Goal: Task Accomplishment & Management: Manage account settings

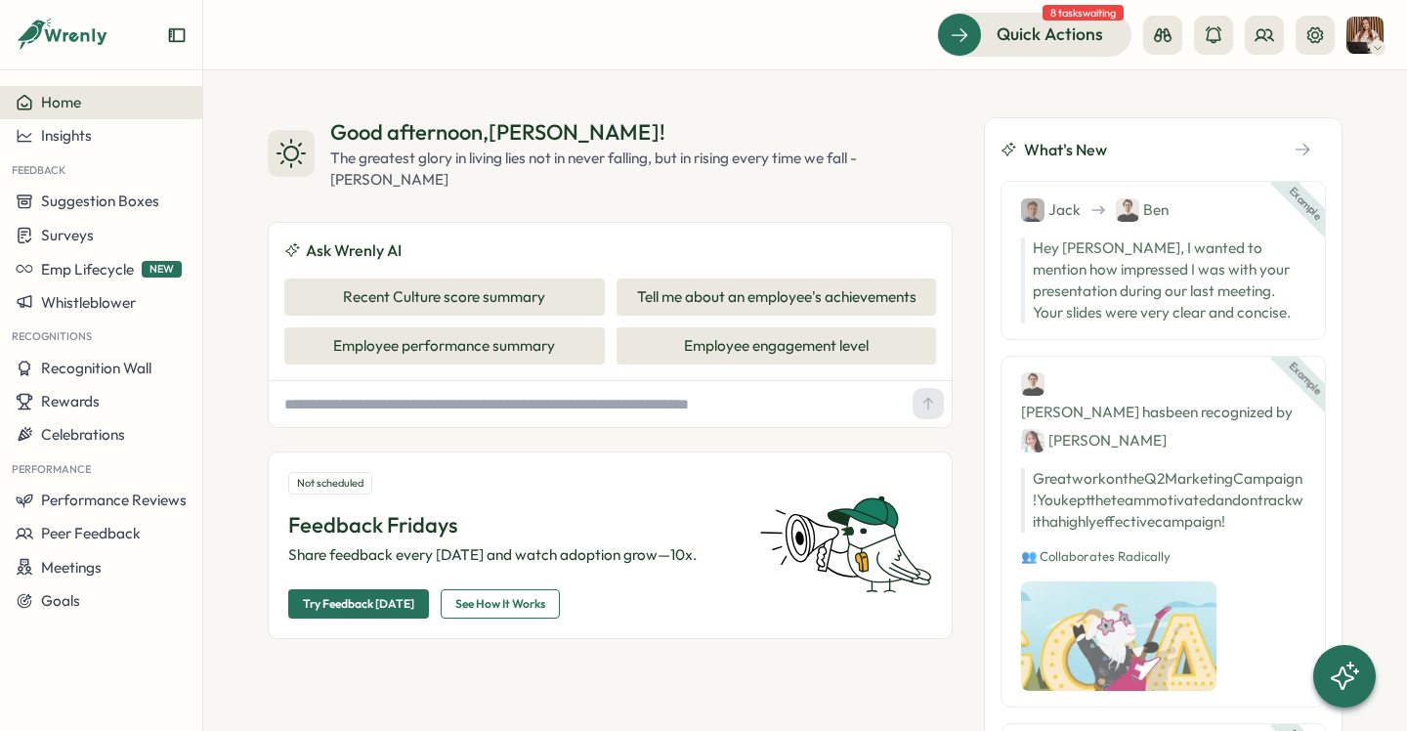
click at [1371, 46] on div at bounding box center [1378, 48] width 16 height 16
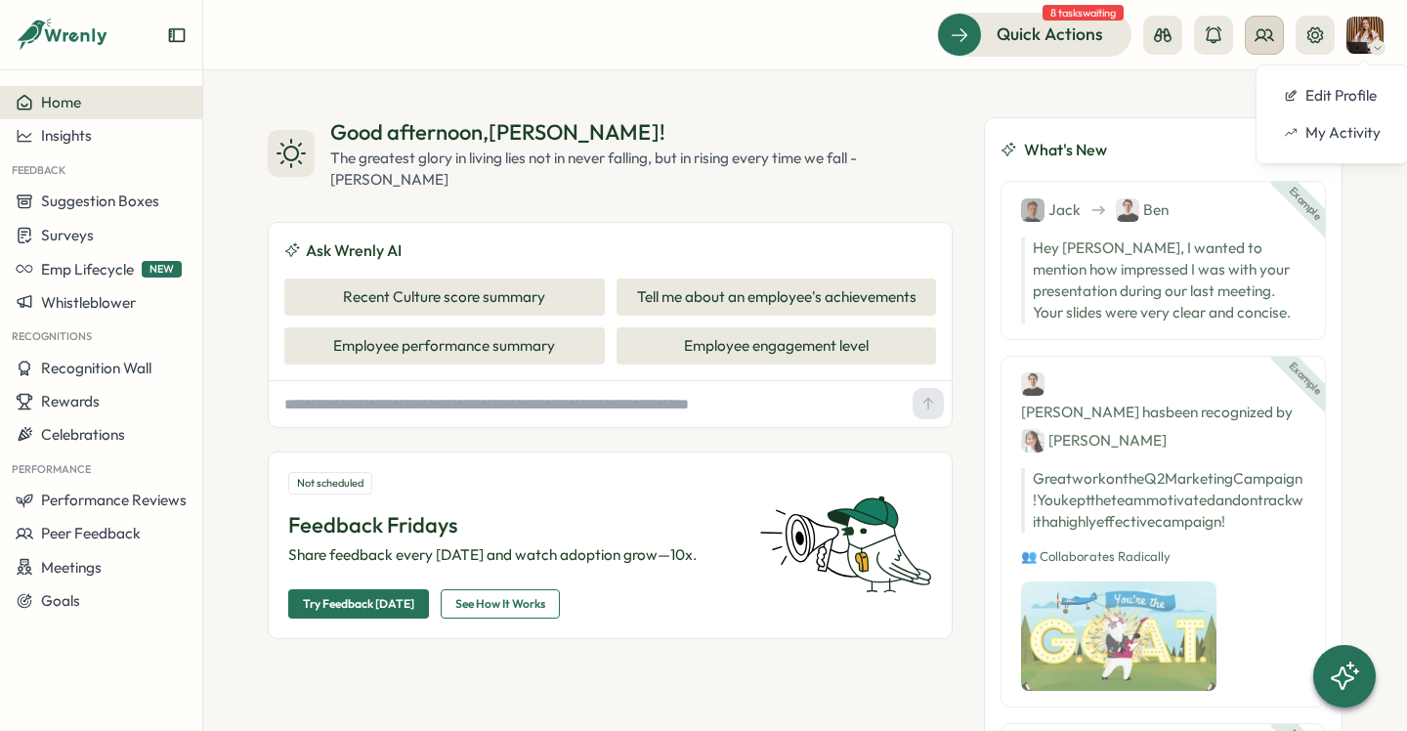
click at [1258, 40] on icon at bounding box center [1265, 35] width 20 height 20
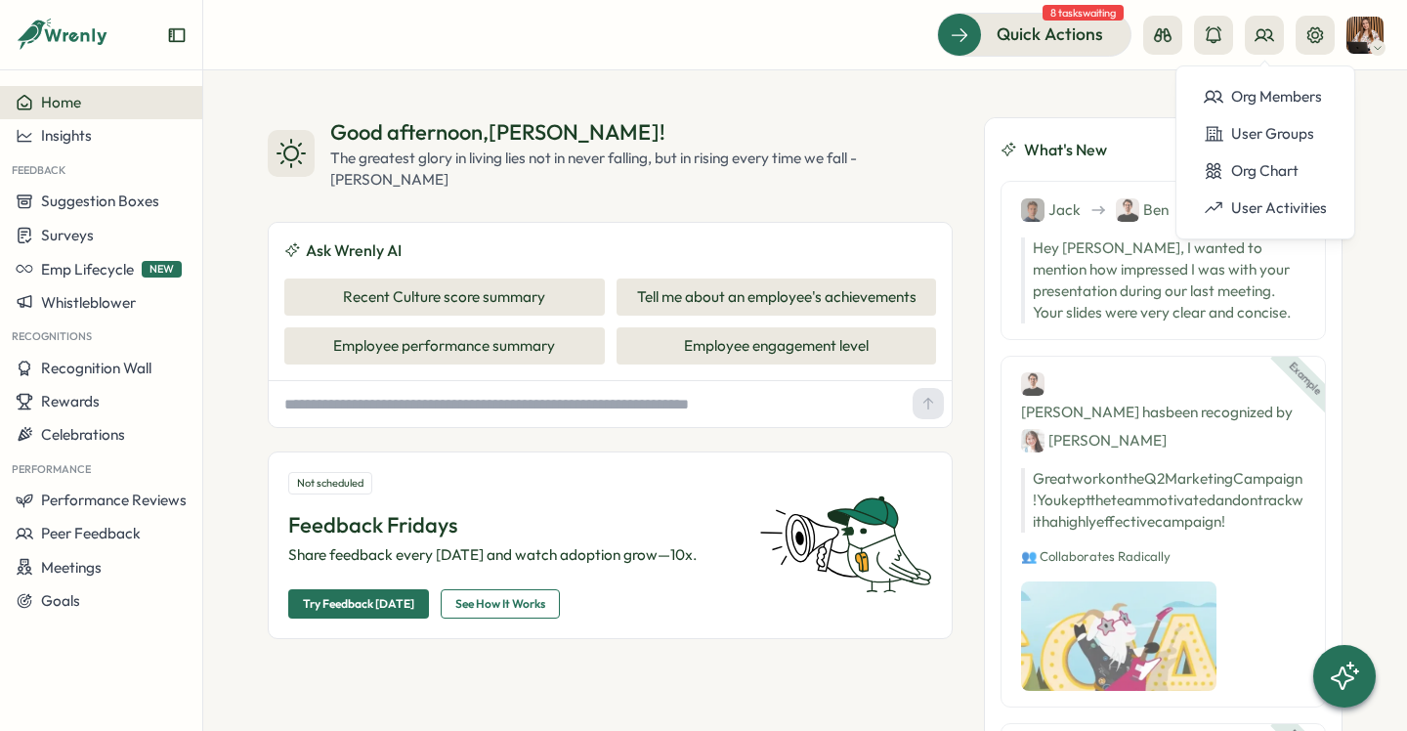
click at [1375, 43] on icon at bounding box center [1378, 48] width 10 height 16
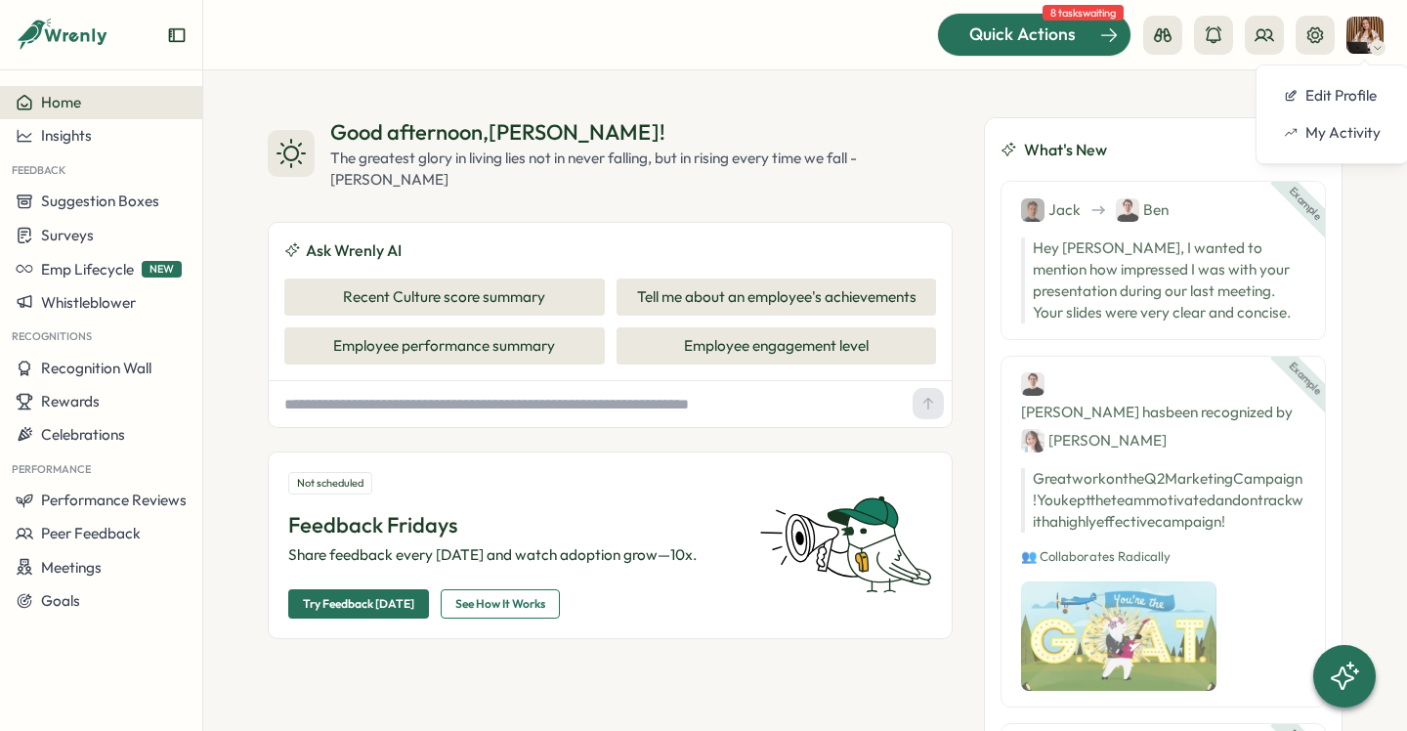
click at [1019, 38] on span "Quick Actions" at bounding box center [1022, 33] width 107 height 25
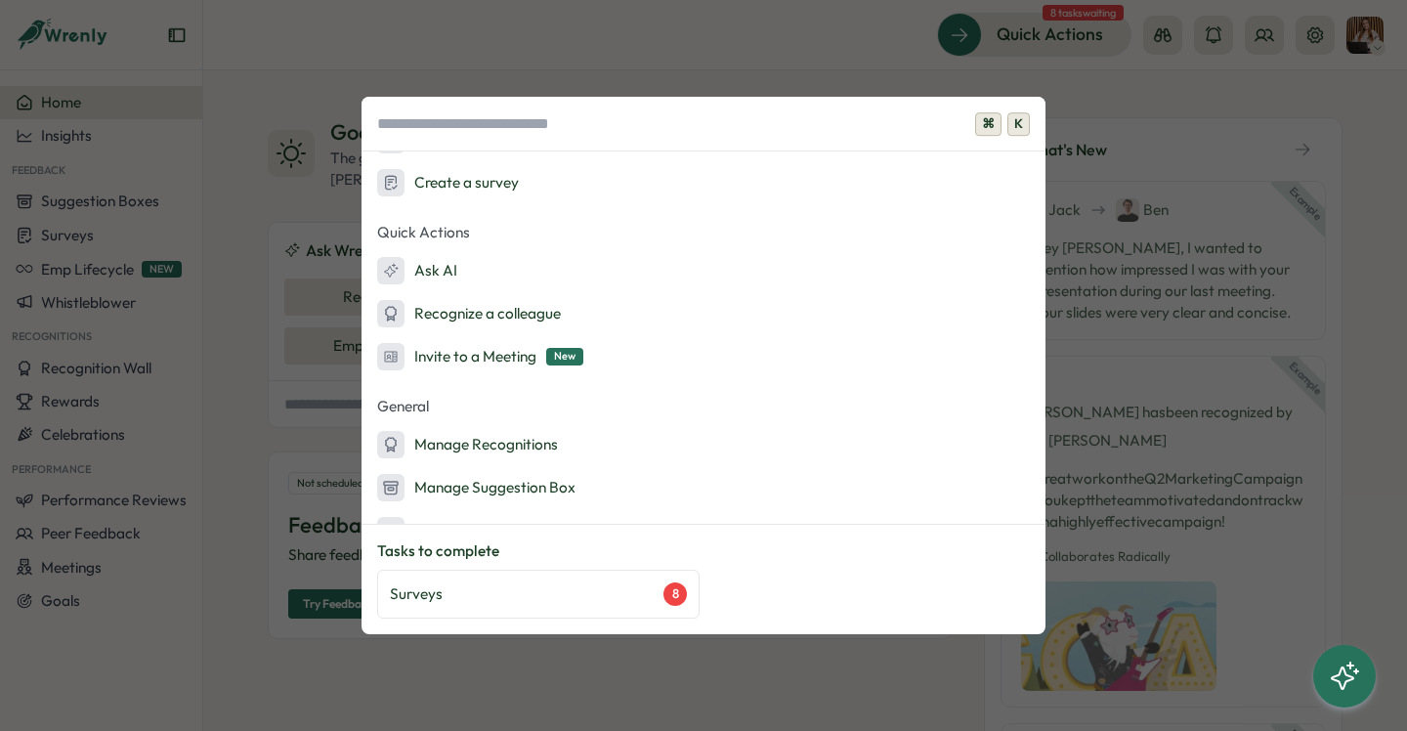
scroll to position [86, 0]
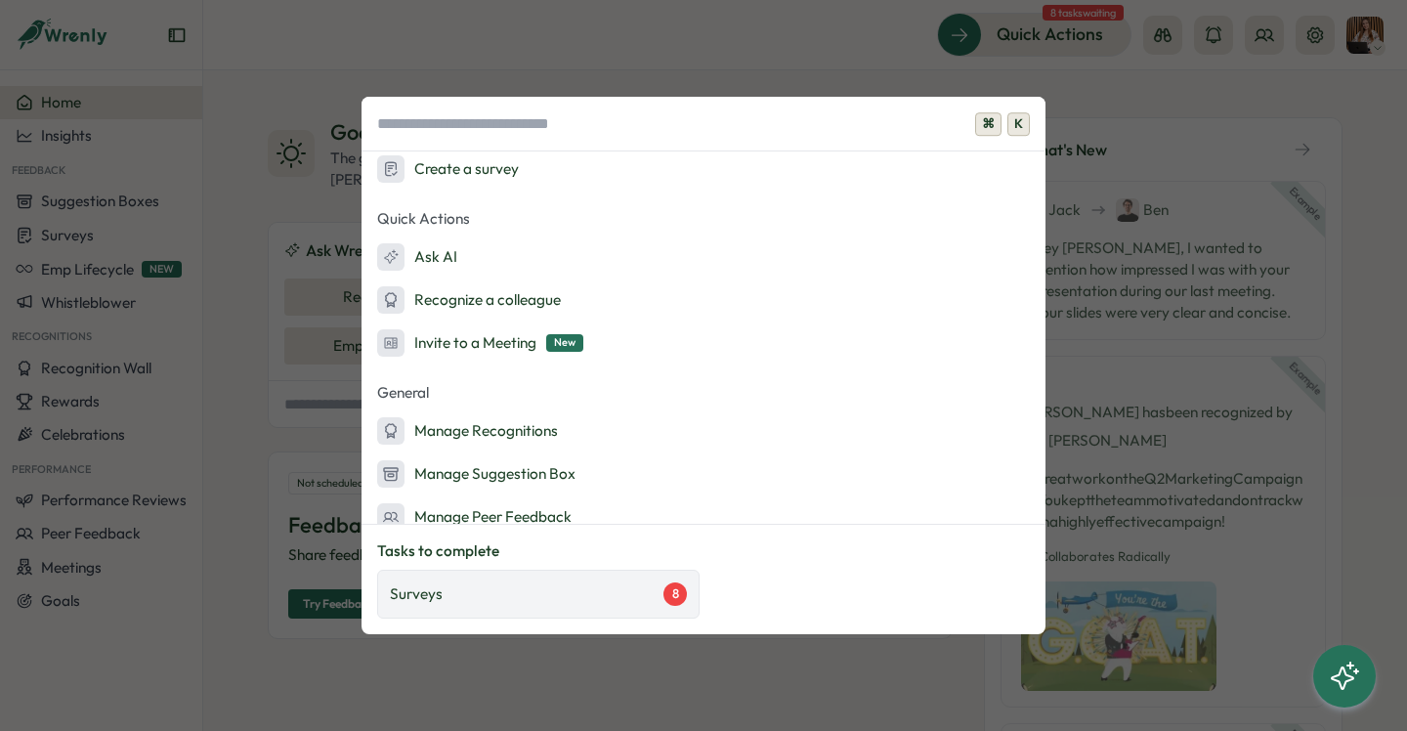
click at [558, 585] on div "Surveys 8" at bounding box center [538, 593] width 297 height 23
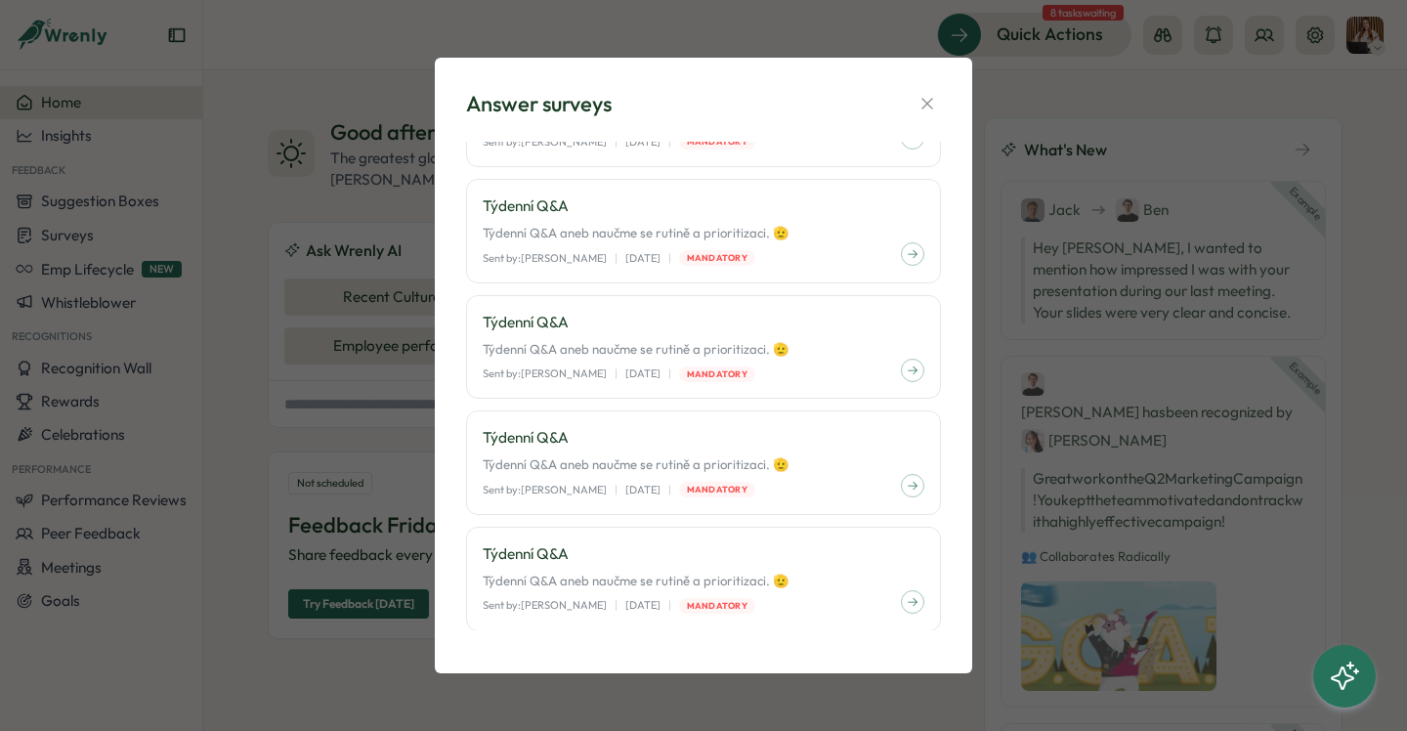
scroll to position [0, 0]
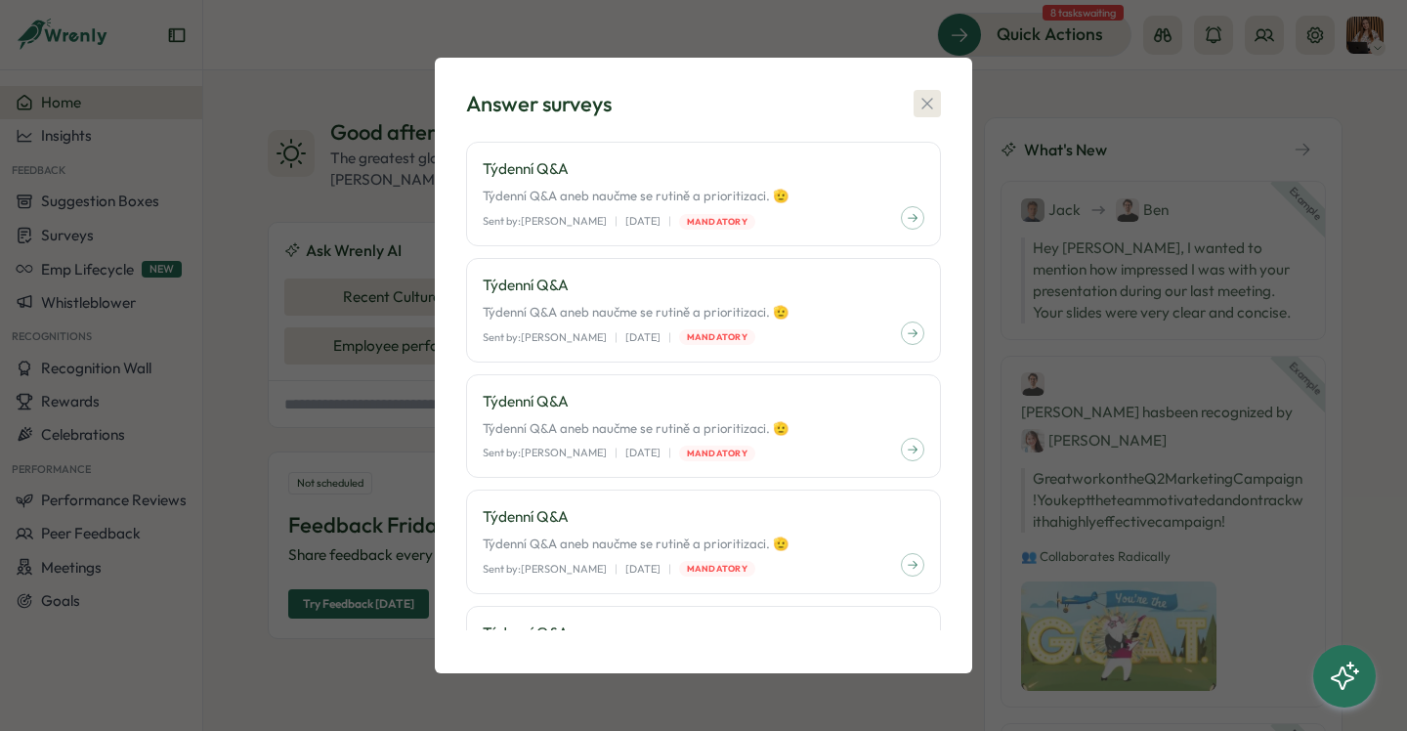
click at [930, 98] on icon "button" at bounding box center [927, 104] width 20 height 20
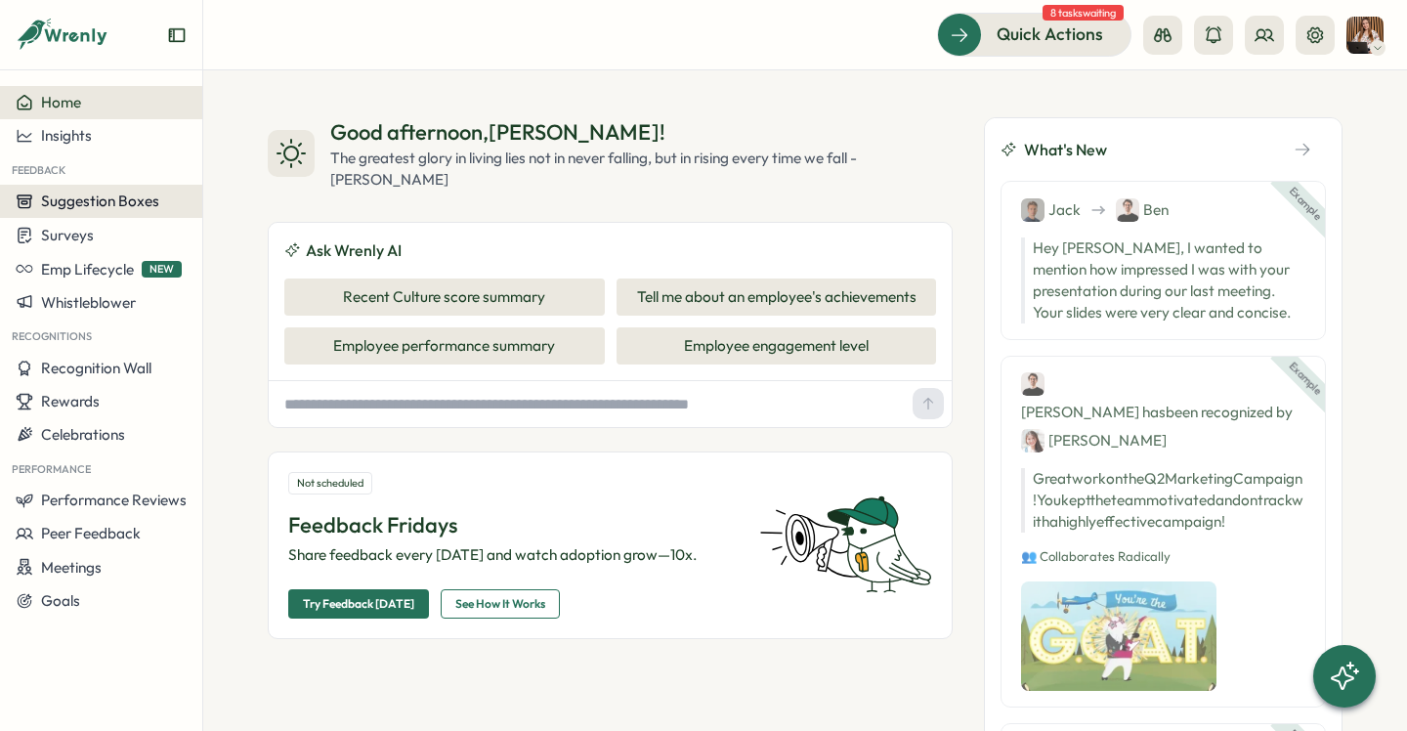
click at [105, 208] on span "Suggestion Boxes" at bounding box center [100, 201] width 118 height 19
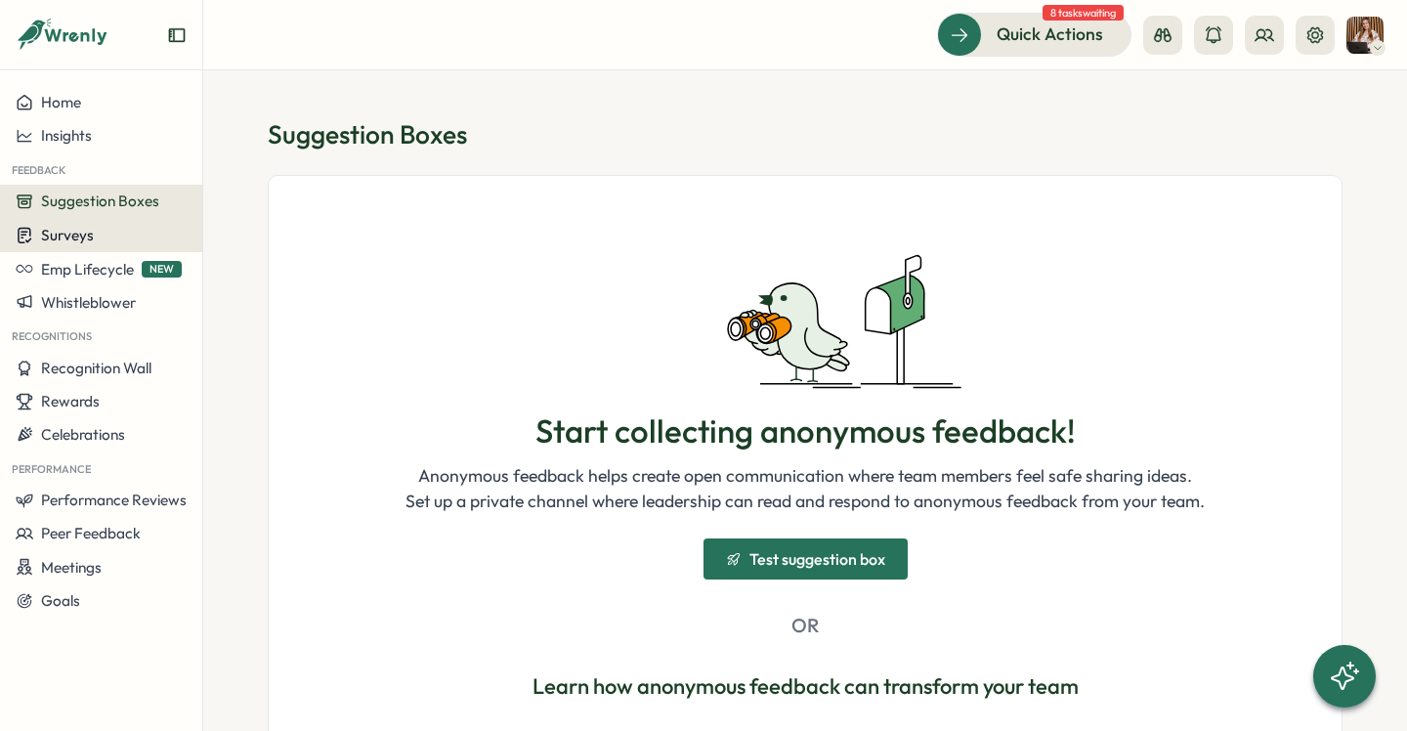
click at [85, 236] on span "Surveys" at bounding box center [67, 235] width 53 height 19
click at [80, 202] on span "Suggestion Boxes" at bounding box center [100, 201] width 118 height 19
click at [38, 246] on button "Surveys" at bounding box center [101, 235] width 202 height 34
click at [154, 222] on button "Surveys" at bounding box center [101, 235] width 202 height 34
click at [178, 223] on button "Surveys" at bounding box center [101, 235] width 202 height 34
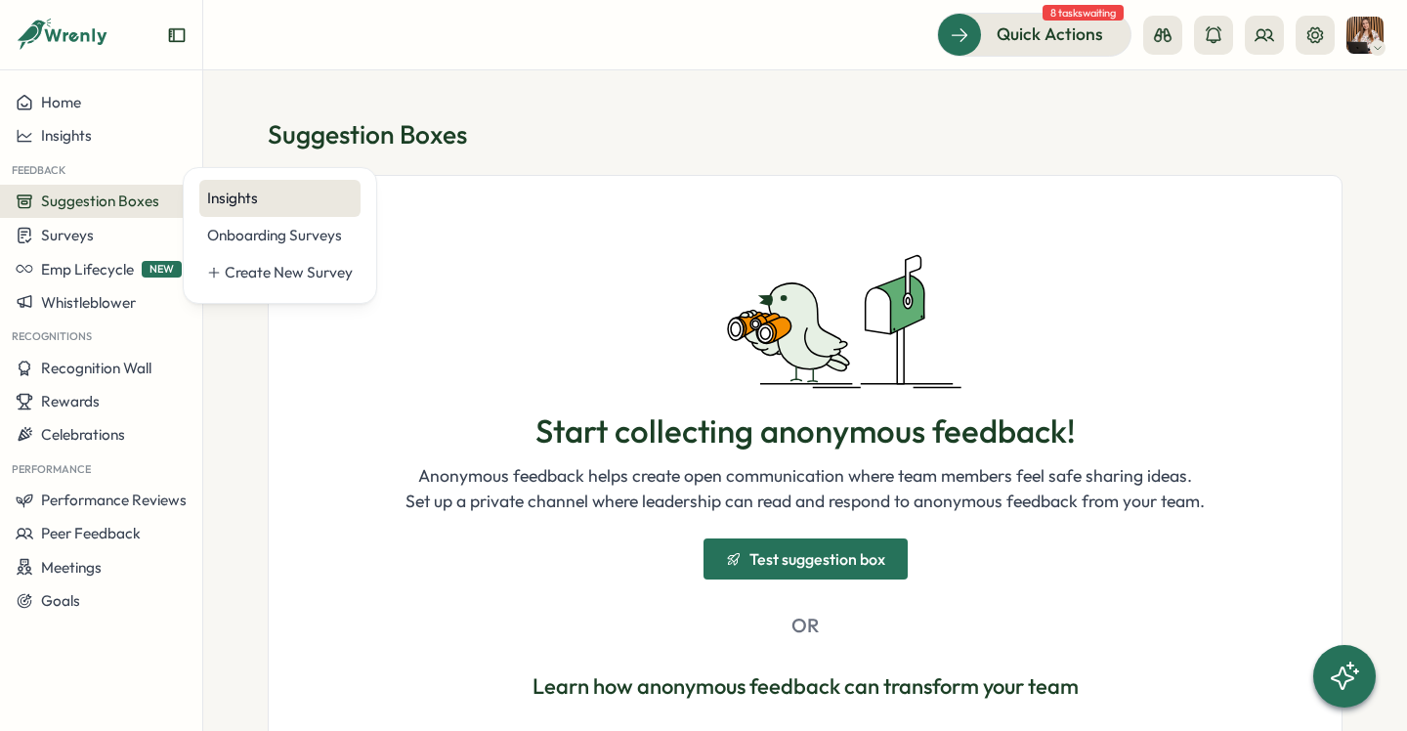
click at [240, 197] on div "Insights" at bounding box center [280, 198] width 146 height 21
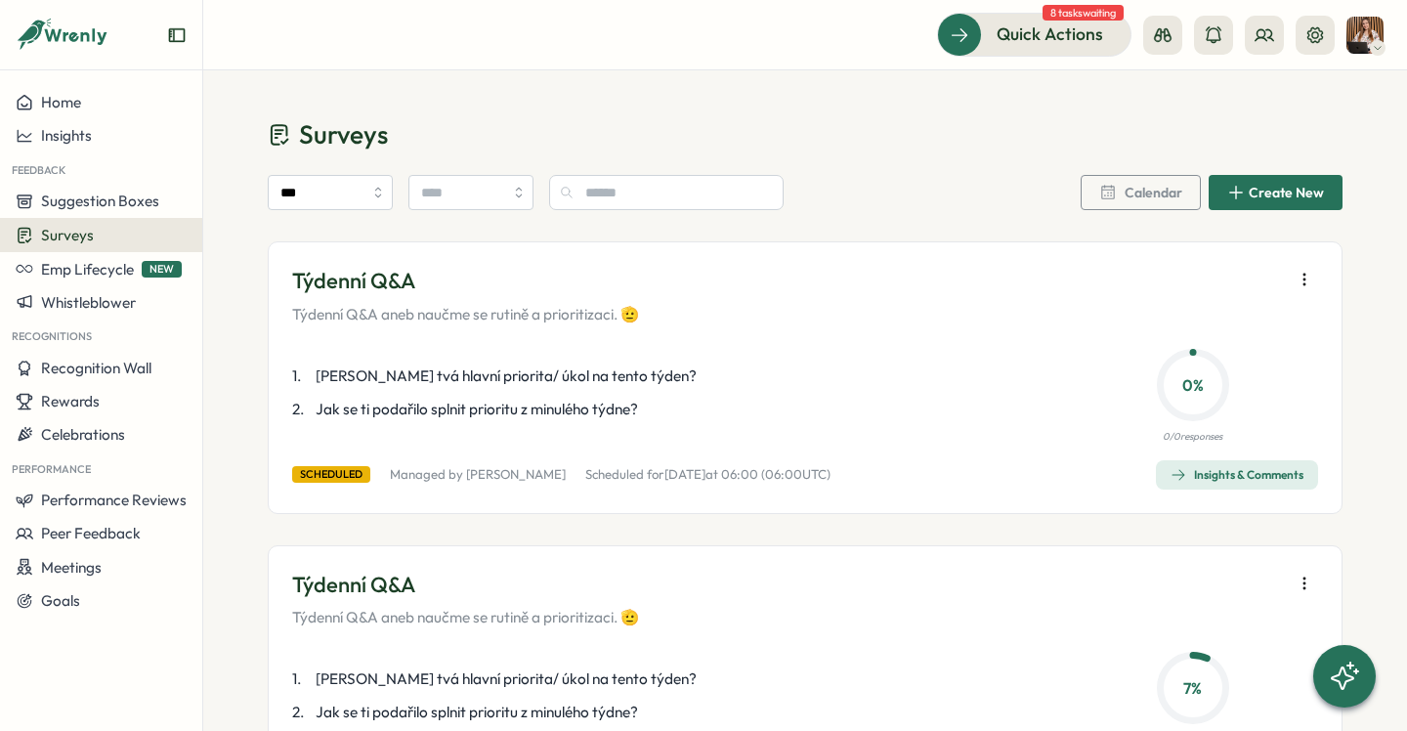
click at [1298, 285] on icon "button" at bounding box center [1305, 280] width 20 height 20
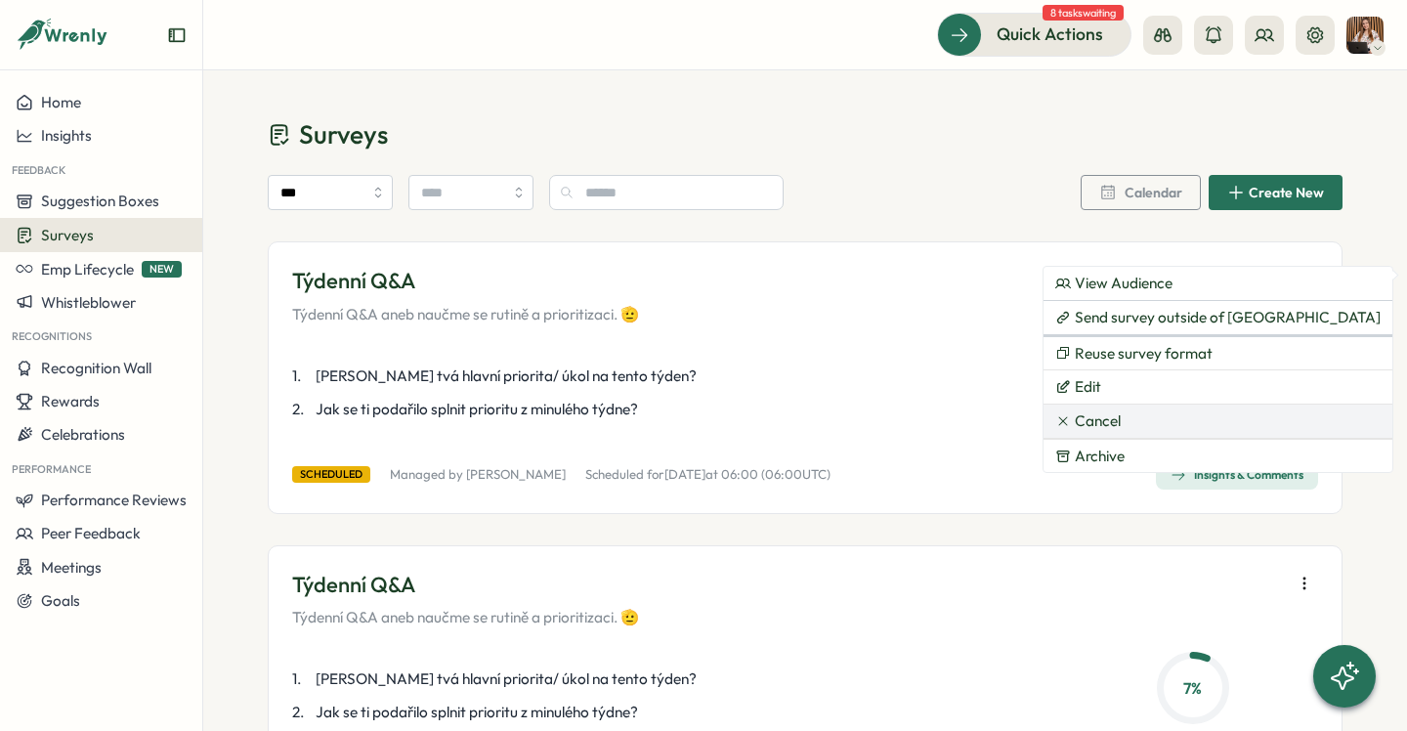
click at [1160, 417] on button "Cancel" at bounding box center [1218, 421] width 349 height 33
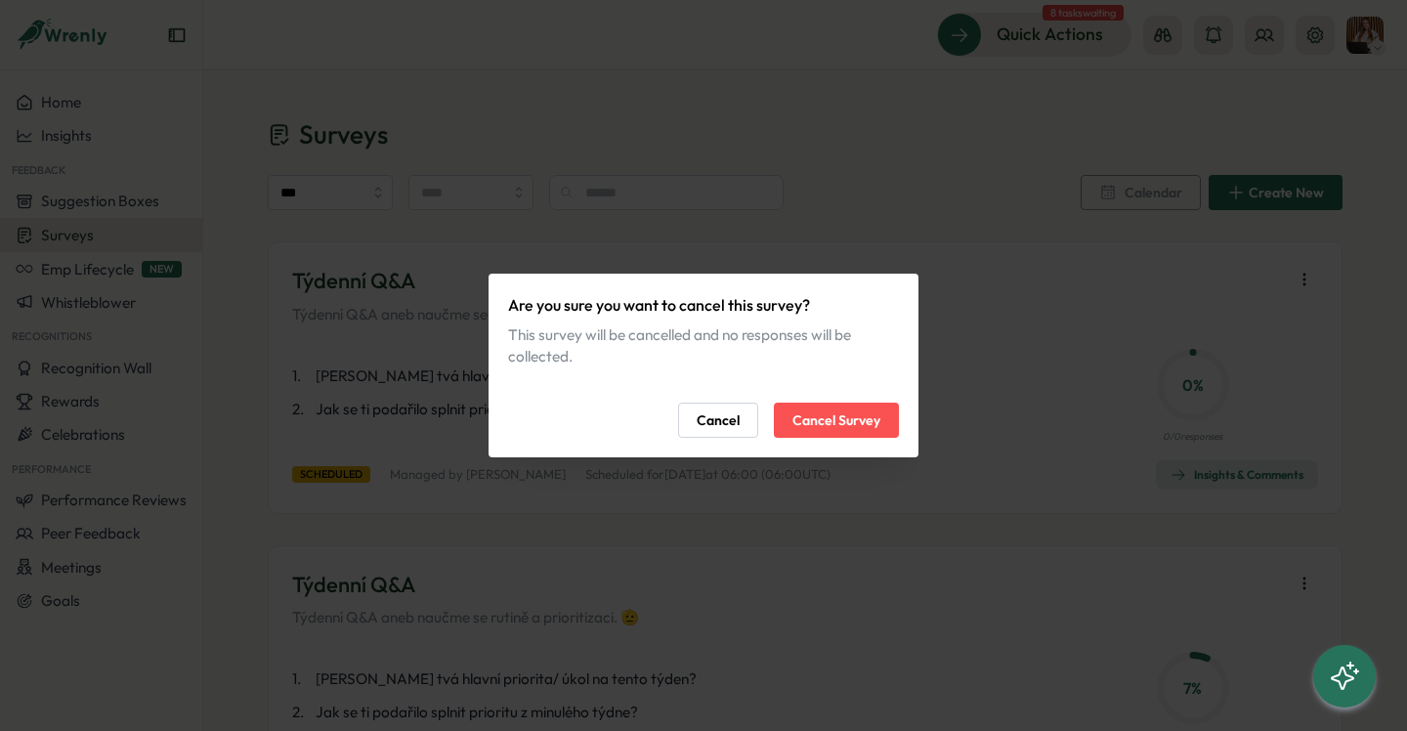
click at [876, 419] on span "Cancel Survey" at bounding box center [836, 420] width 88 height 33
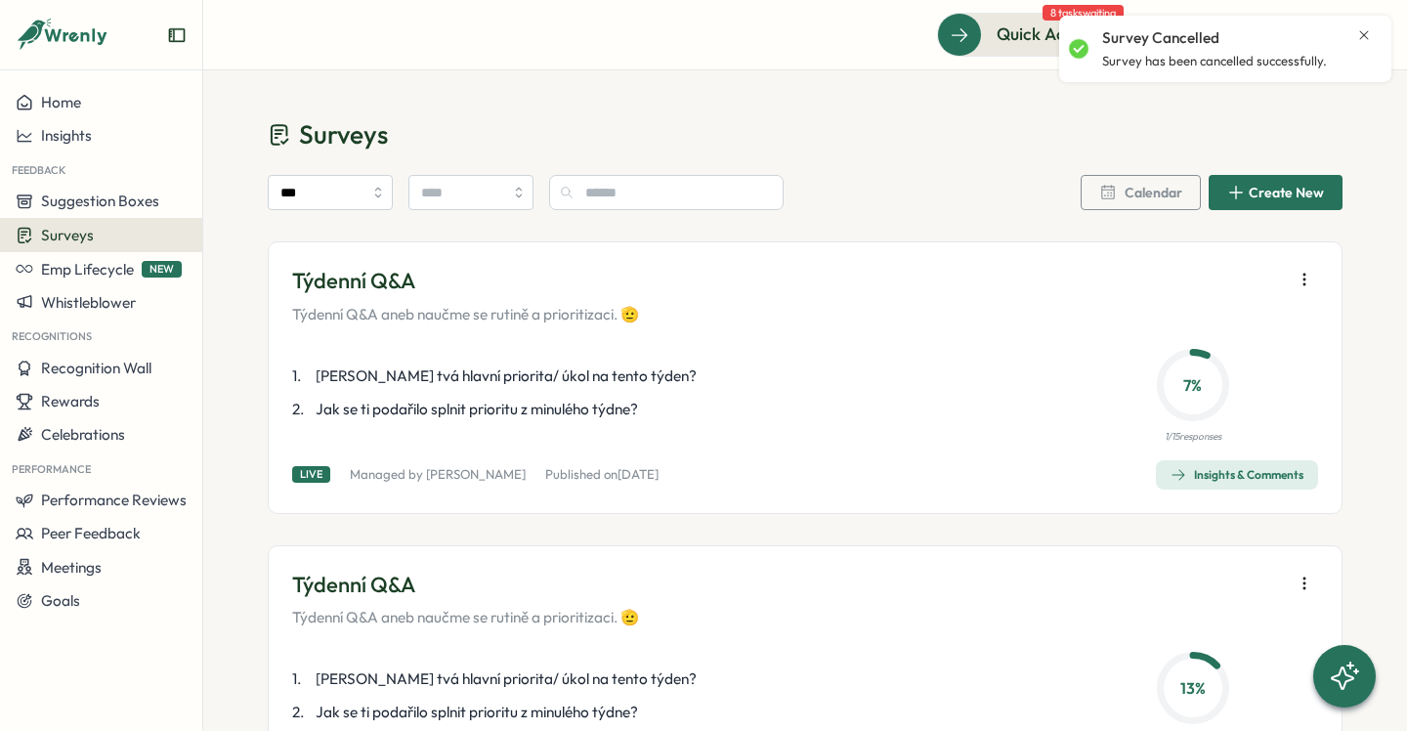
click at [1303, 268] on button "button" at bounding box center [1304, 279] width 27 height 27
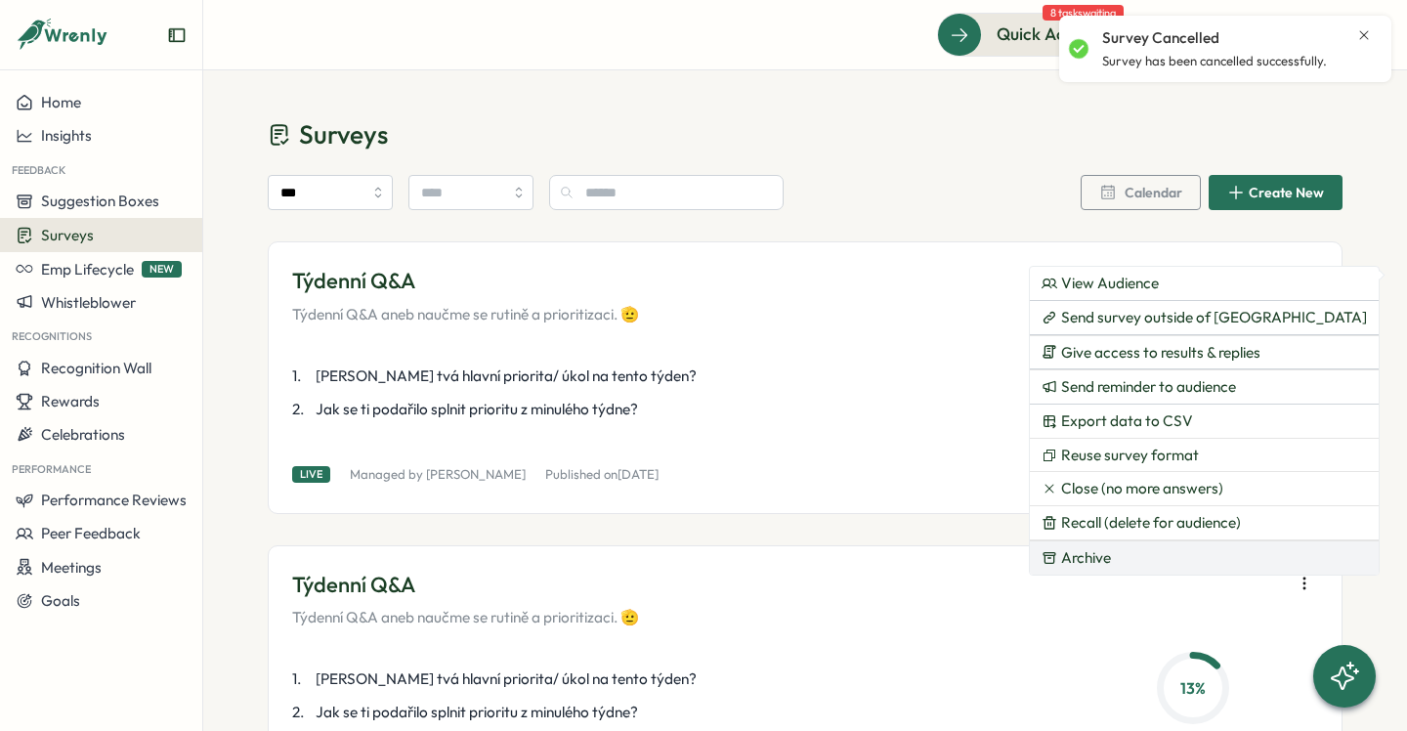
click at [1095, 549] on span "Archive" at bounding box center [1086, 558] width 50 height 18
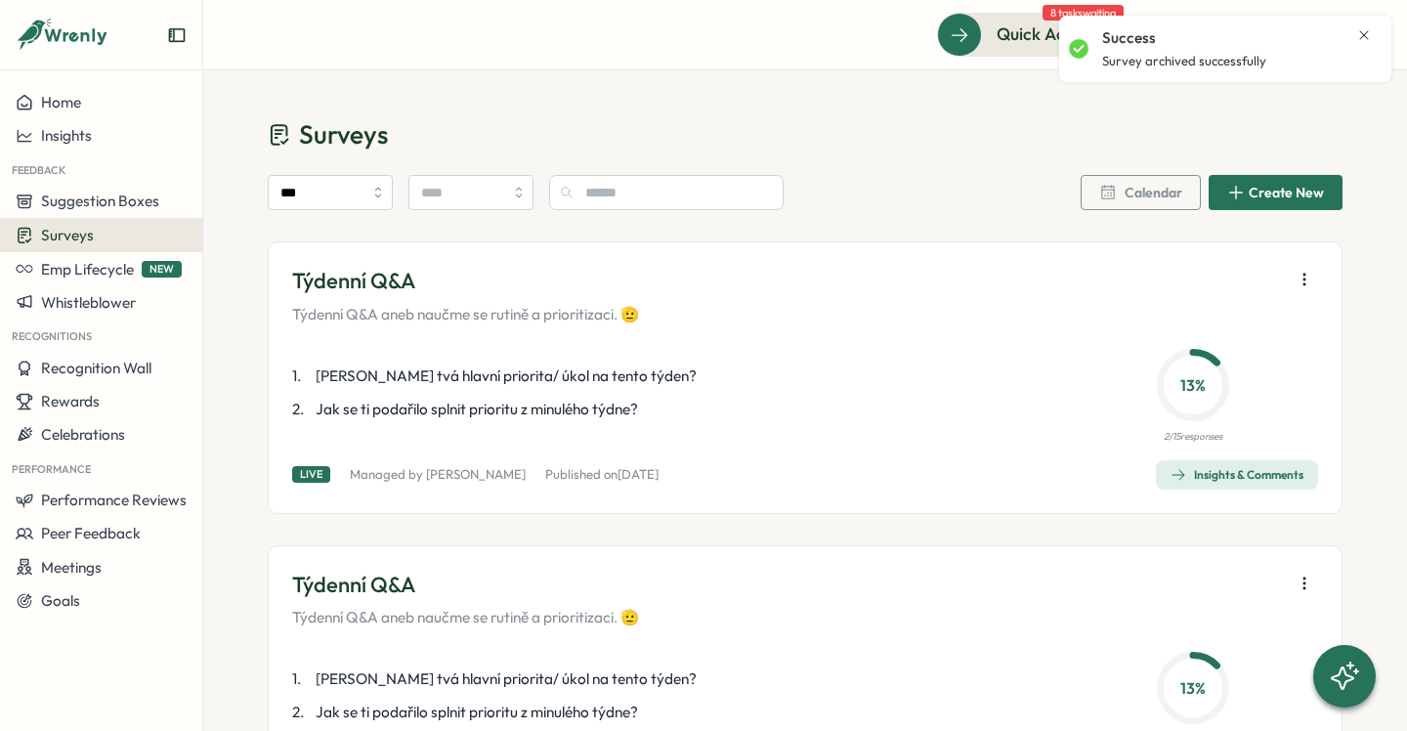
click at [1360, 34] on icon "Close notification" at bounding box center [1364, 35] width 16 height 16
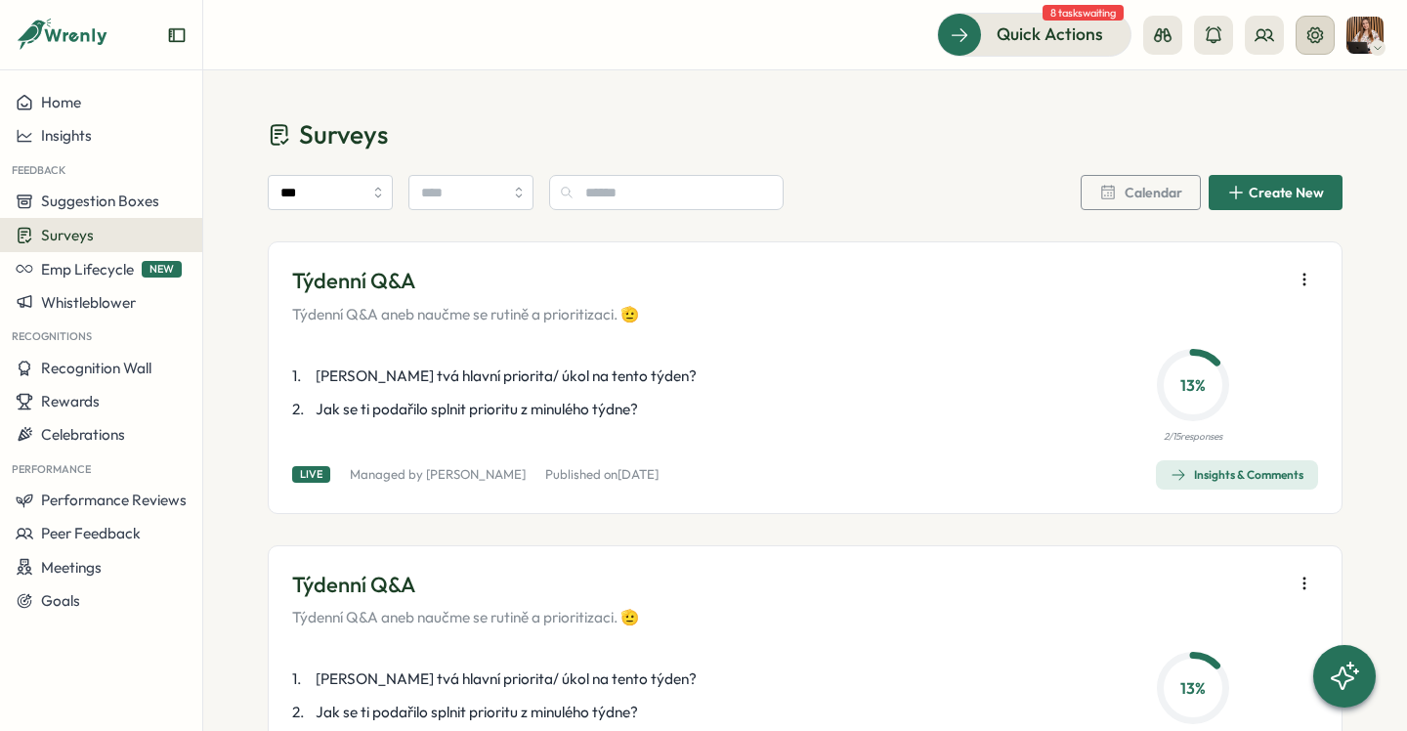
click at [1314, 39] on icon at bounding box center [1315, 35] width 20 height 20
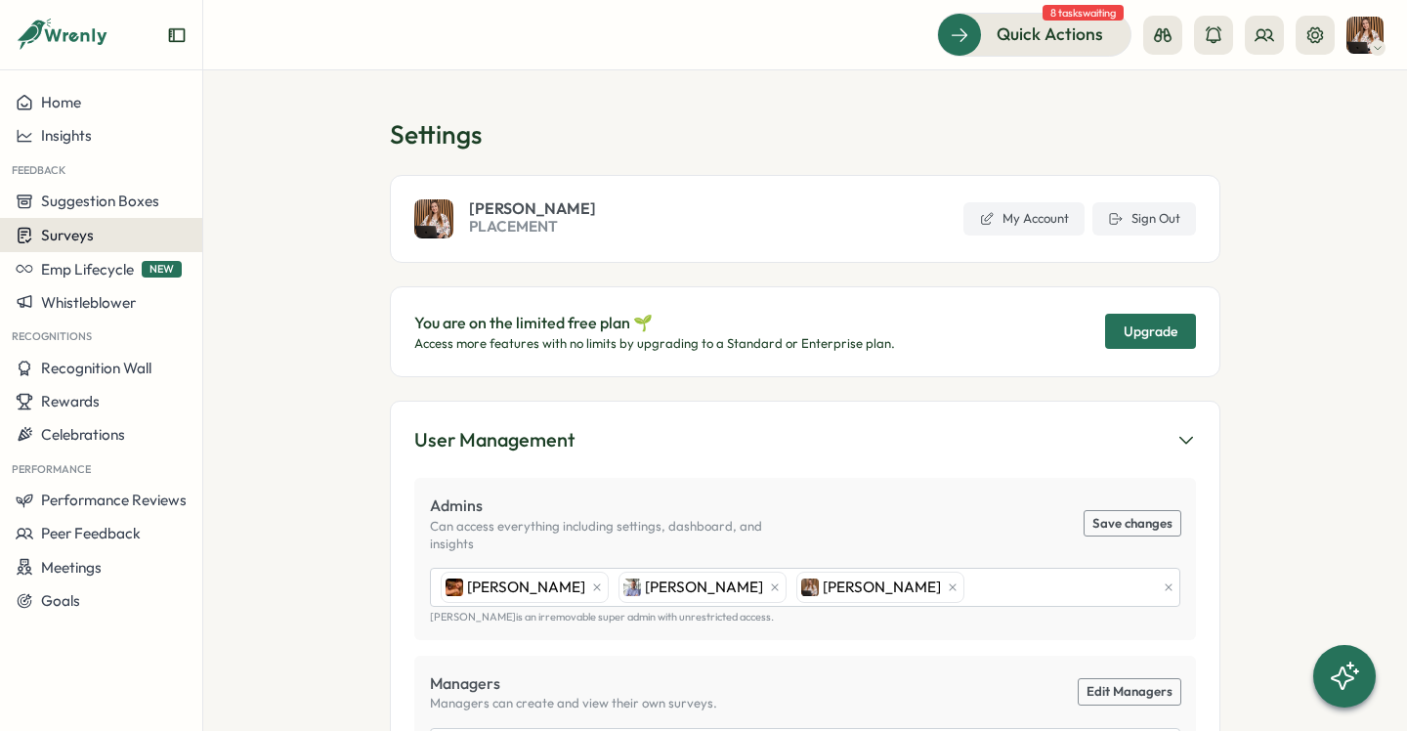
click at [101, 237] on div "Surveys" at bounding box center [101, 235] width 171 height 19
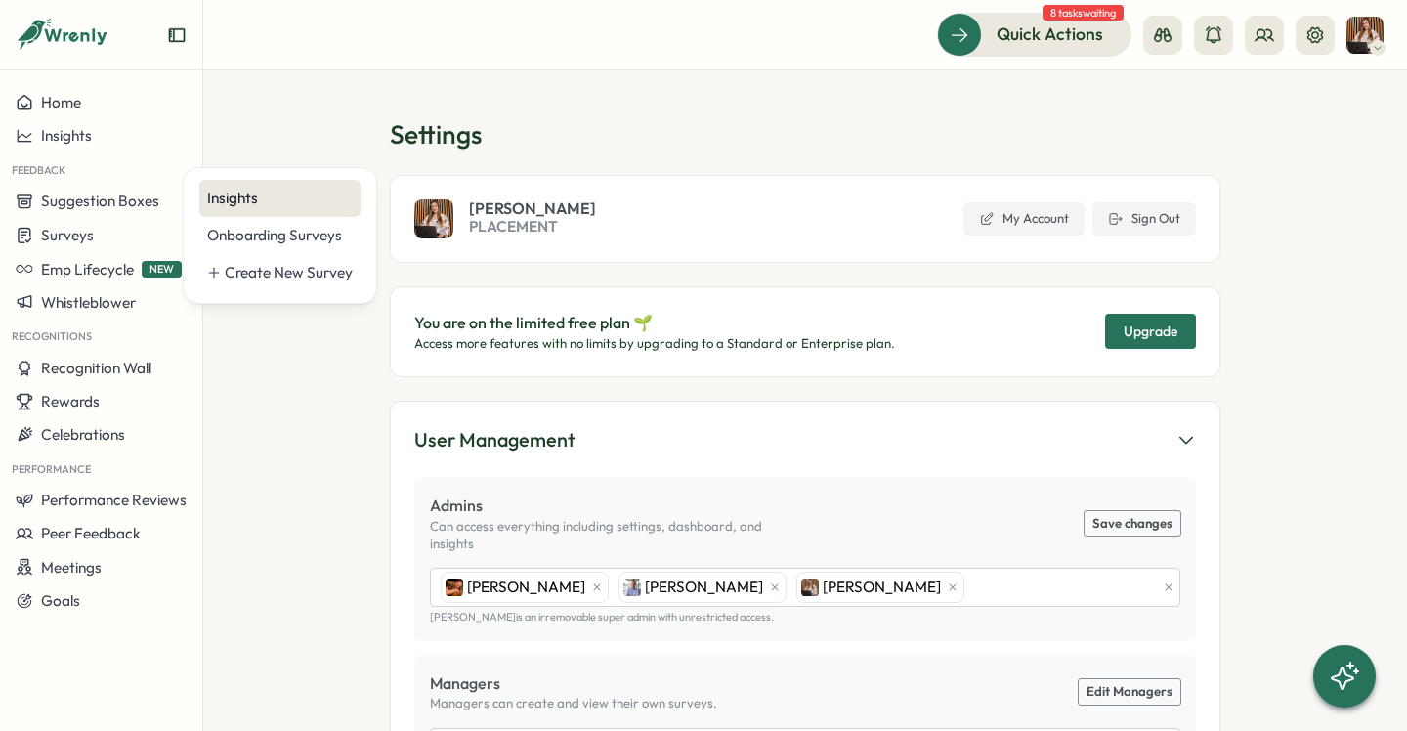
click at [242, 199] on div "Insights" at bounding box center [280, 198] width 146 height 21
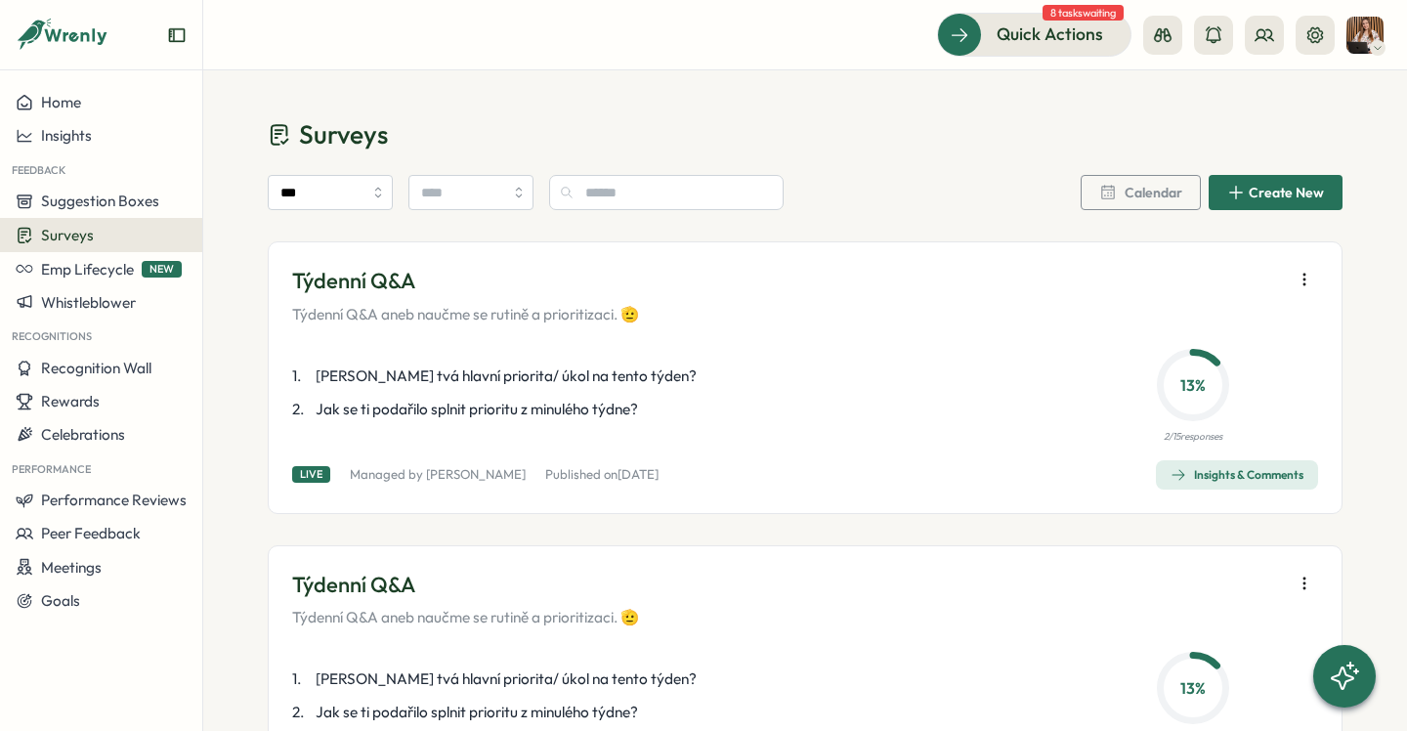
click at [1299, 270] on button "button" at bounding box center [1304, 279] width 27 height 27
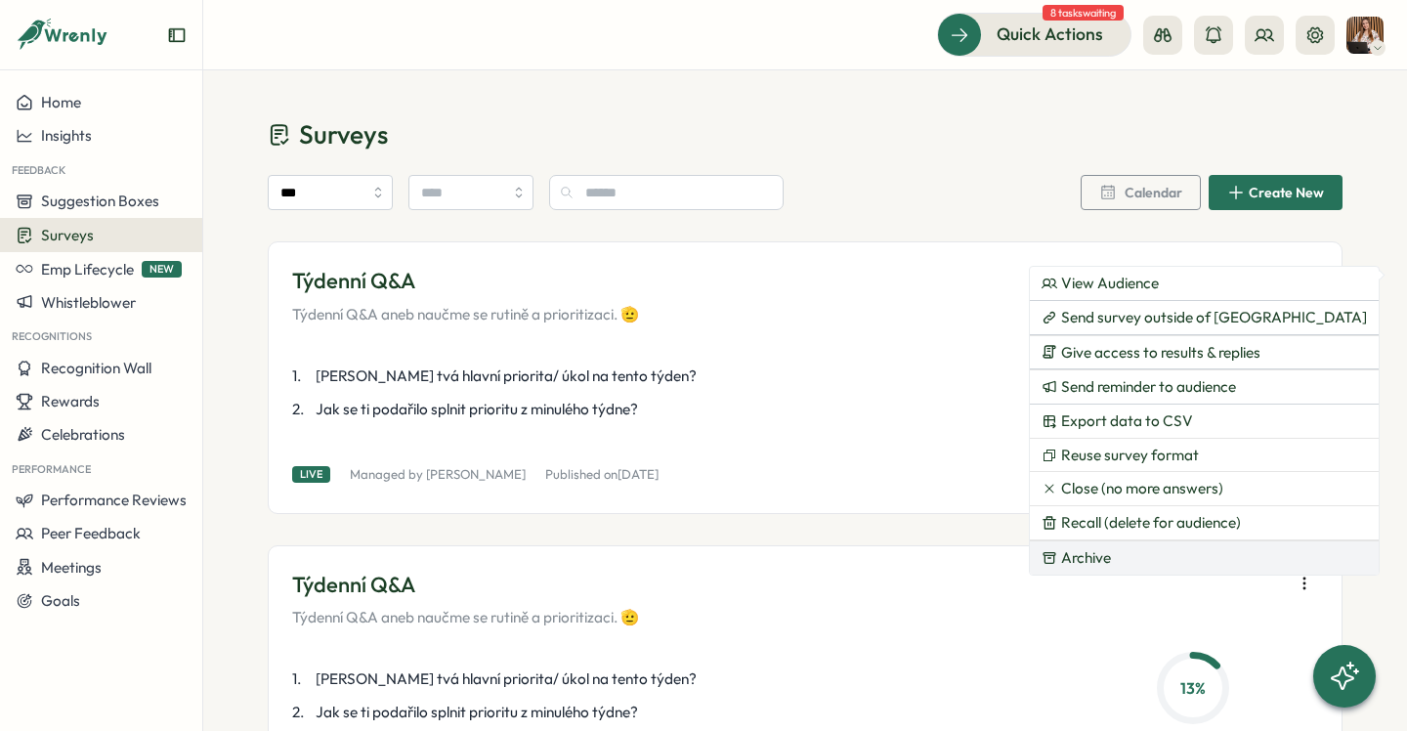
click at [1115, 566] on button "Archive" at bounding box center [1204, 557] width 349 height 33
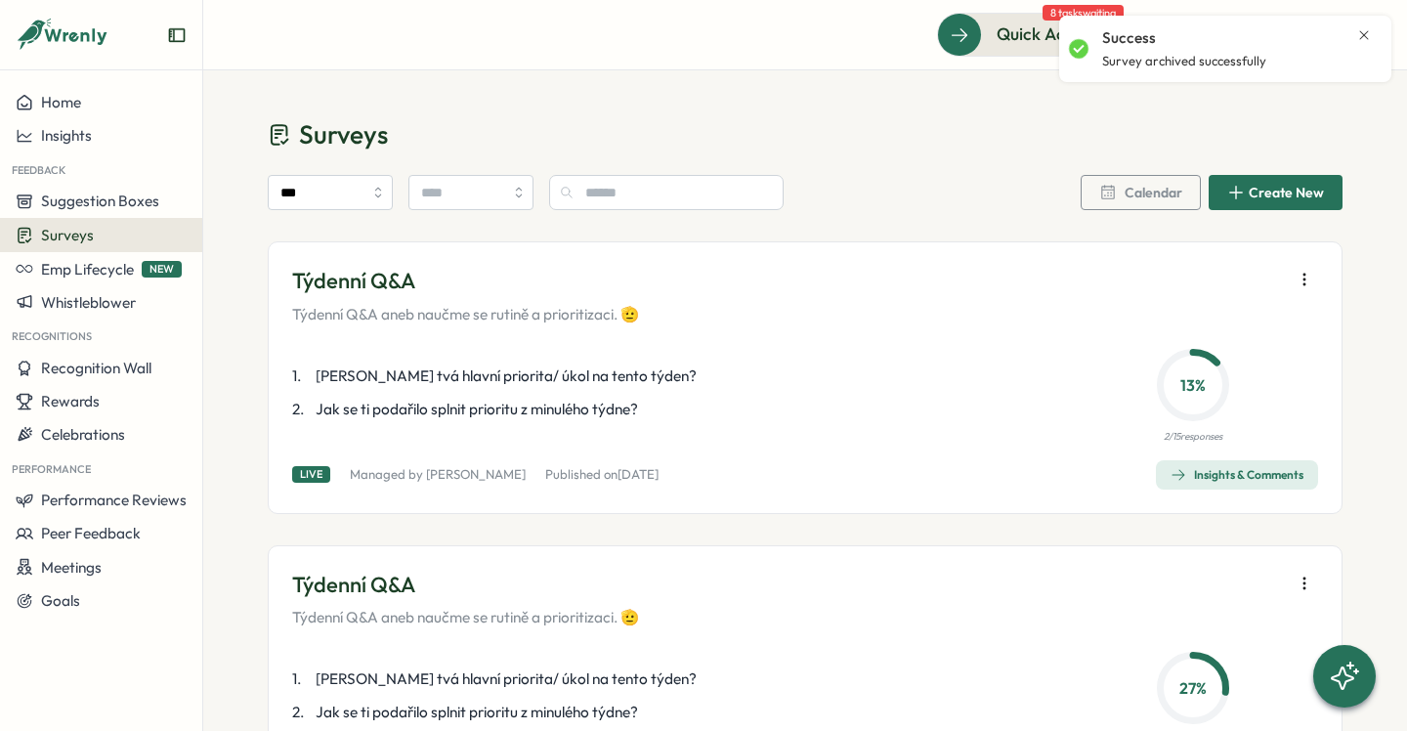
scroll to position [25, 0]
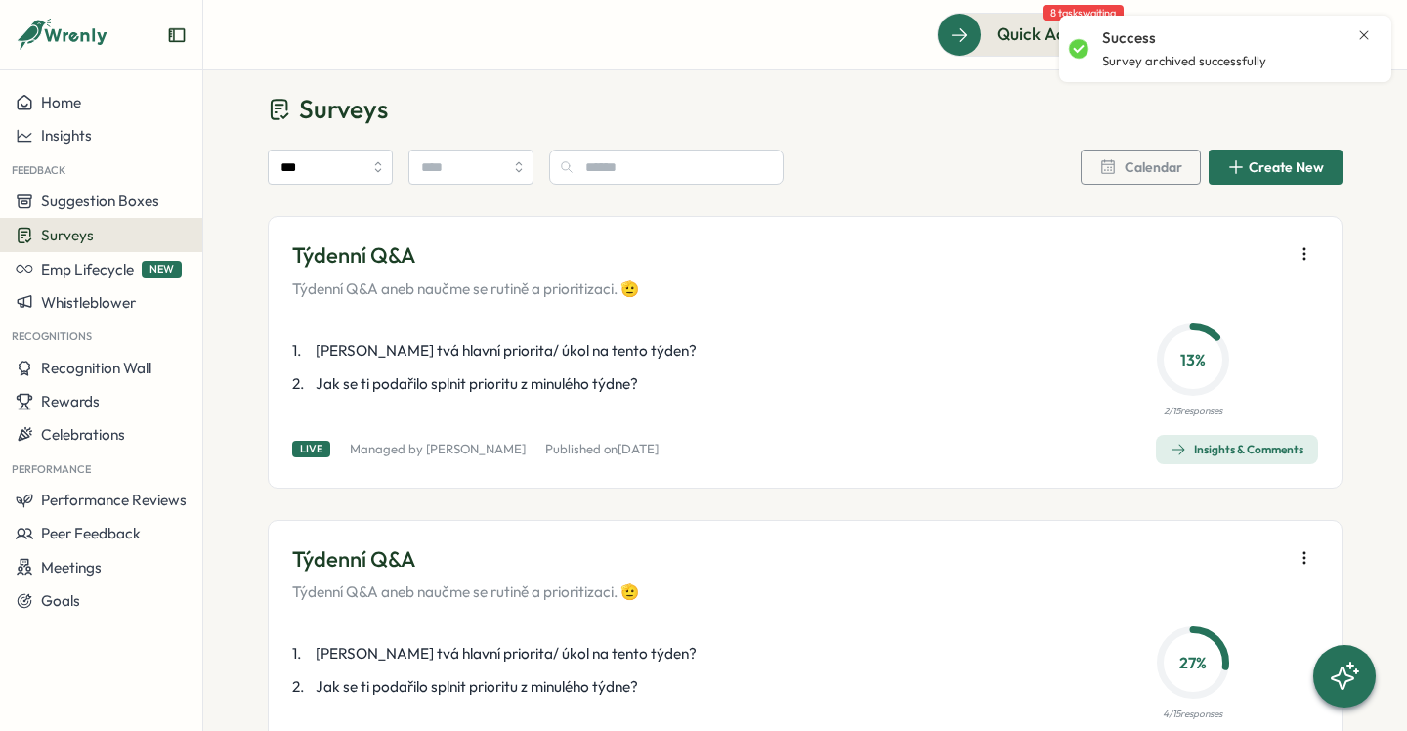
click at [1312, 249] on button "button" at bounding box center [1304, 253] width 27 height 27
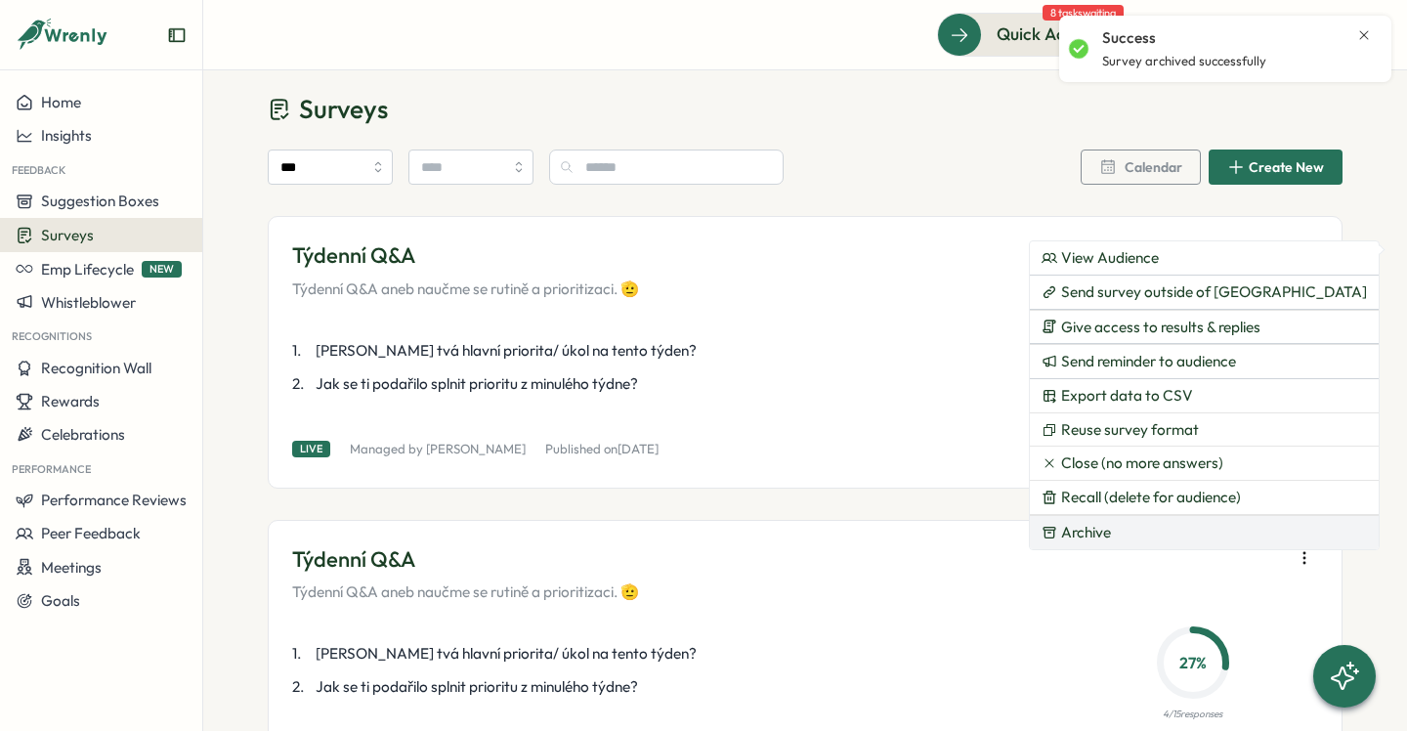
click at [1129, 535] on button "Archive" at bounding box center [1204, 532] width 349 height 33
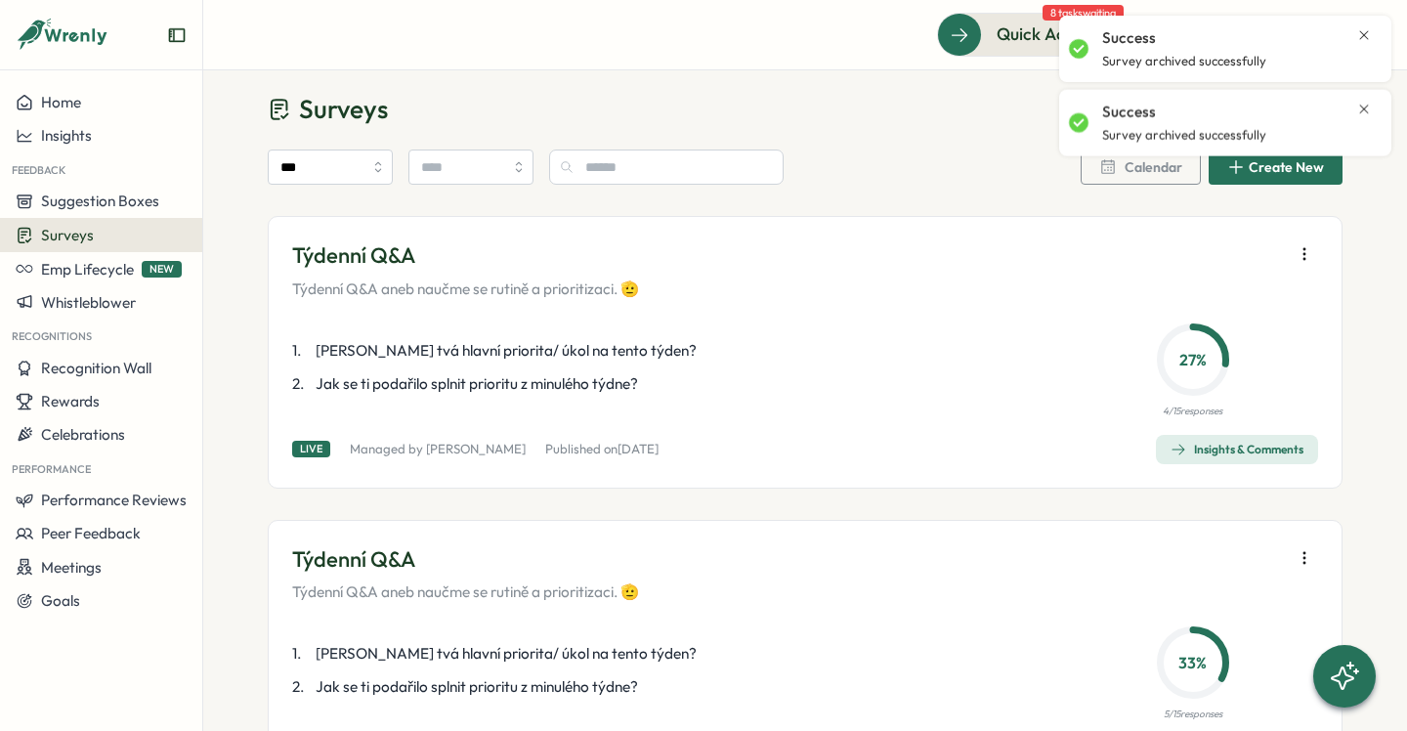
click at [1309, 250] on button "button" at bounding box center [1304, 253] width 27 height 27
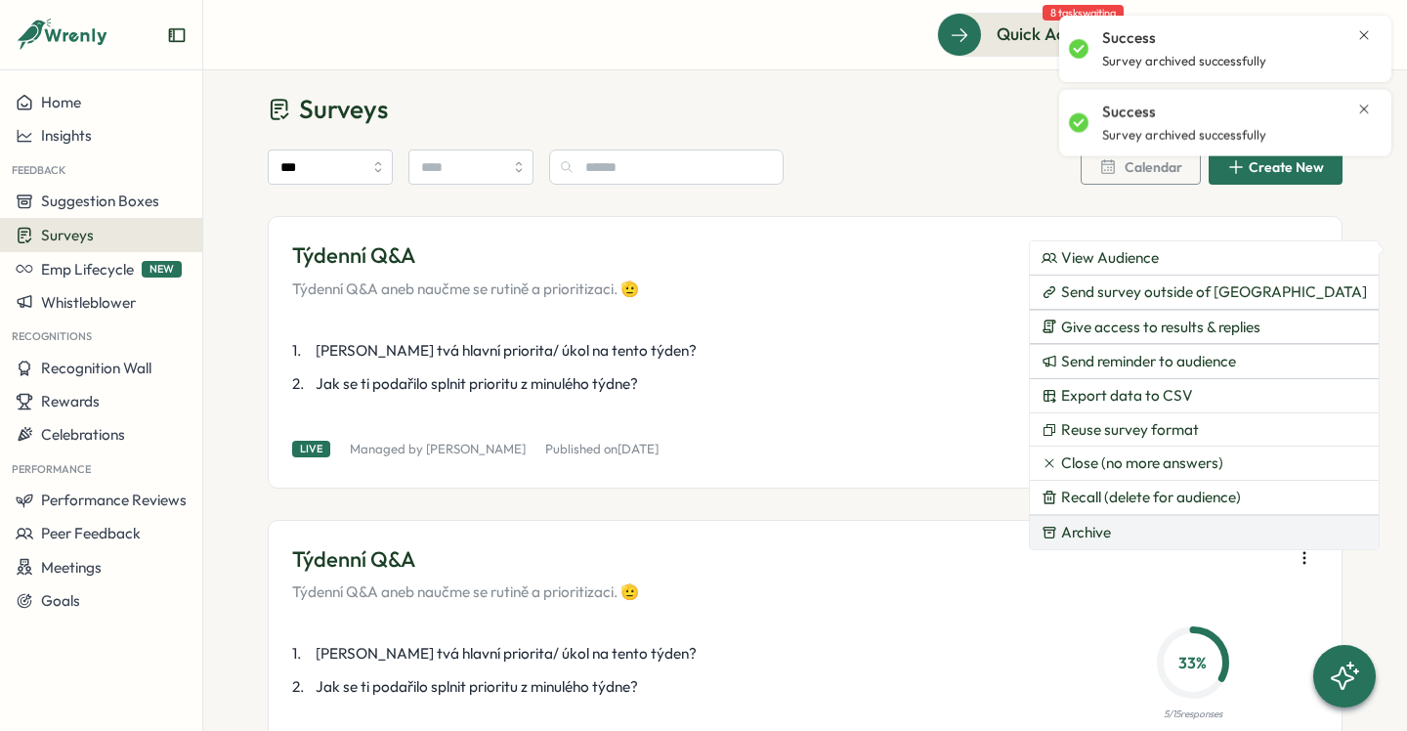
click at [1118, 532] on button "Archive" at bounding box center [1204, 532] width 349 height 33
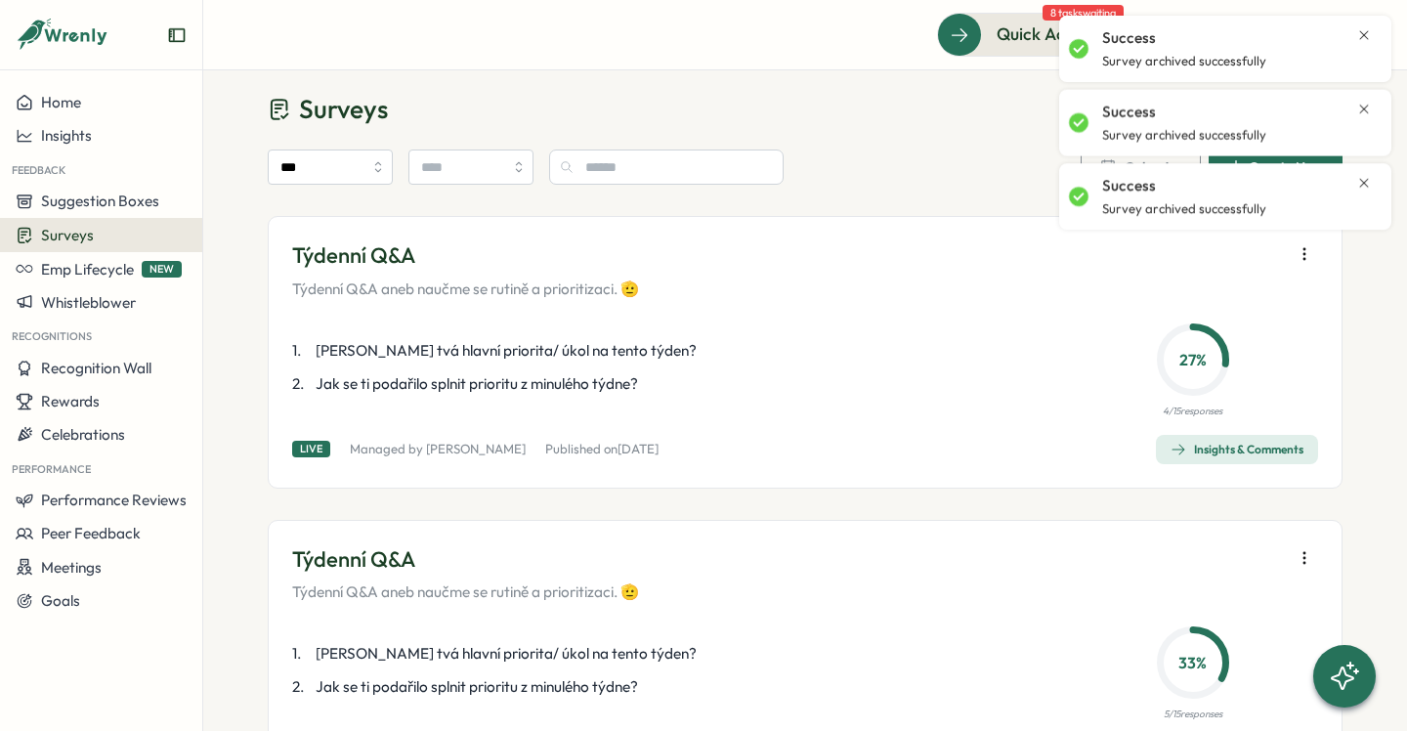
click at [1295, 256] on icon "button" at bounding box center [1305, 254] width 20 height 20
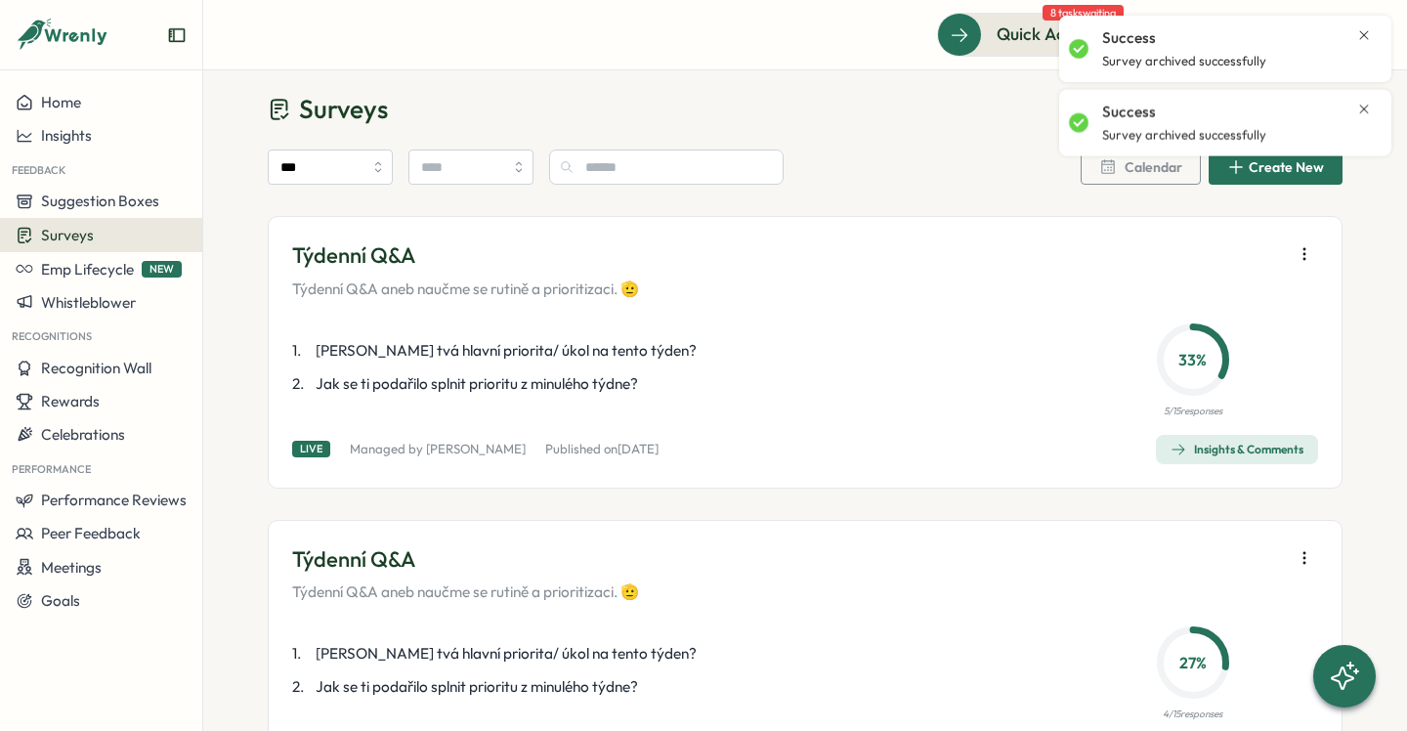
click at [1304, 241] on button "button" at bounding box center [1304, 253] width 27 height 27
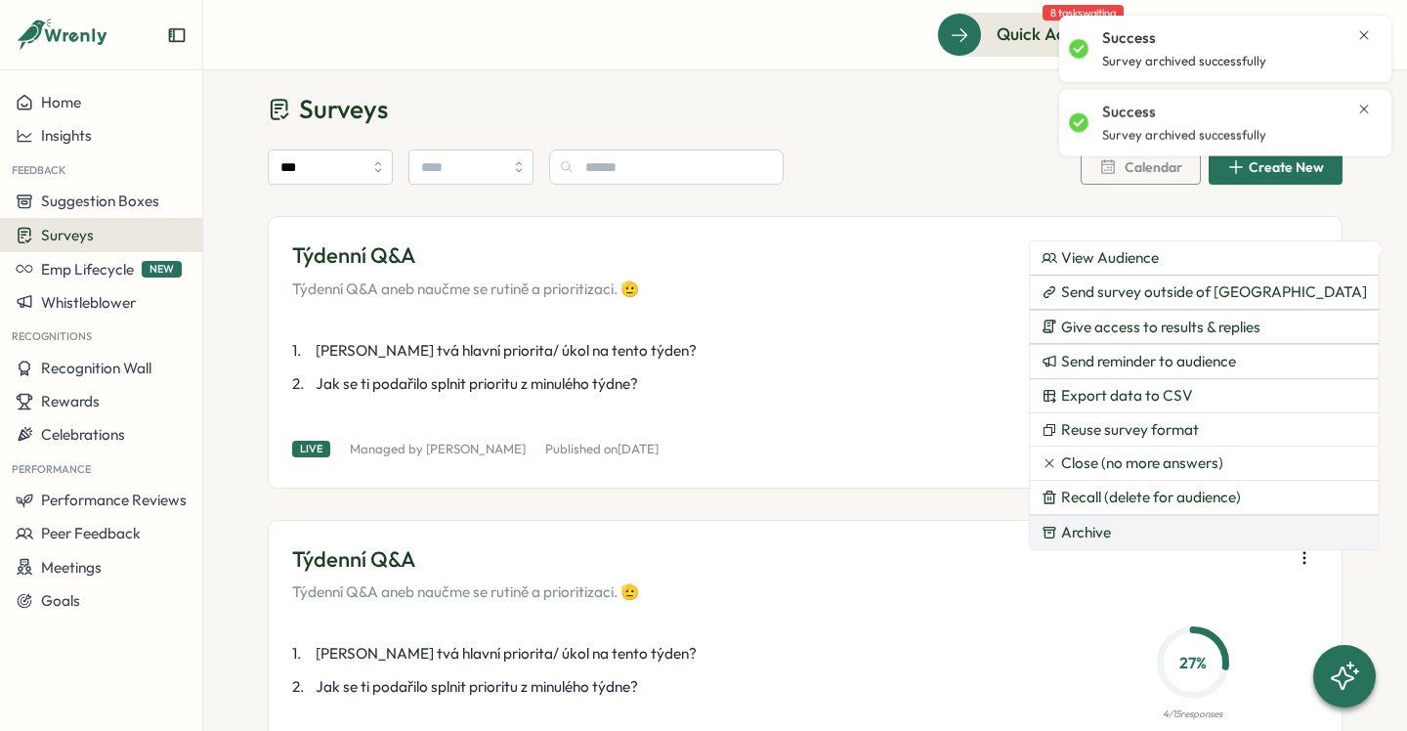
click at [1088, 520] on button "Archive" at bounding box center [1204, 532] width 349 height 33
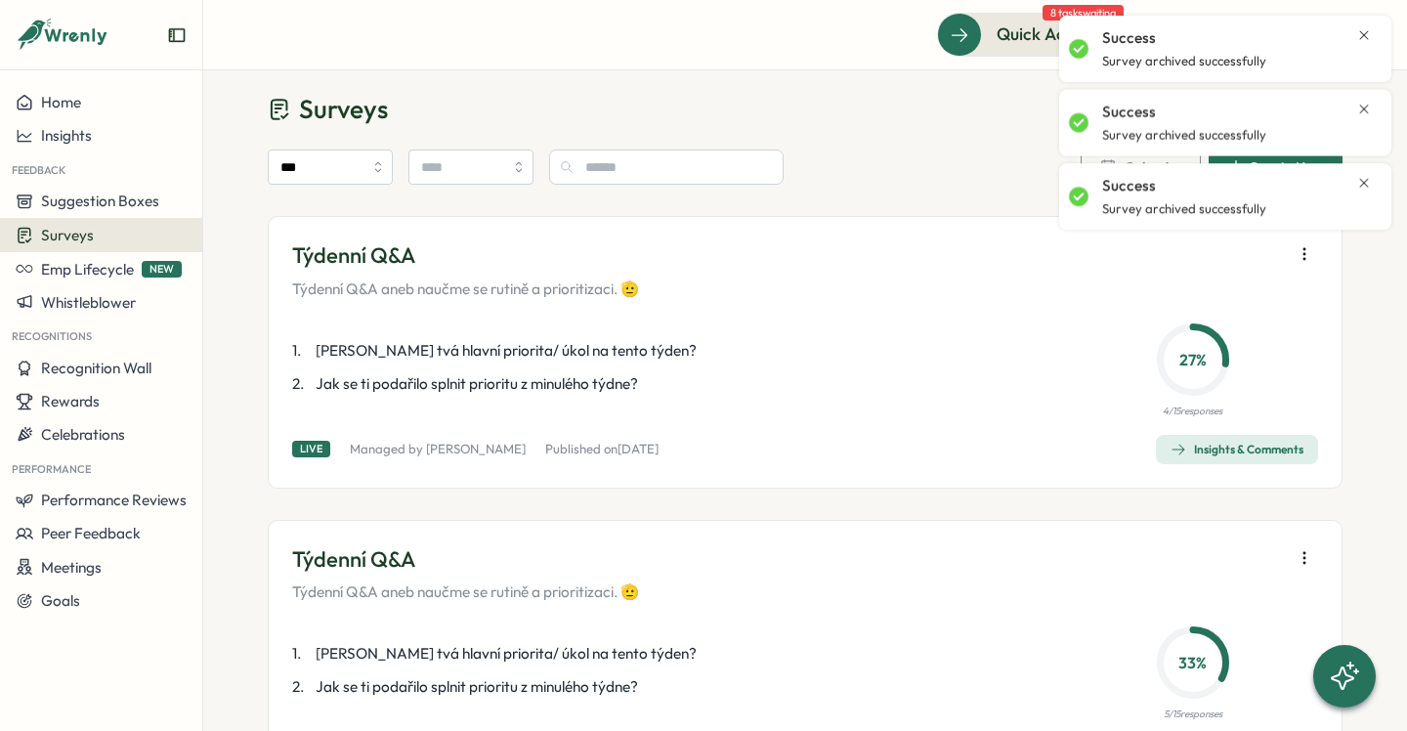
click at [1301, 262] on icon "button" at bounding box center [1305, 254] width 20 height 20
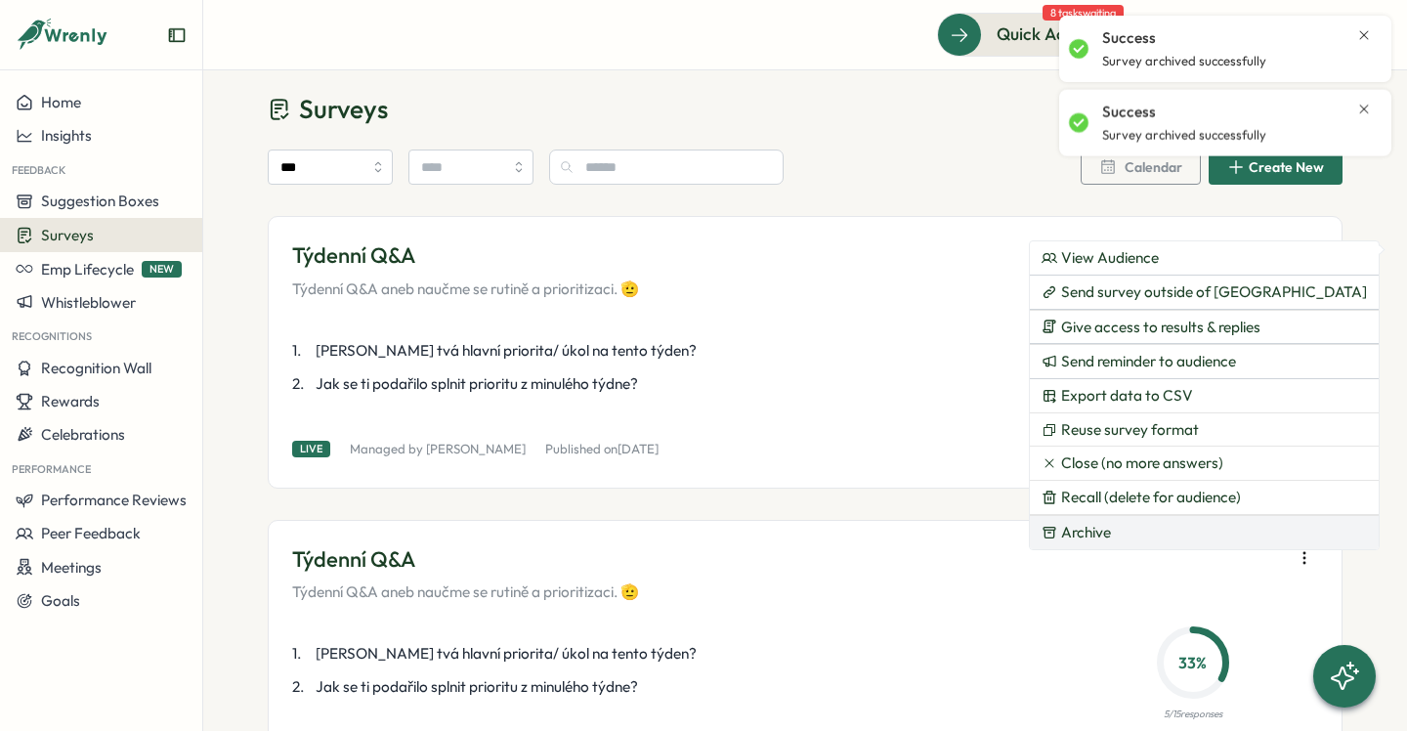
click at [1116, 532] on button "Archive" at bounding box center [1204, 532] width 349 height 33
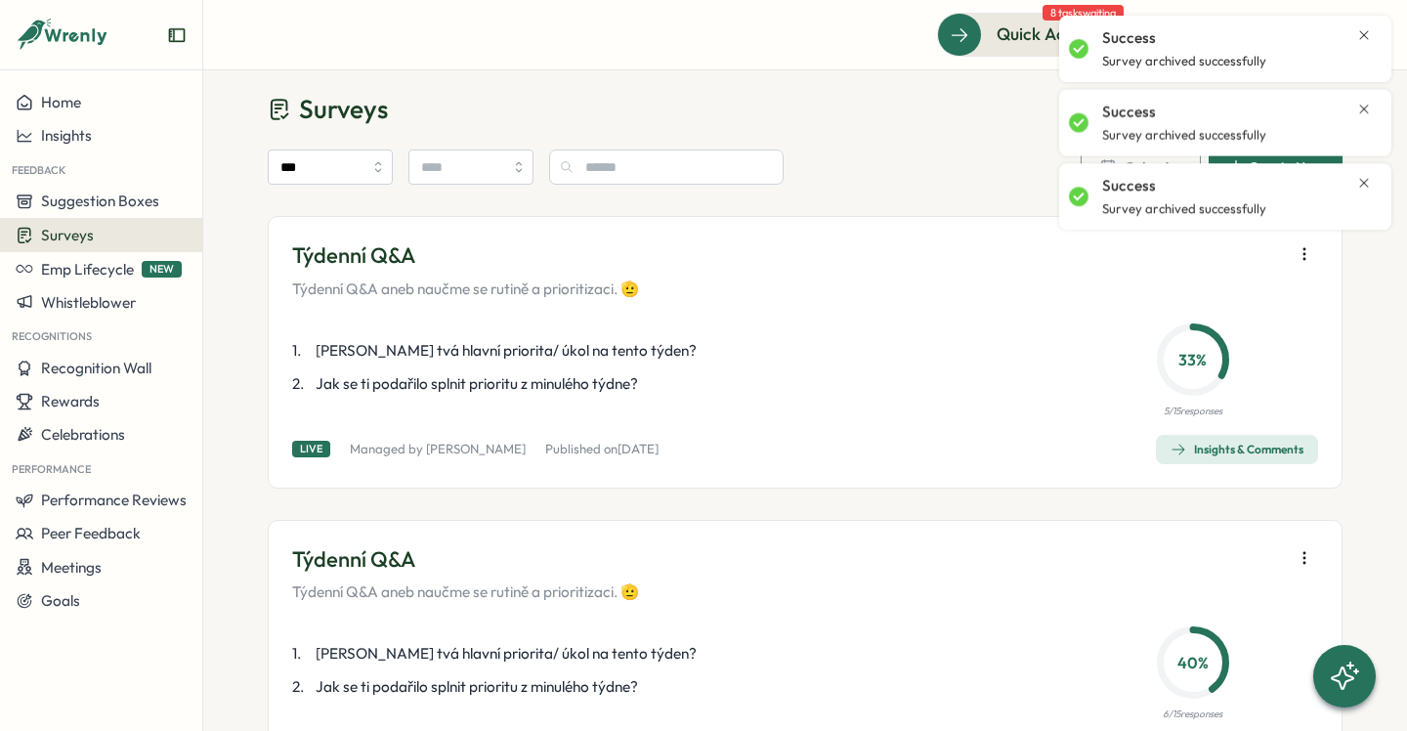
click at [1302, 256] on icon "button" at bounding box center [1305, 254] width 20 height 20
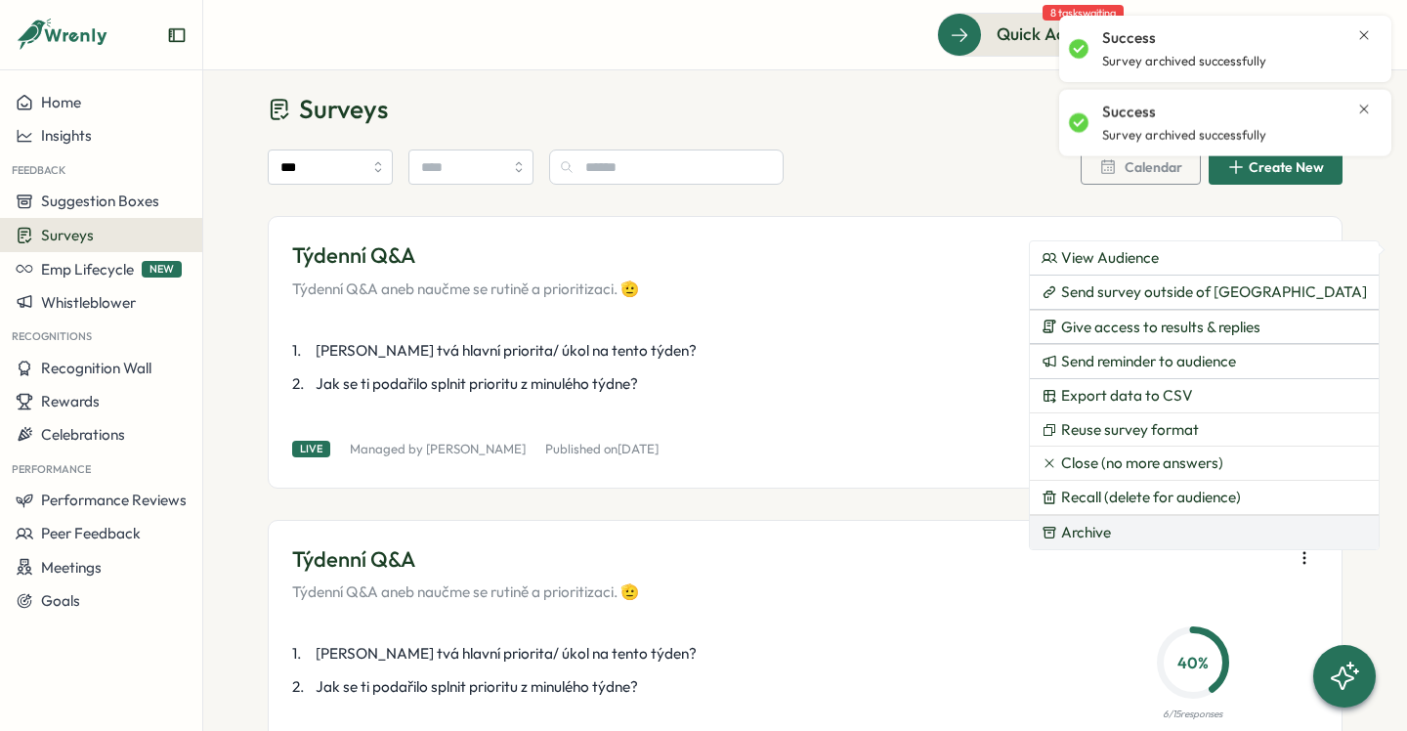
click at [1102, 542] on button "Archive" at bounding box center [1204, 532] width 349 height 33
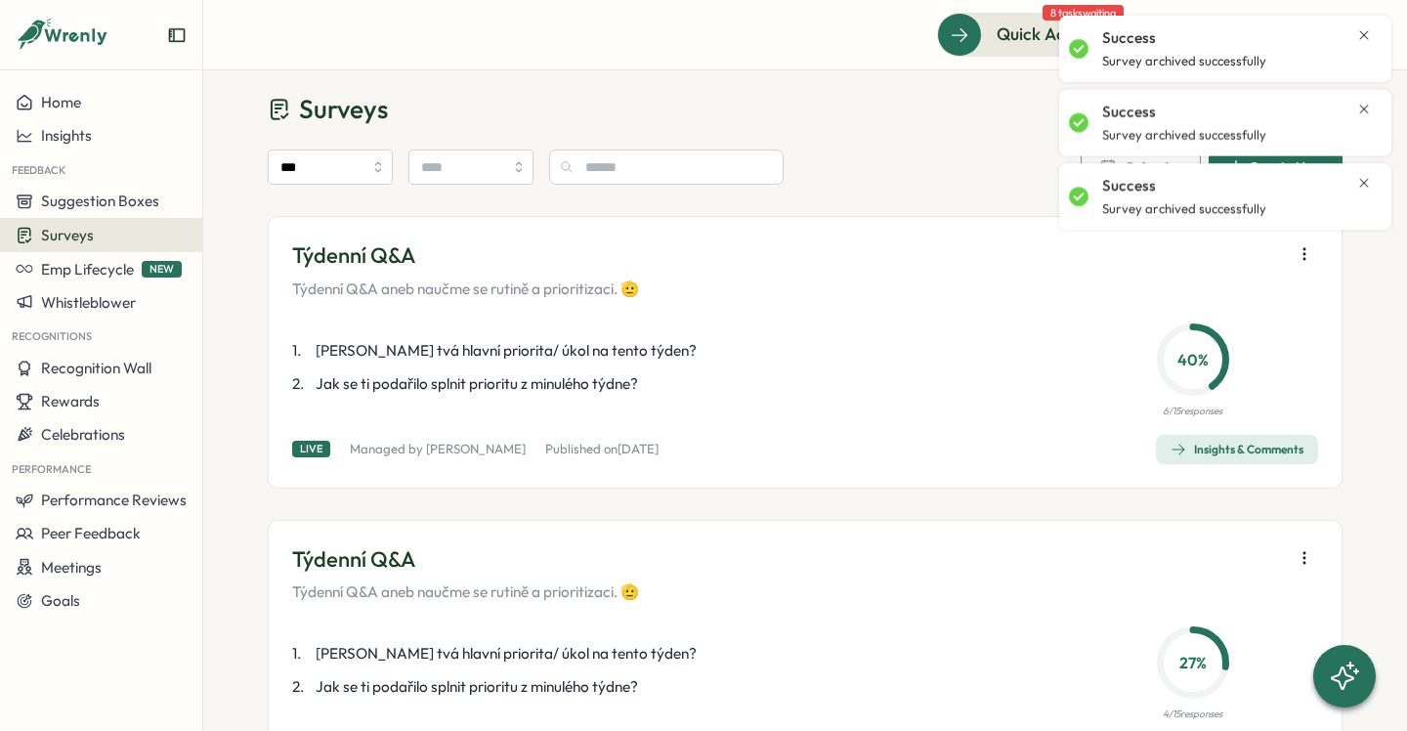
click at [1300, 253] on icon "button" at bounding box center [1305, 254] width 20 height 20
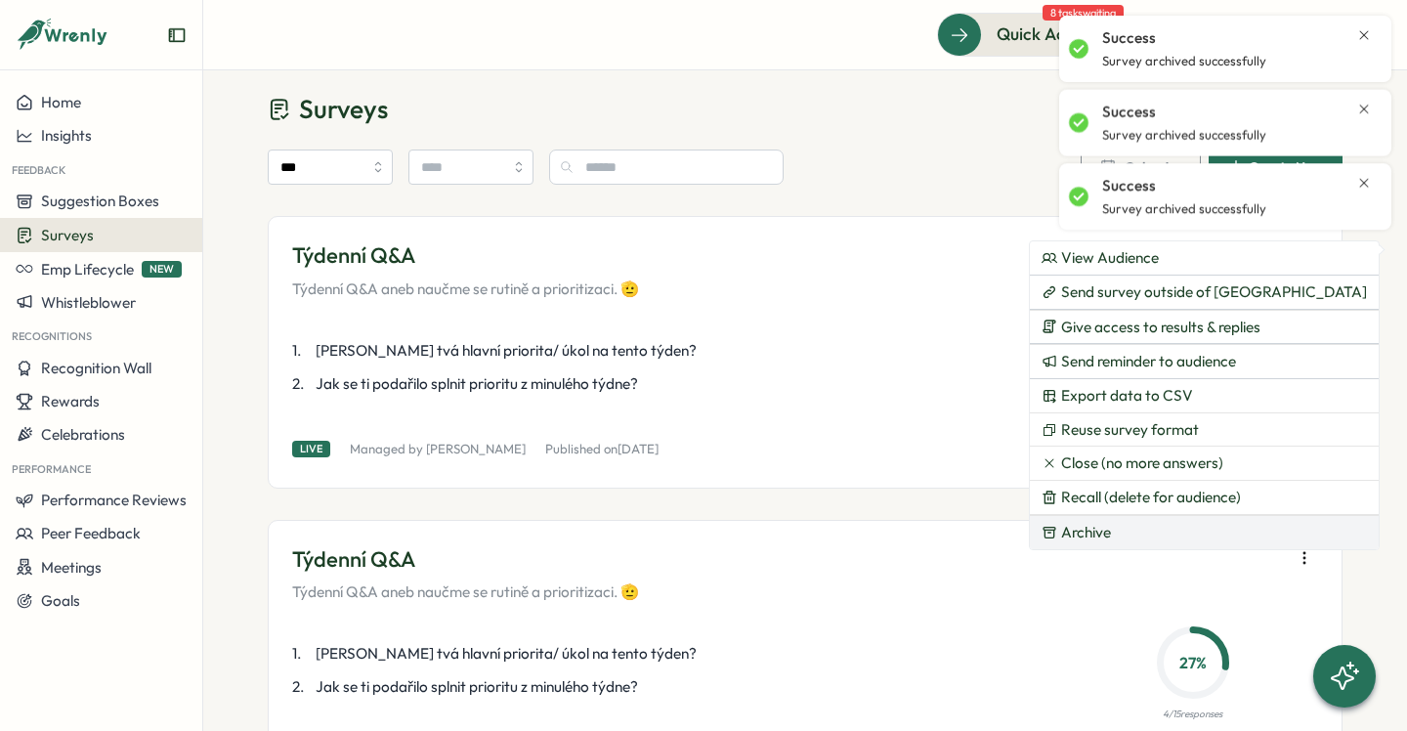
click at [1141, 533] on button "Archive" at bounding box center [1204, 532] width 349 height 33
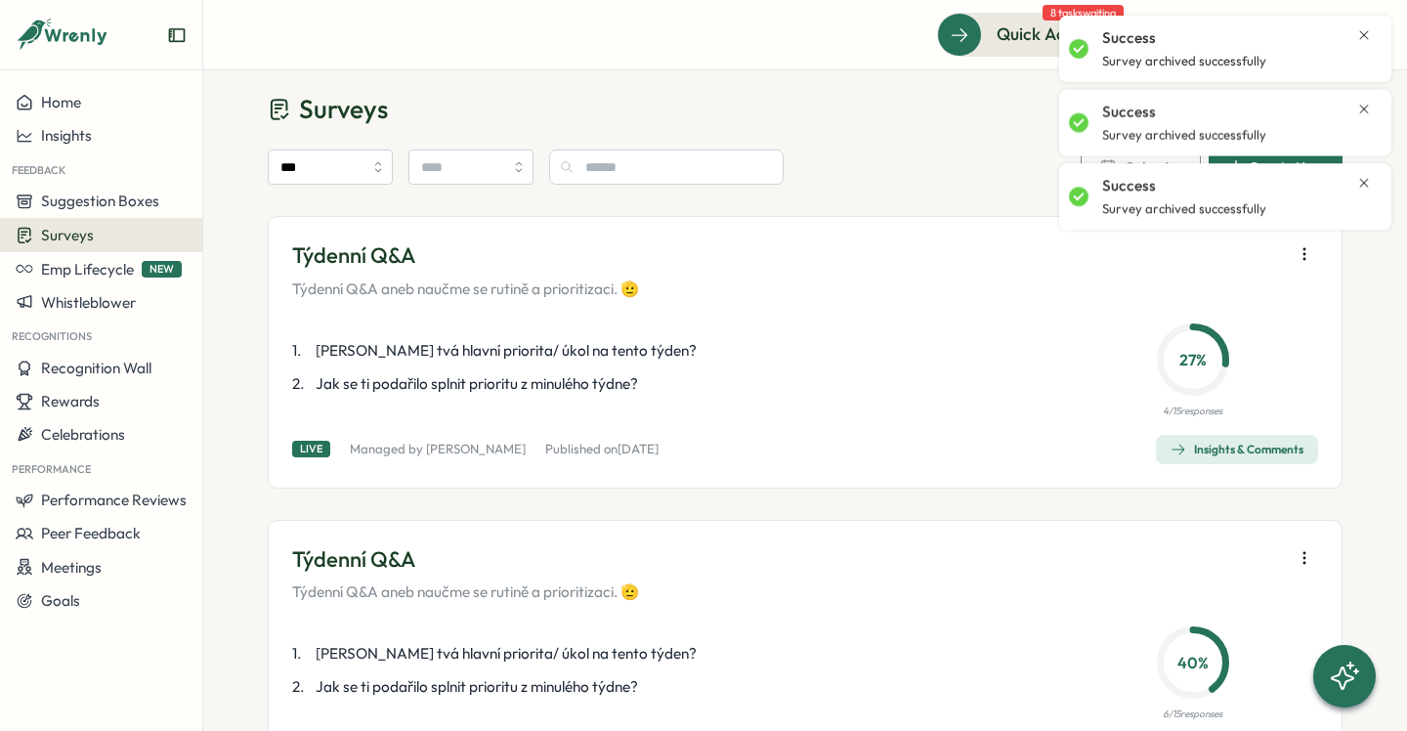
click at [1295, 265] on button "button" at bounding box center [1304, 253] width 27 height 27
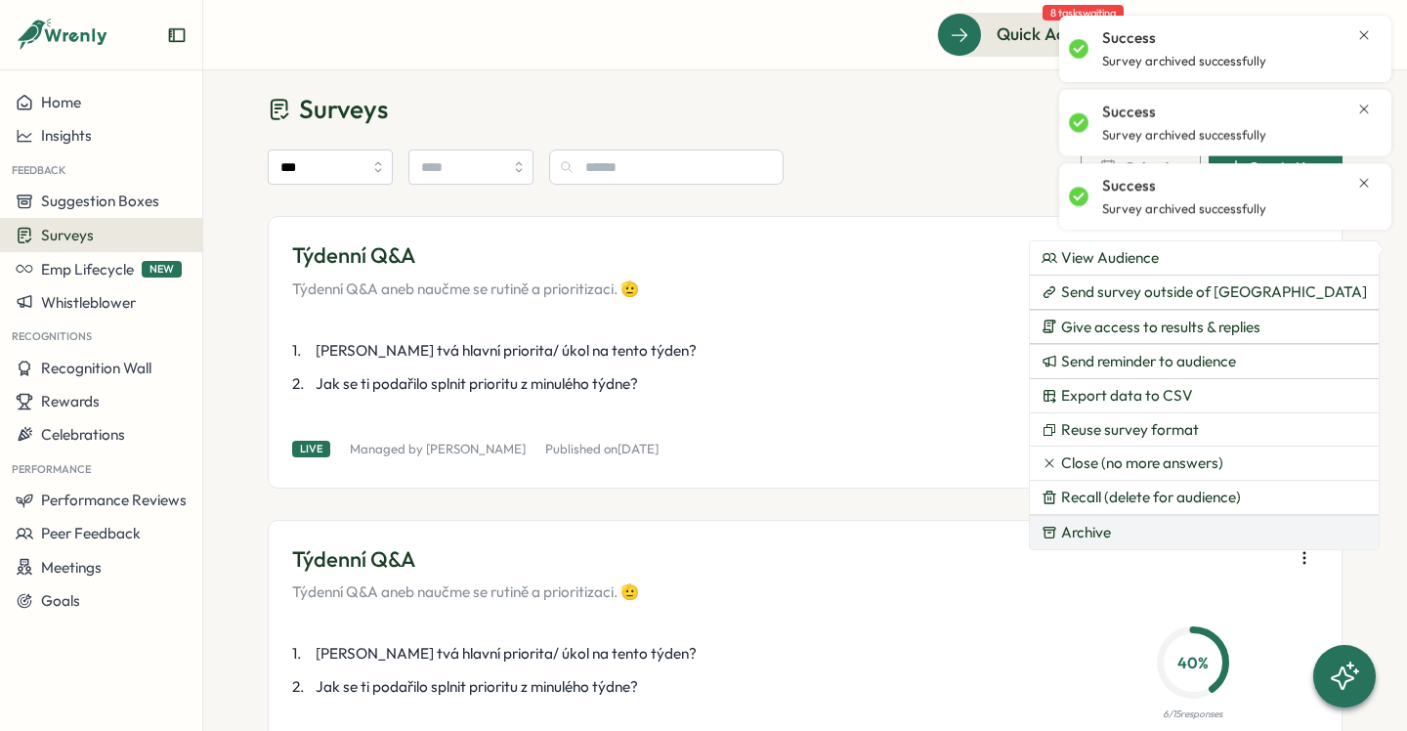
click at [1108, 537] on span "Archive" at bounding box center [1086, 533] width 50 height 18
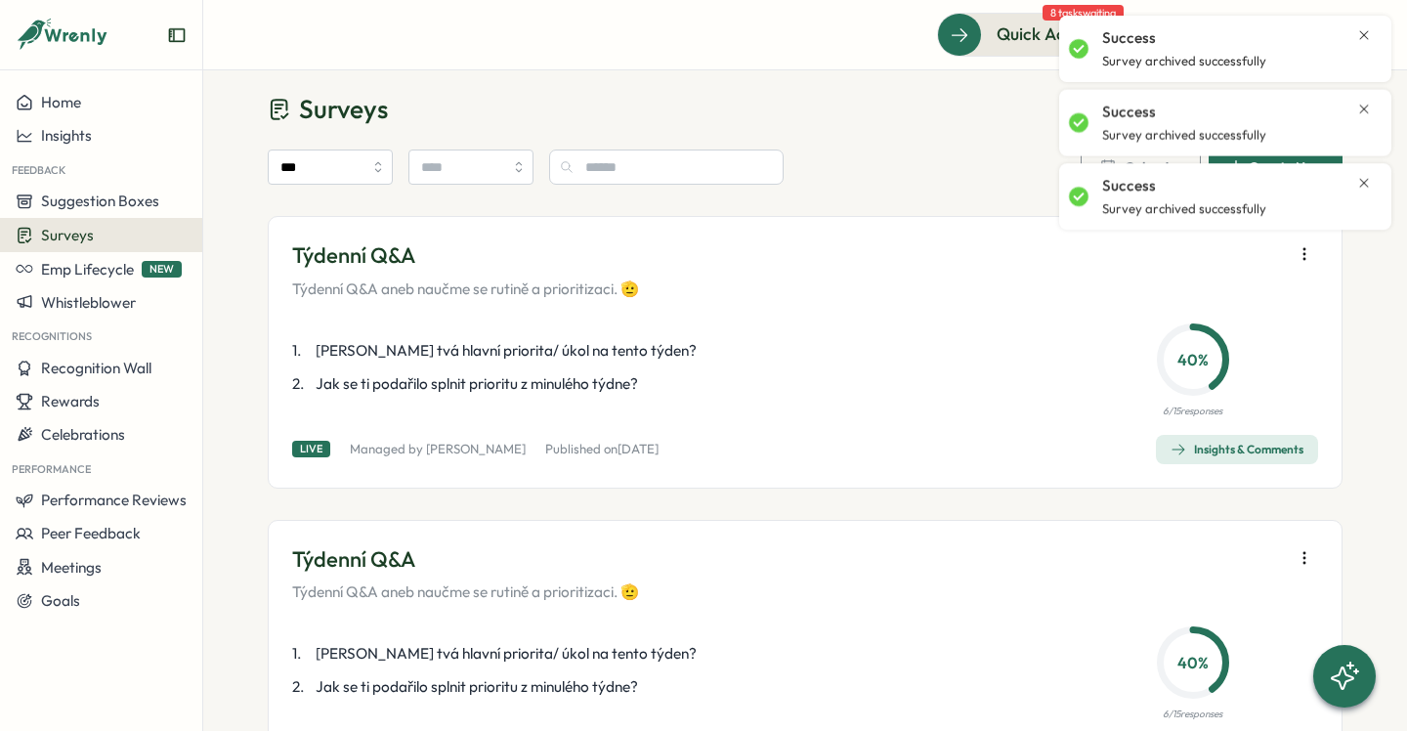
click at [1298, 261] on icon "button" at bounding box center [1305, 254] width 20 height 20
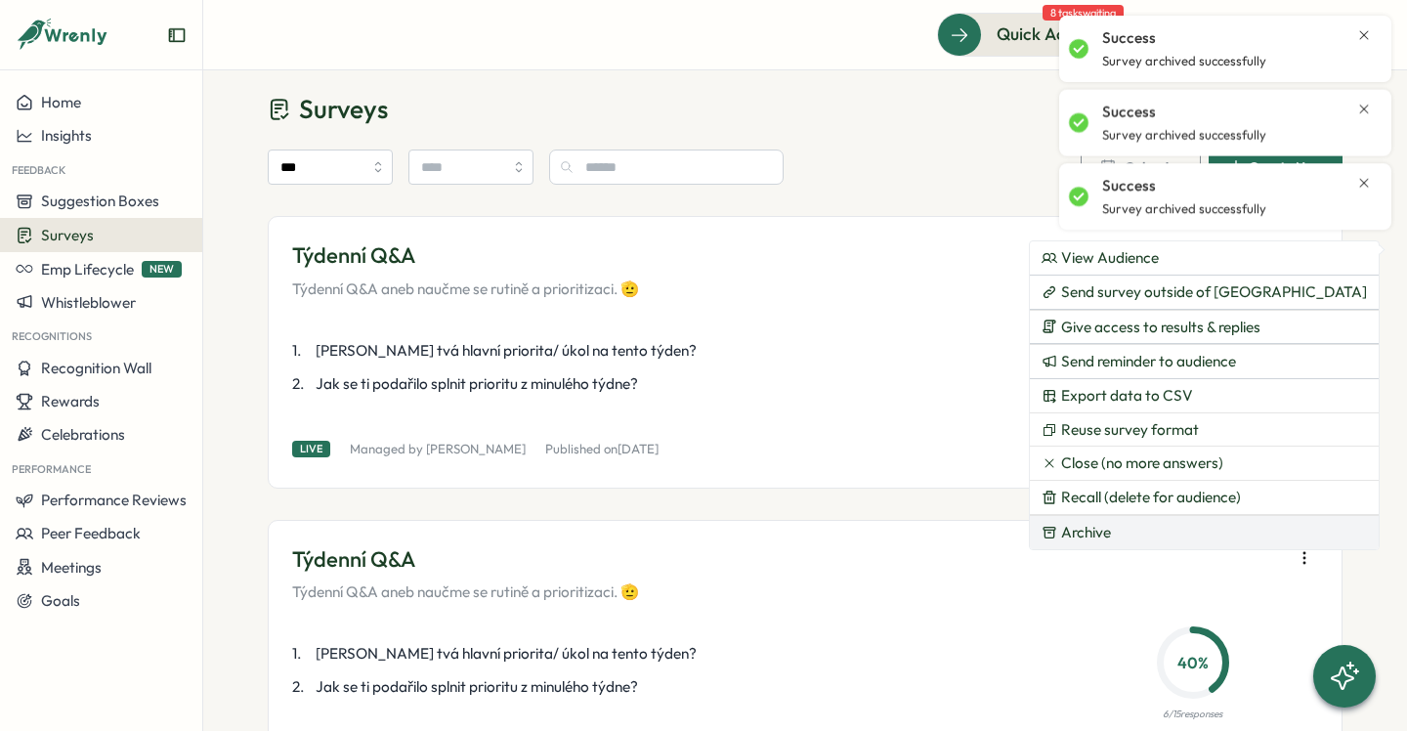
click at [1114, 542] on button "Archive" at bounding box center [1204, 532] width 349 height 33
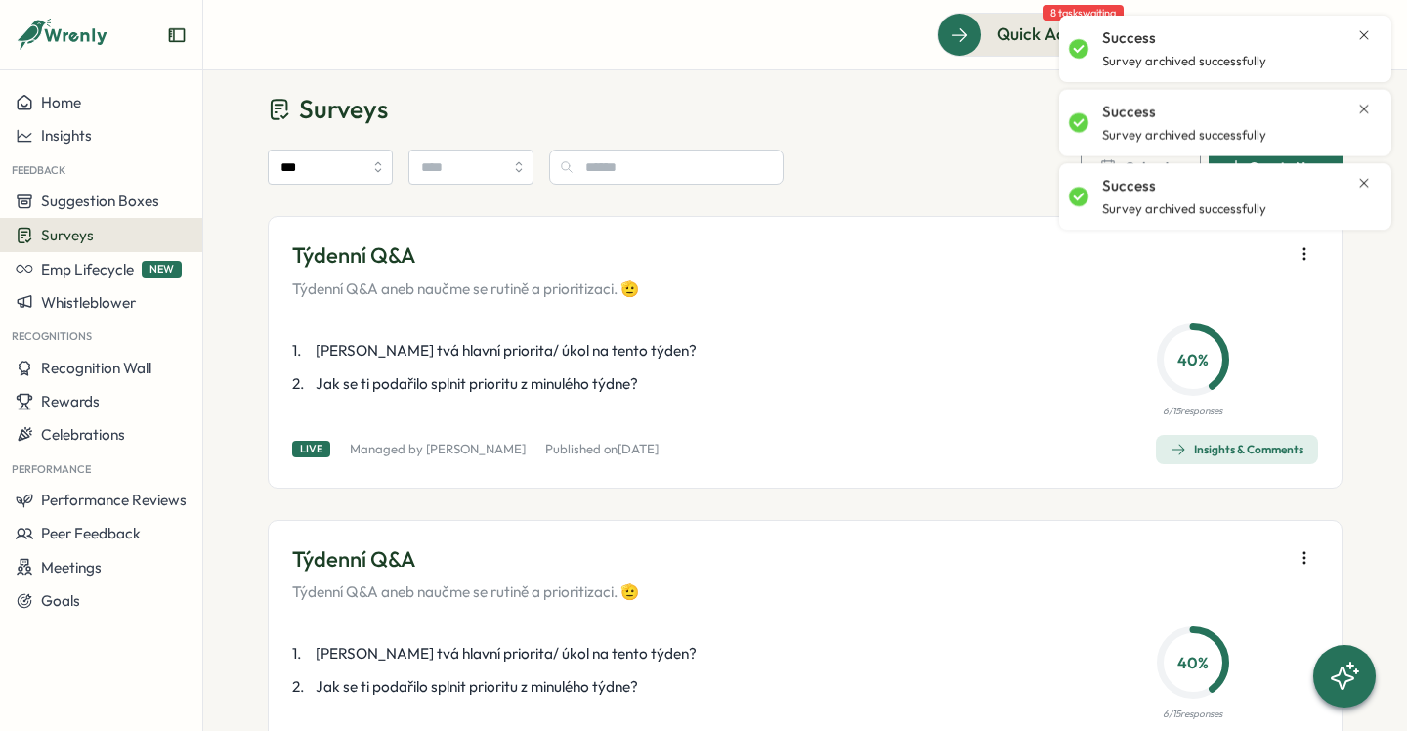
click at [1297, 264] on button "button" at bounding box center [1304, 253] width 27 height 27
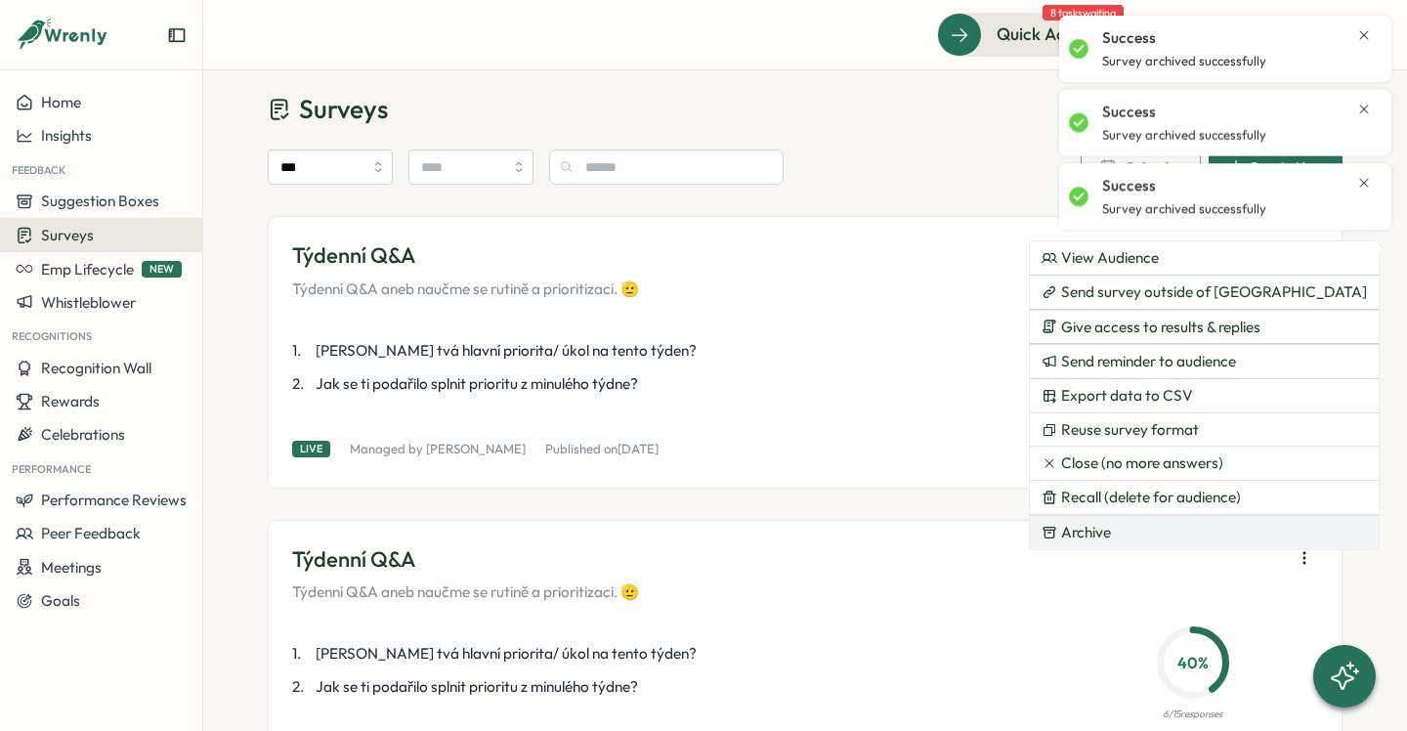
click at [1170, 534] on button "Archive" at bounding box center [1204, 532] width 349 height 33
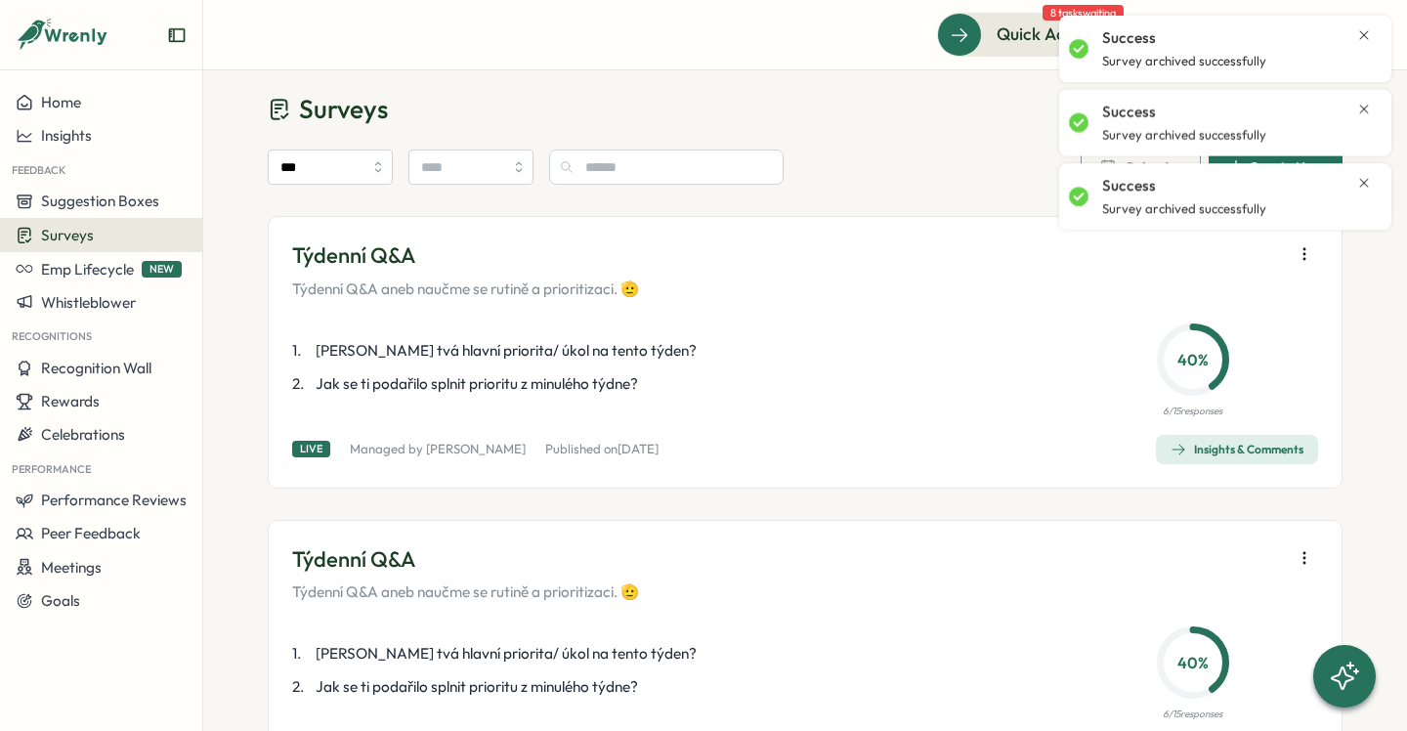
click at [1299, 262] on icon "button" at bounding box center [1305, 254] width 20 height 20
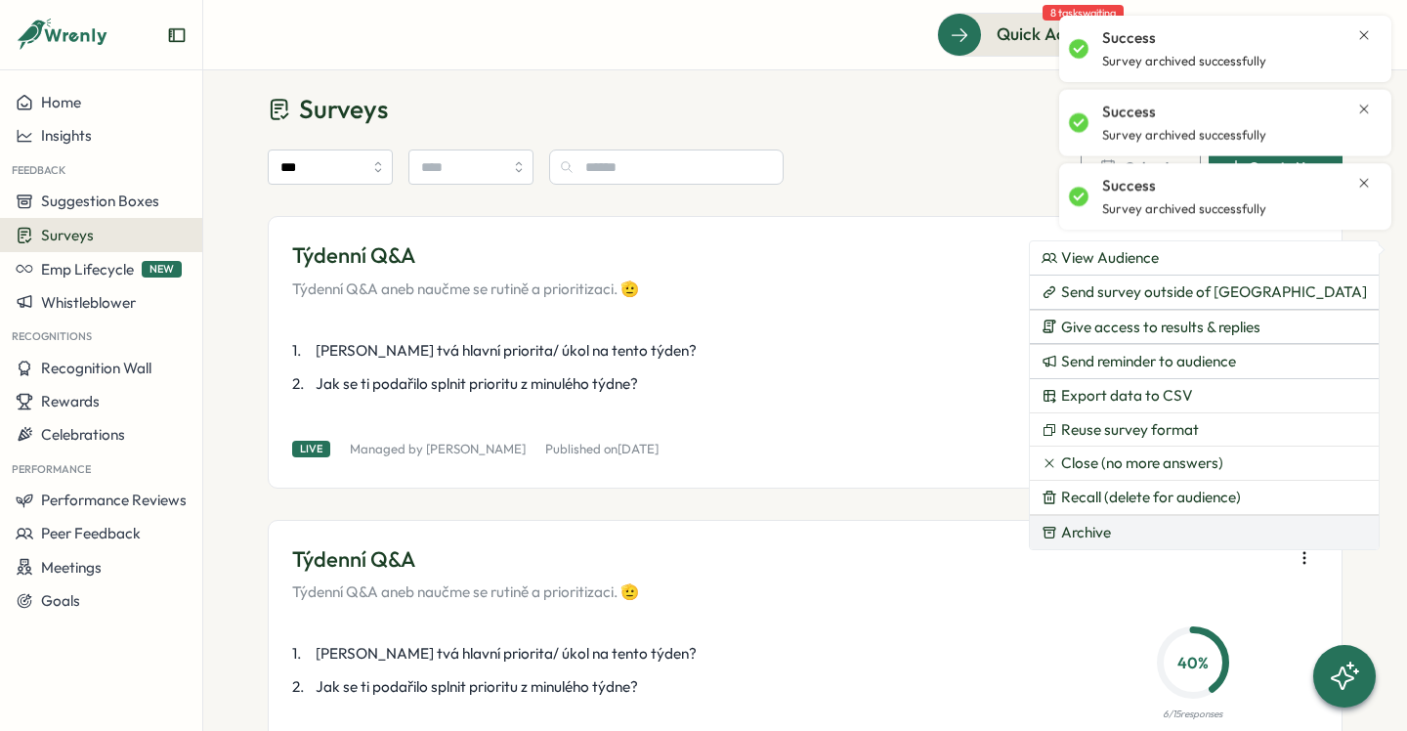
click at [1128, 536] on button "Archive" at bounding box center [1204, 532] width 349 height 33
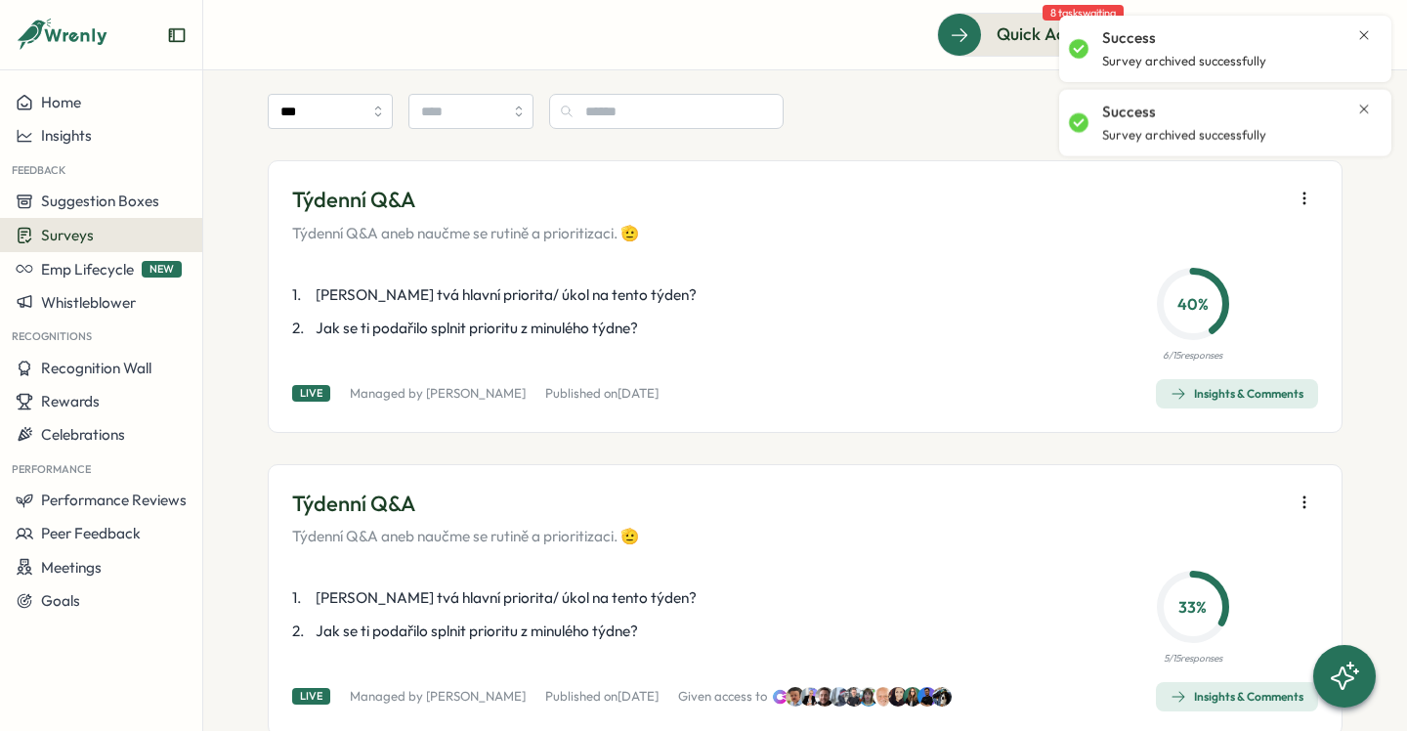
scroll to position [0, 0]
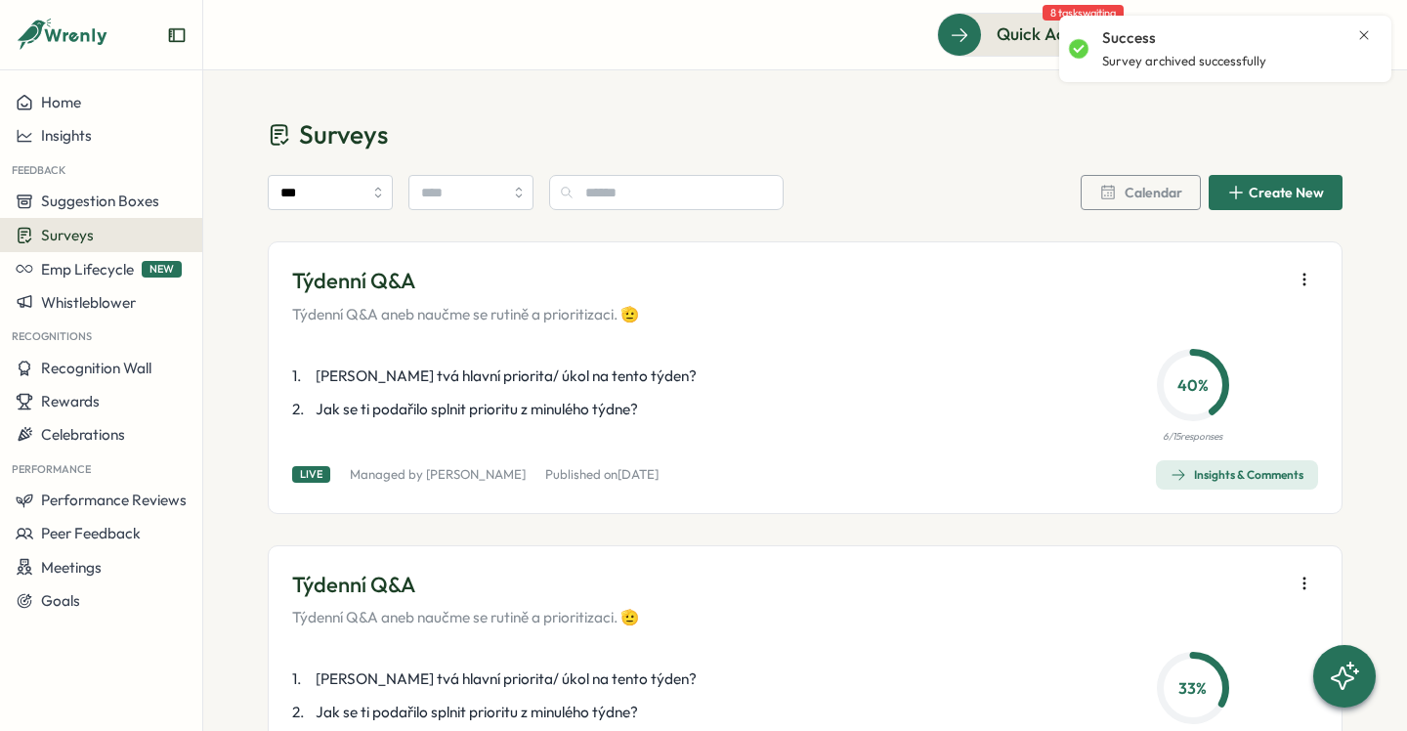
click at [1295, 279] on icon "button" at bounding box center [1305, 280] width 20 height 20
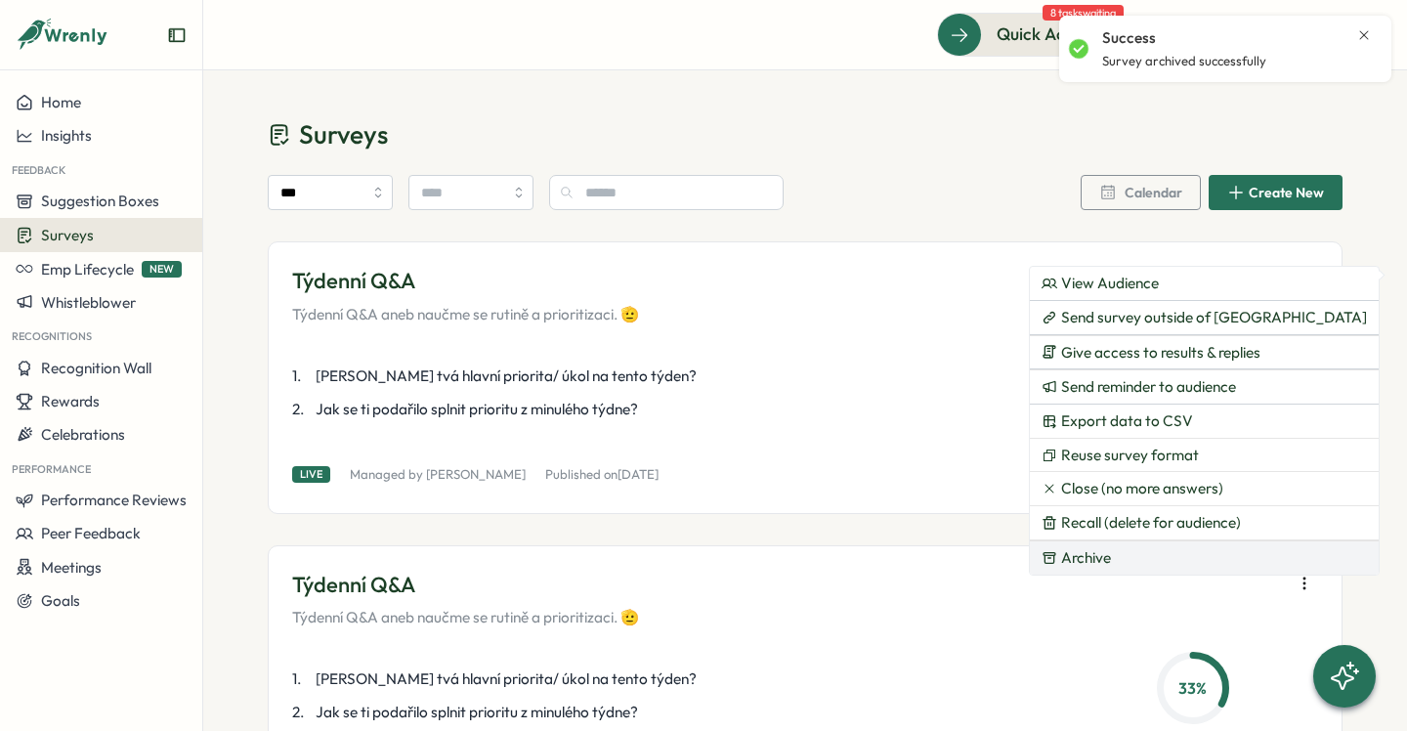
click at [1084, 559] on span "Archive" at bounding box center [1086, 558] width 50 height 18
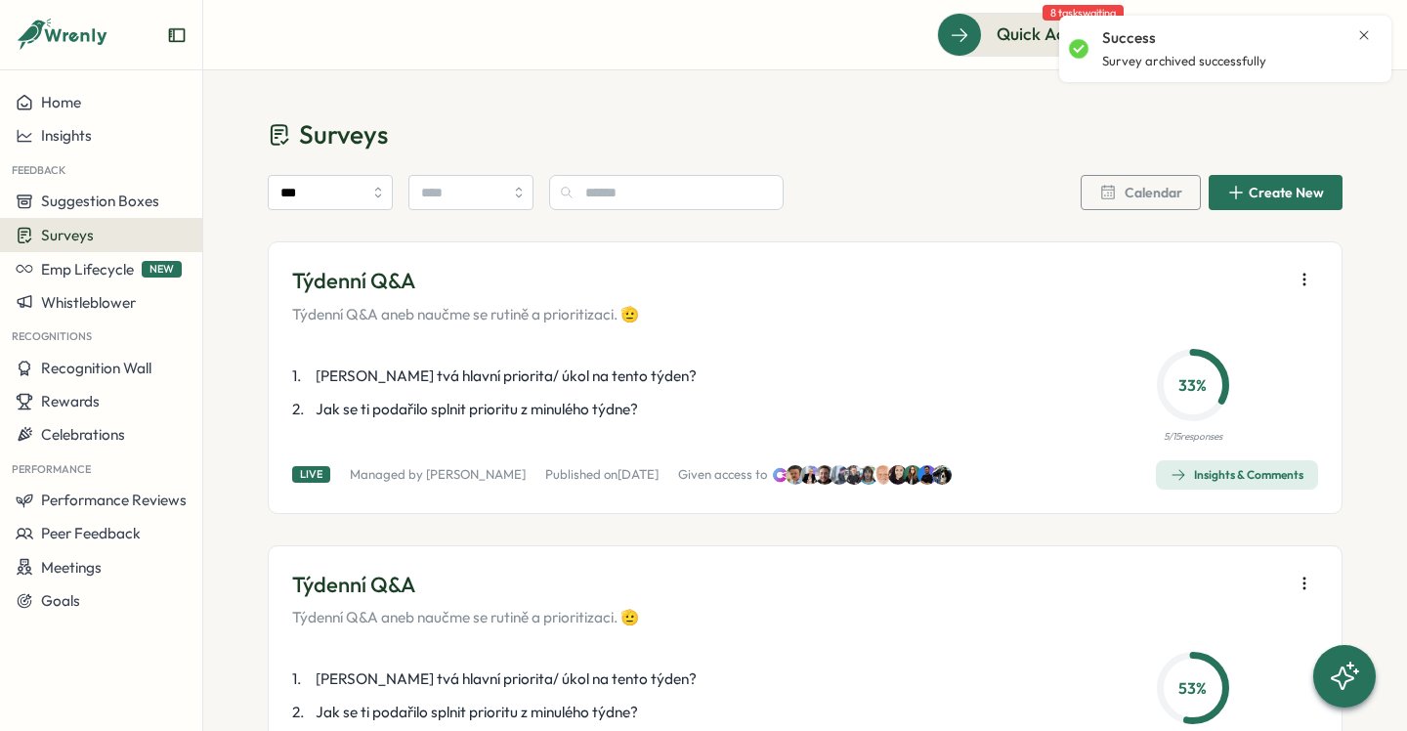
click at [1297, 277] on icon "button" at bounding box center [1305, 280] width 20 height 20
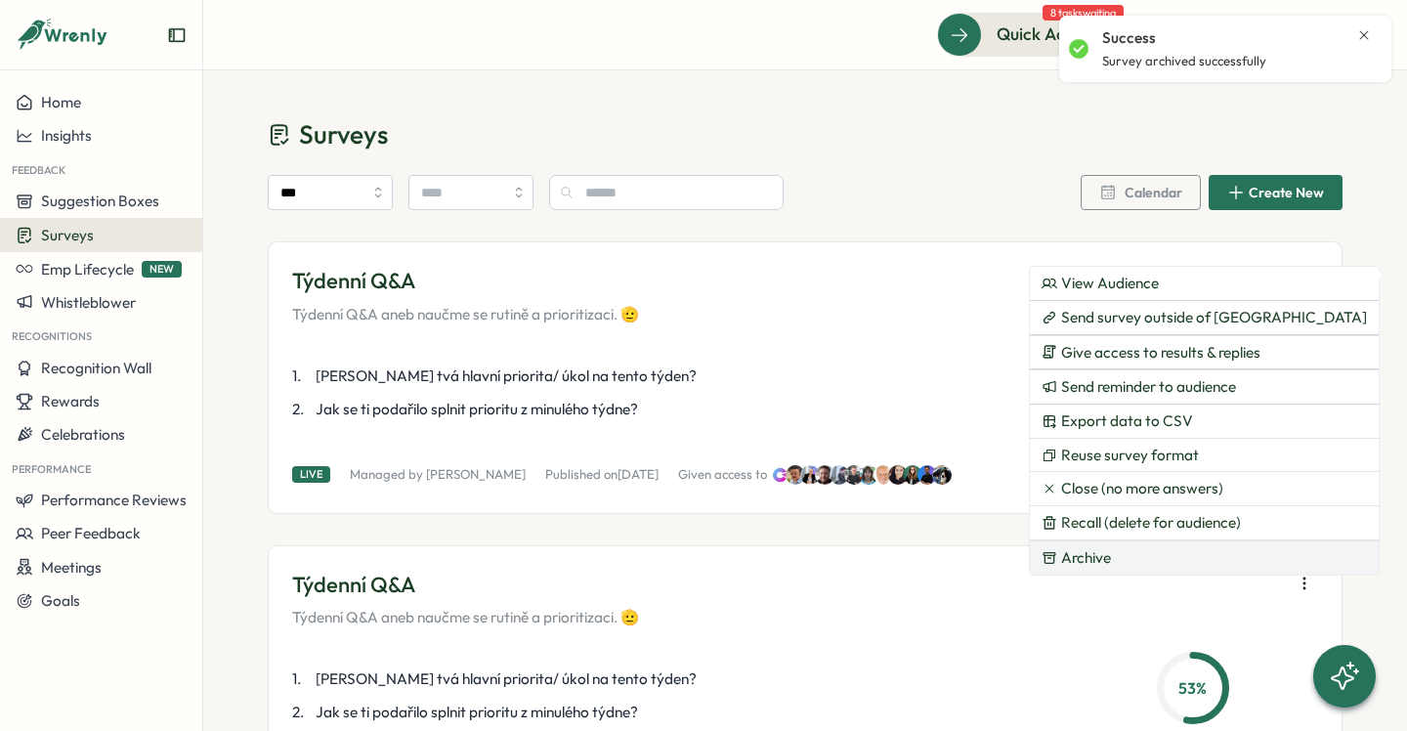
click at [1086, 560] on span "Archive" at bounding box center [1086, 558] width 50 height 18
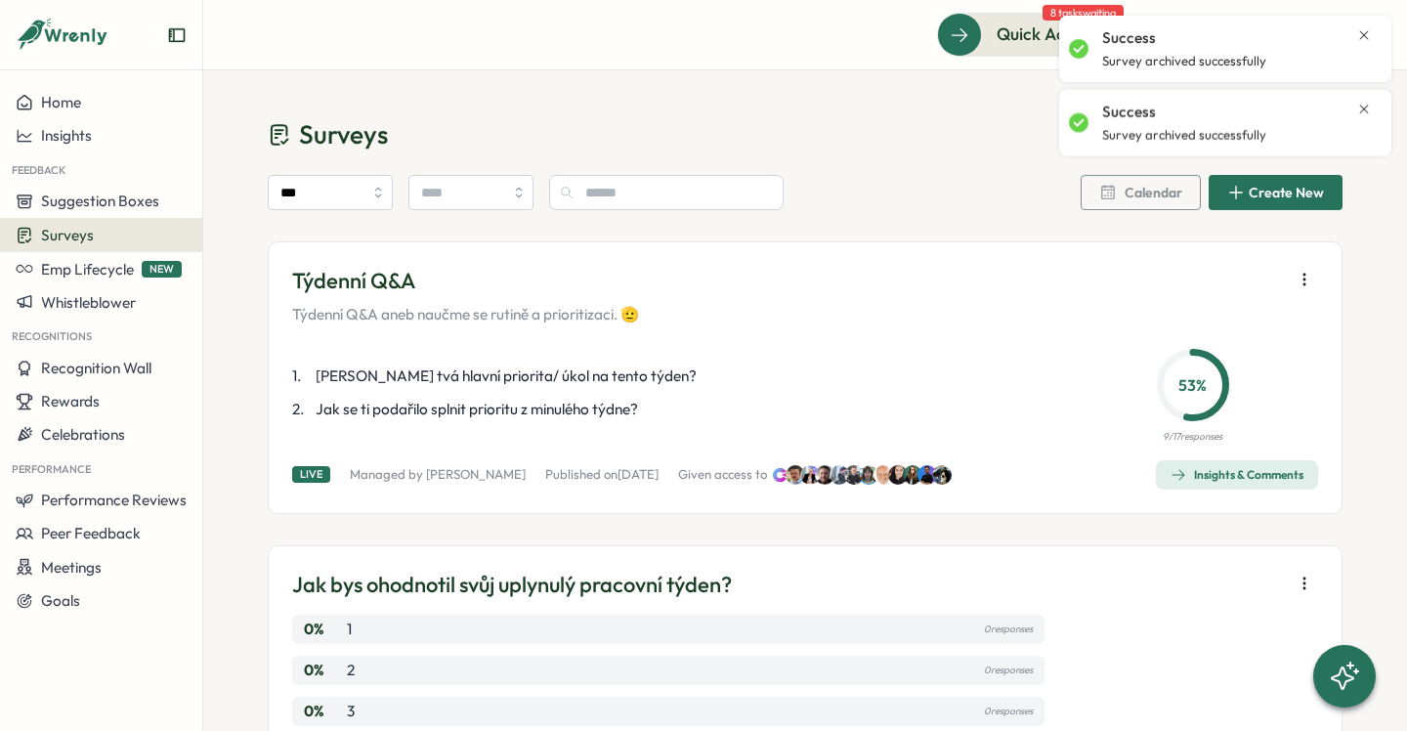
scroll to position [14, 0]
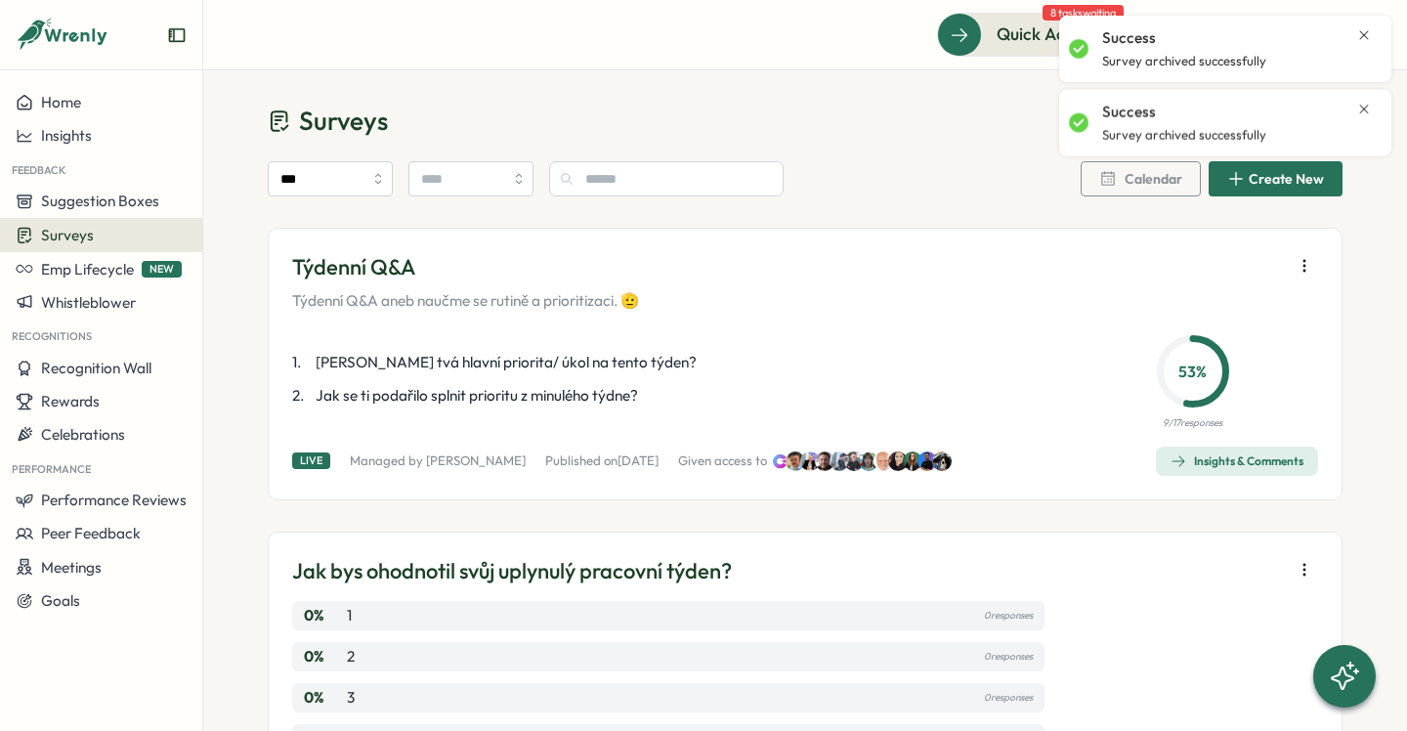
click at [1297, 268] on icon "button" at bounding box center [1305, 266] width 20 height 20
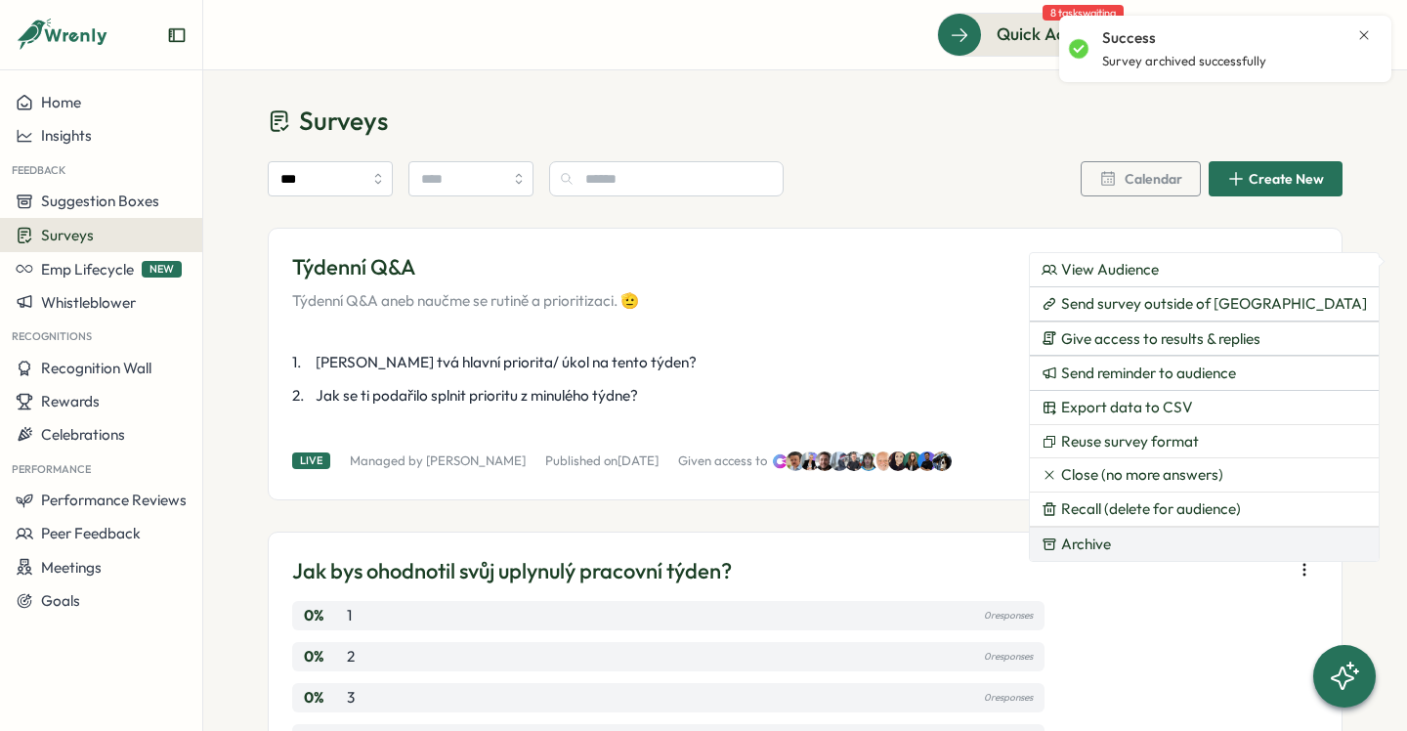
click at [1141, 534] on button "Archive" at bounding box center [1204, 544] width 349 height 33
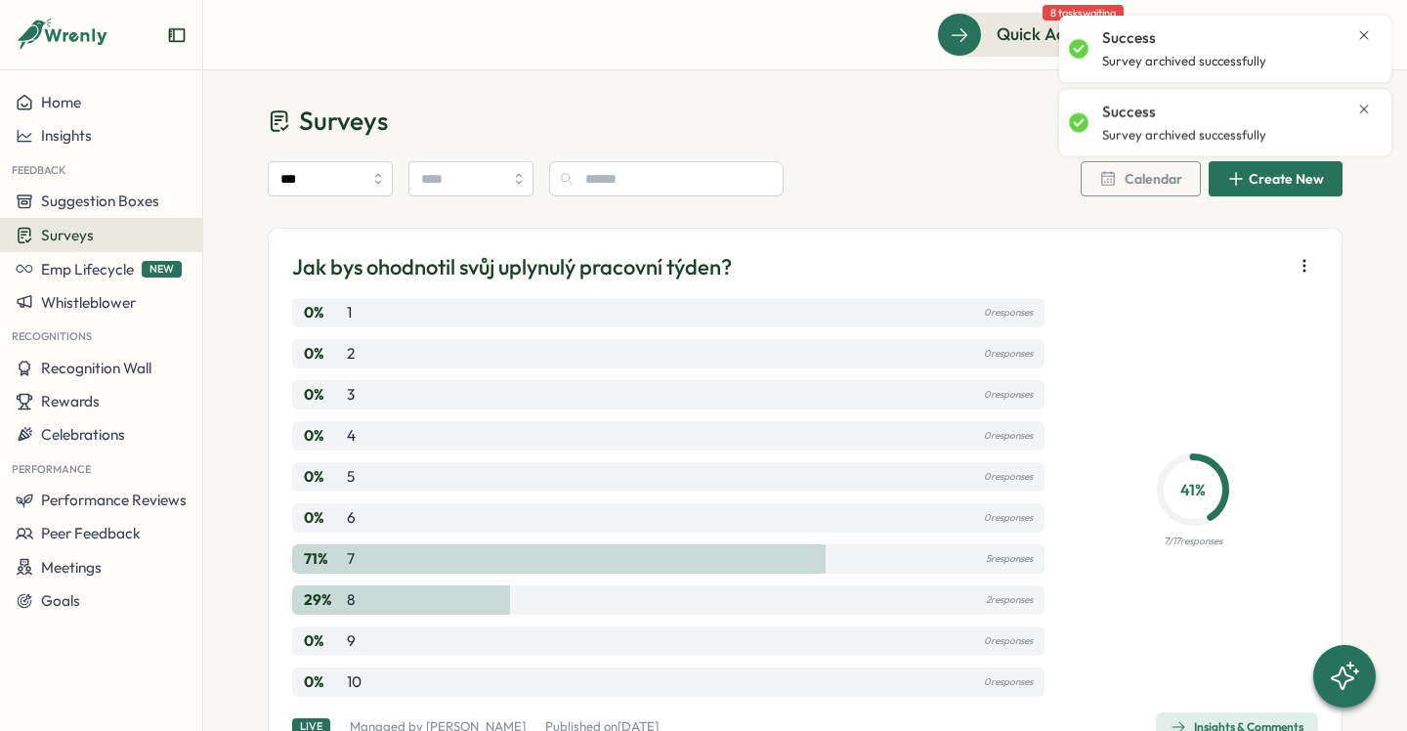
click at [1300, 272] on icon "button" at bounding box center [1305, 266] width 20 height 20
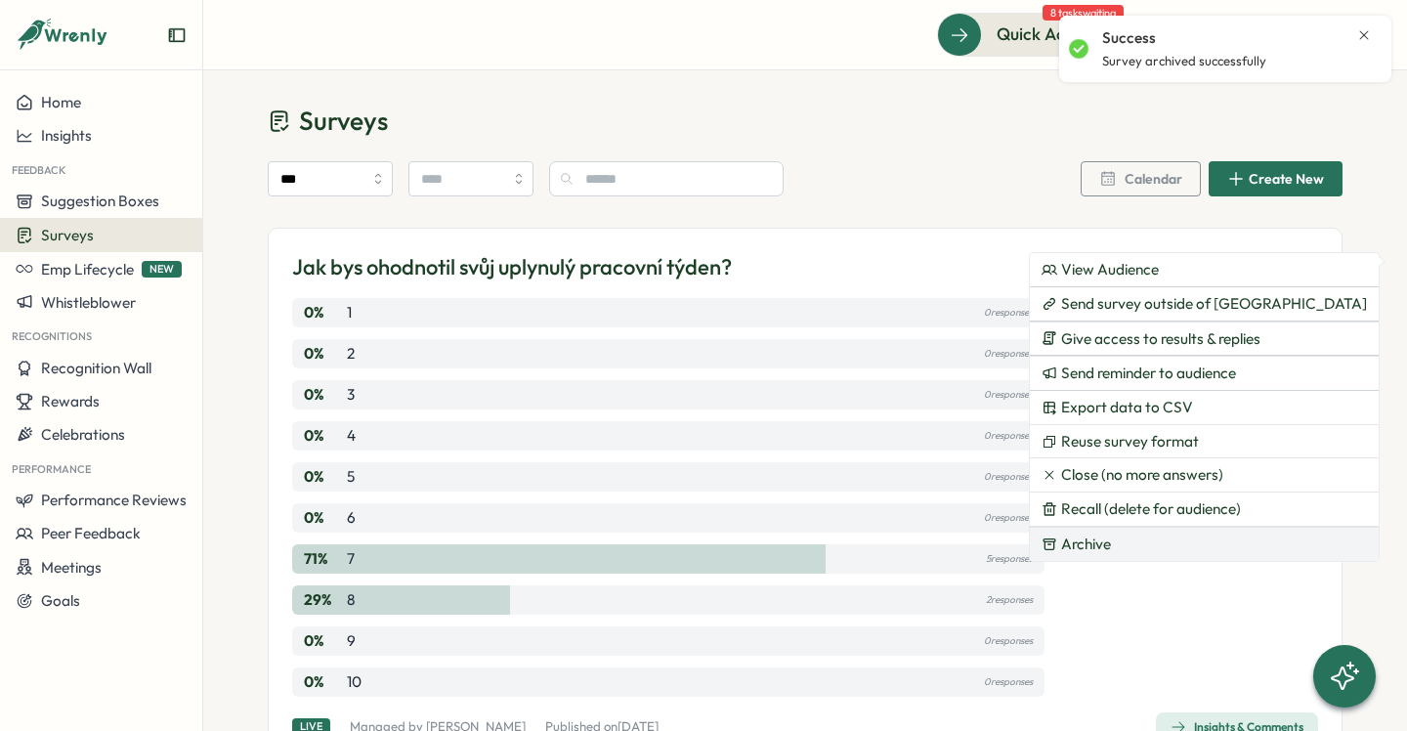
click at [1145, 545] on button "Archive" at bounding box center [1204, 544] width 349 height 33
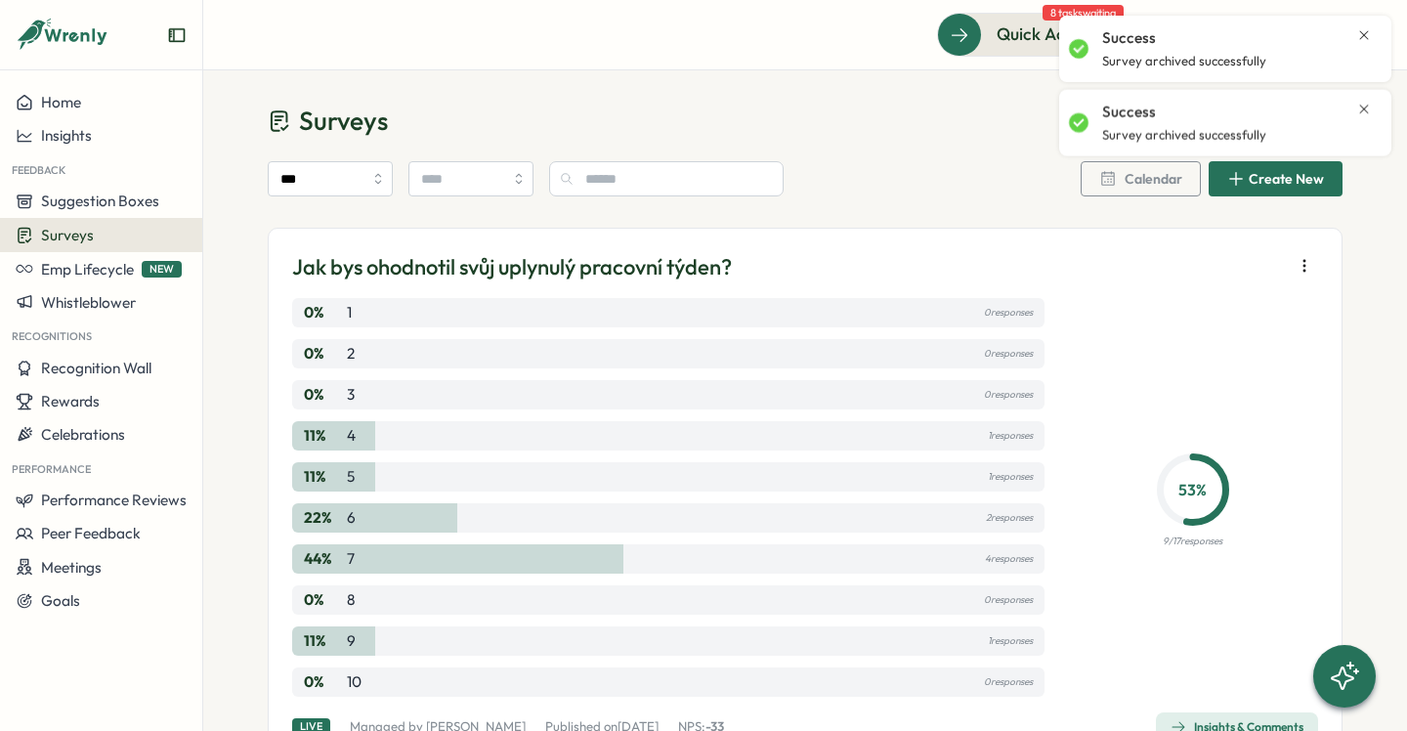
click at [1295, 270] on icon "button" at bounding box center [1305, 266] width 20 height 20
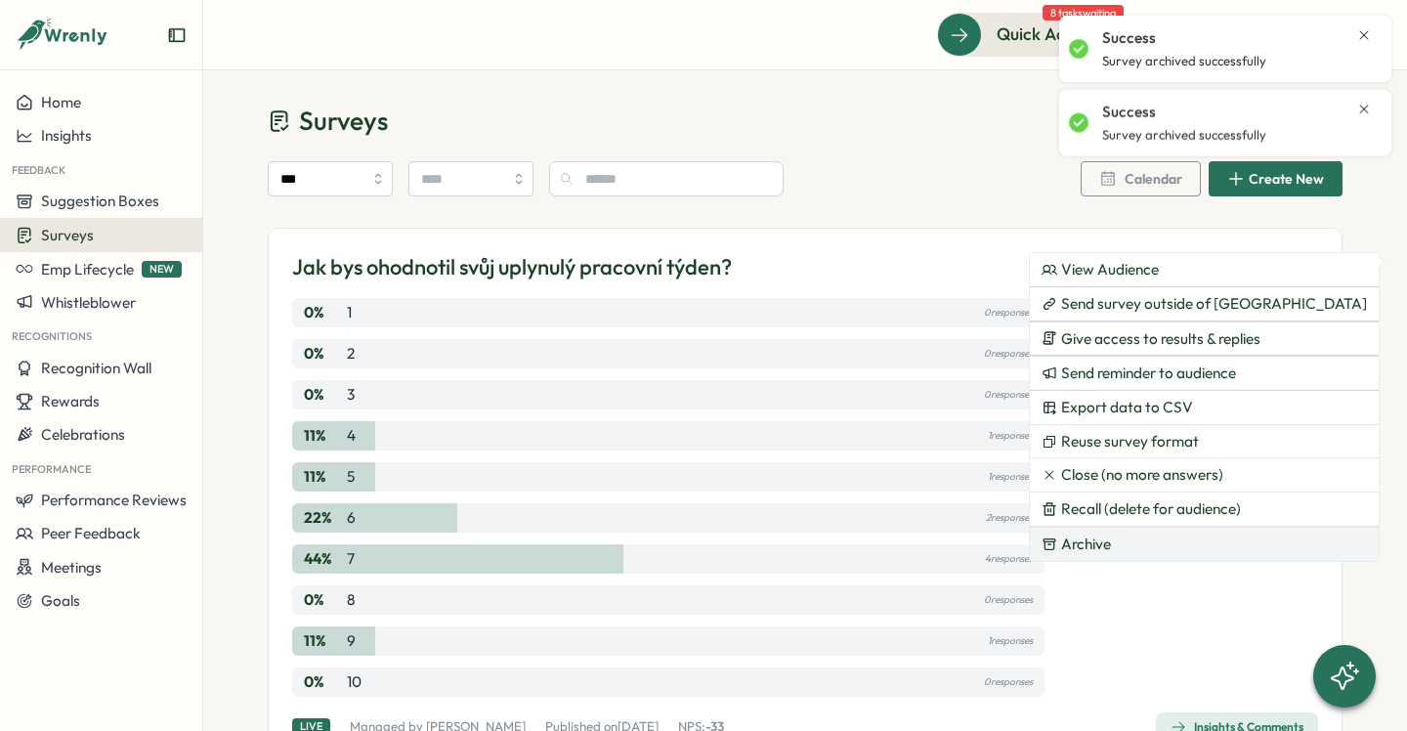
click at [1094, 547] on span "Archive" at bounding box center [1086, 544] width 50 height 18
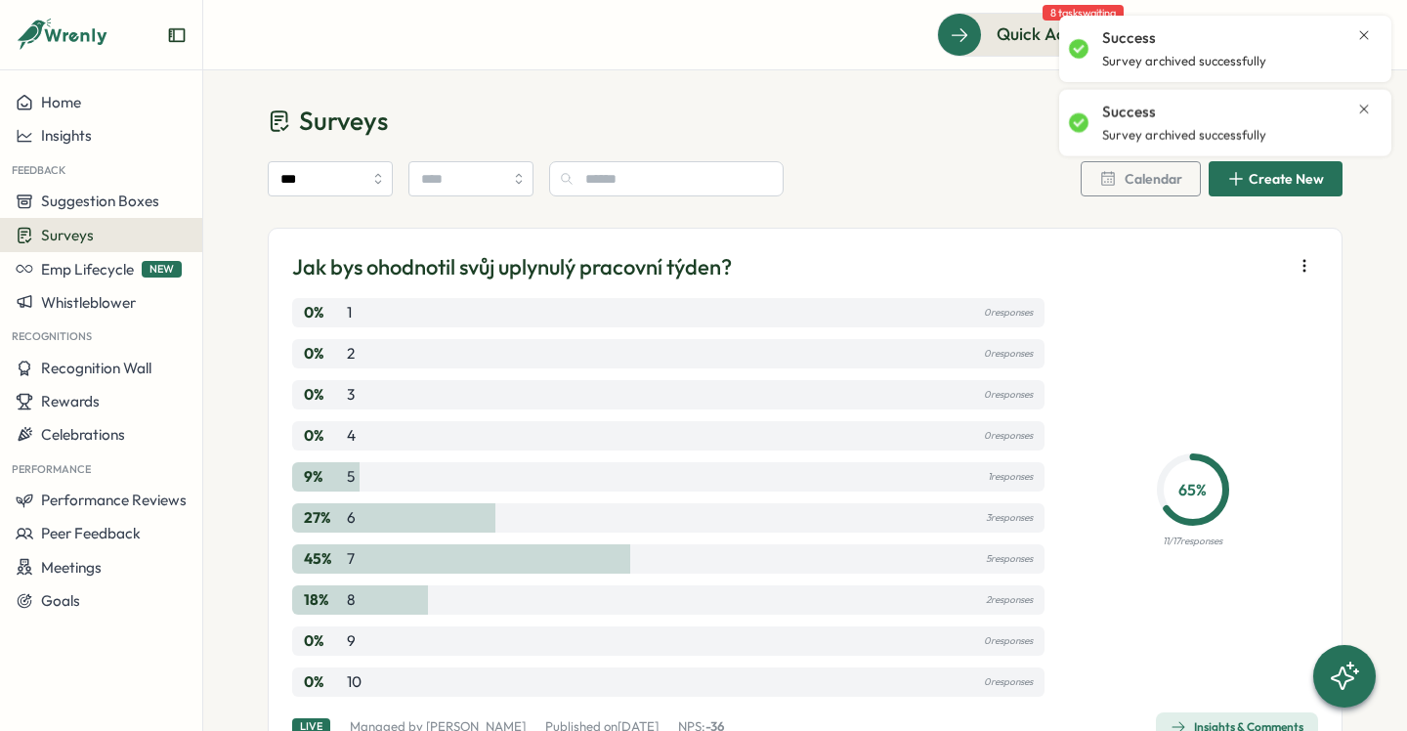
click at [1299, 275] on icon "button" at bounding box center [1305, 266] width 20 height 20
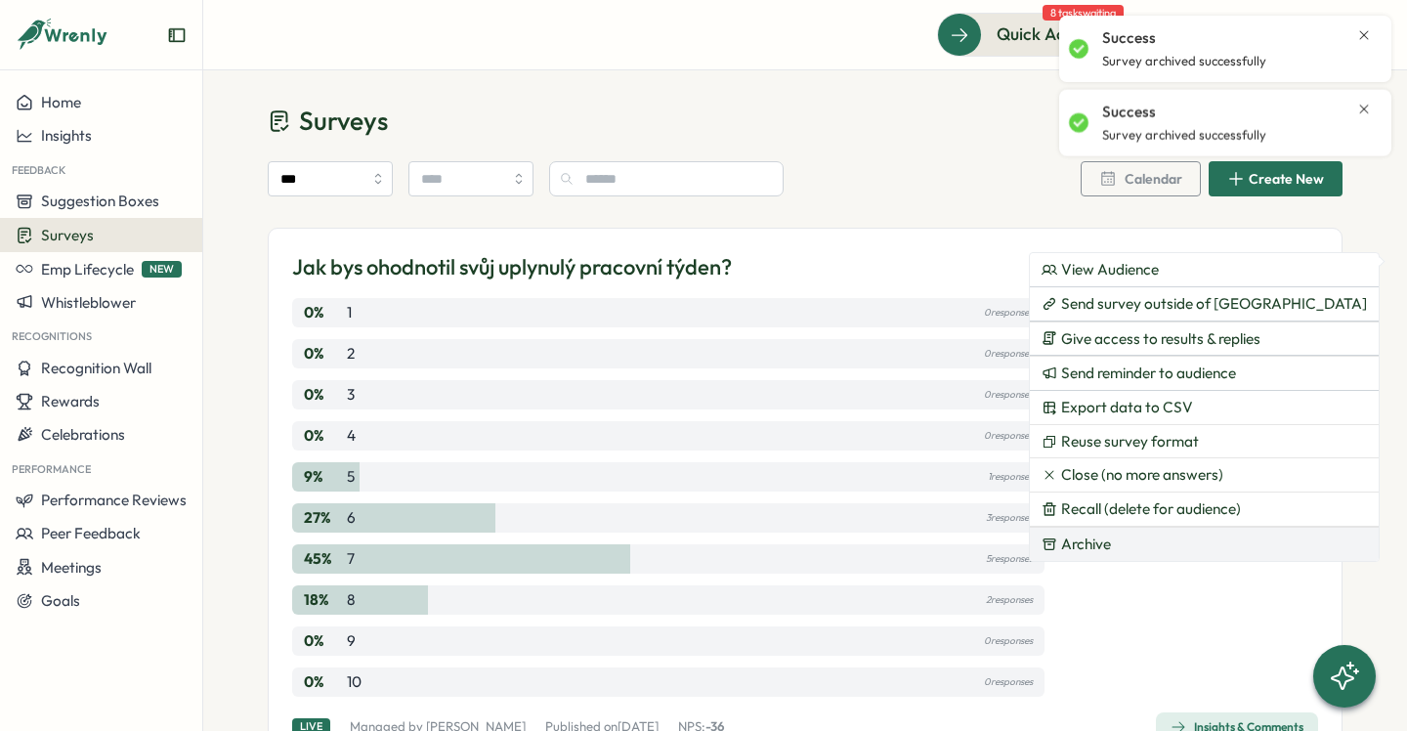
click at [1059, 547] on button "Archive" at bounding box center [1204, 544] width 349 height 33
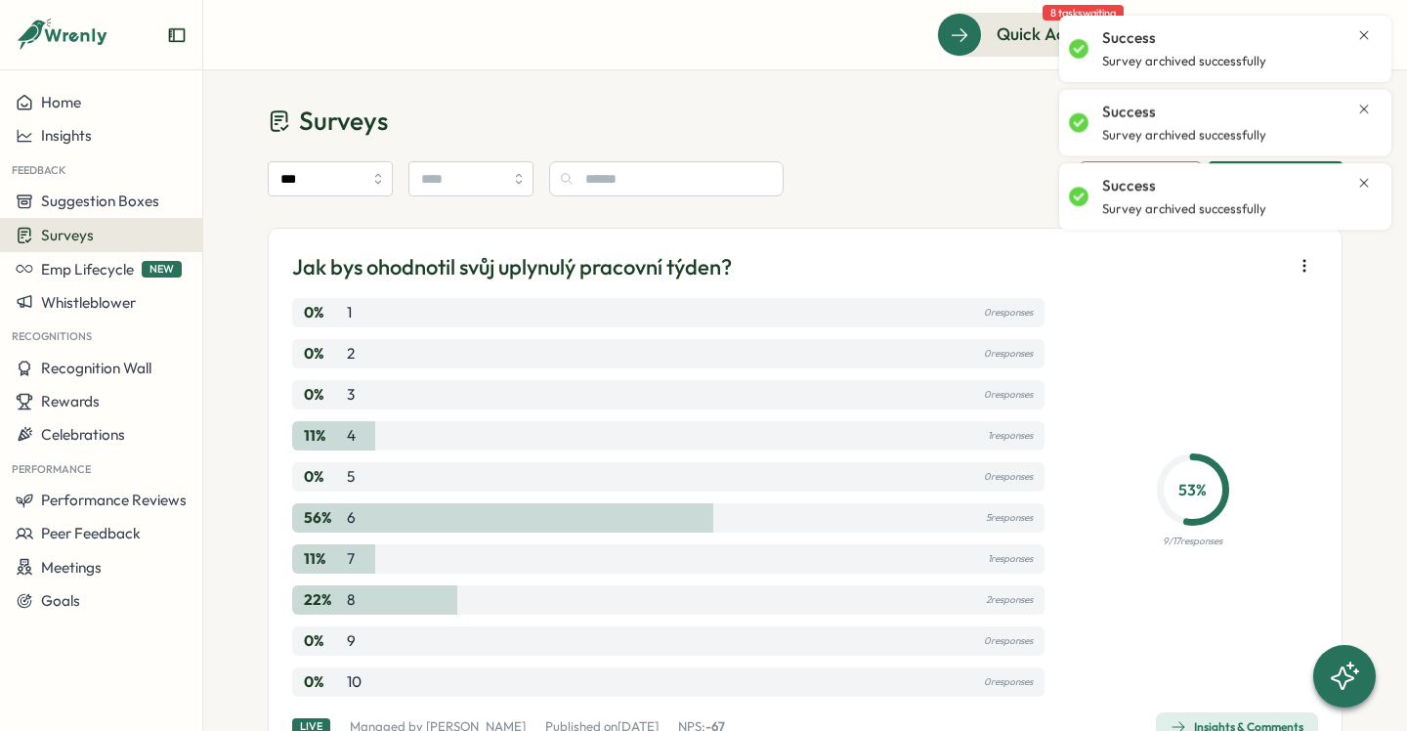
click at [1297, 255] on button "button" at bounding box center [1304, 265] width 27 height 27
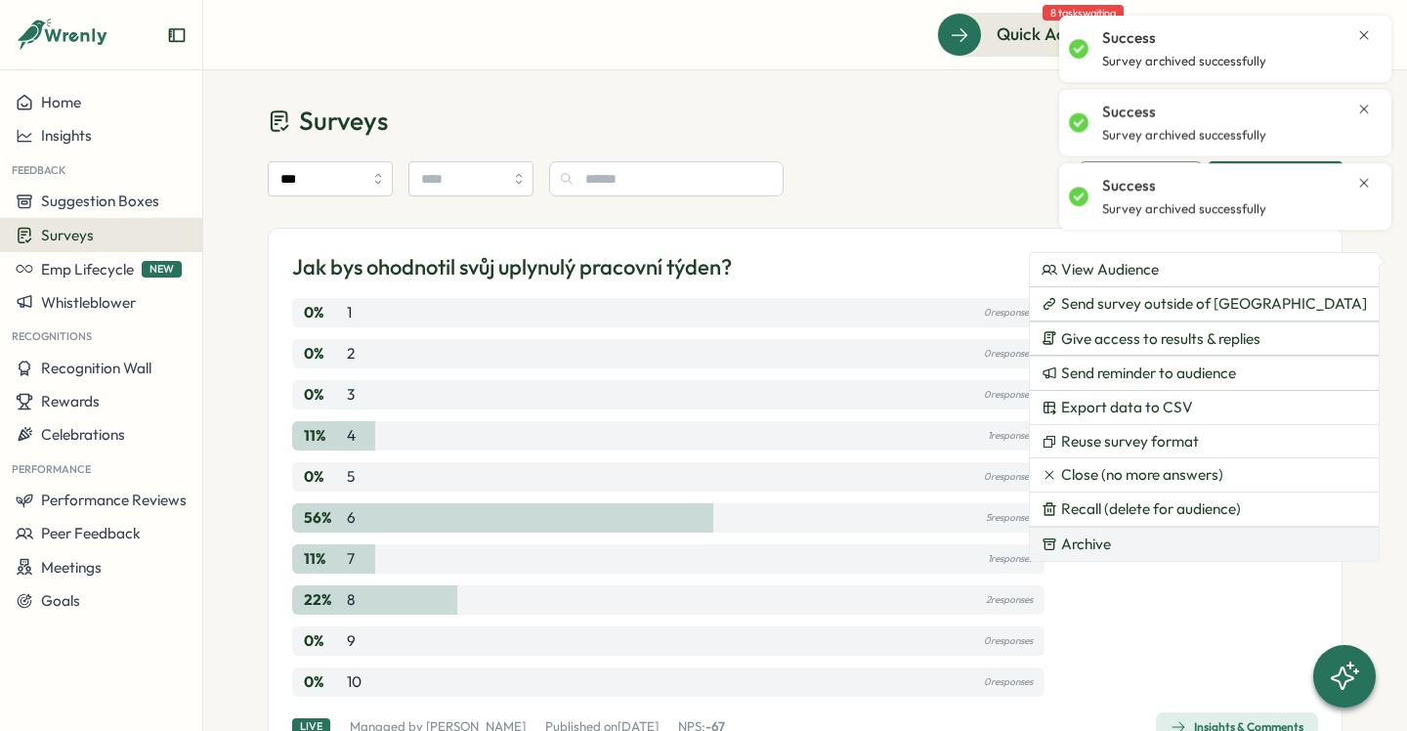
click at [1091, 542] on span "Archive" at bounding box center [1086, 544] width 50 height 18
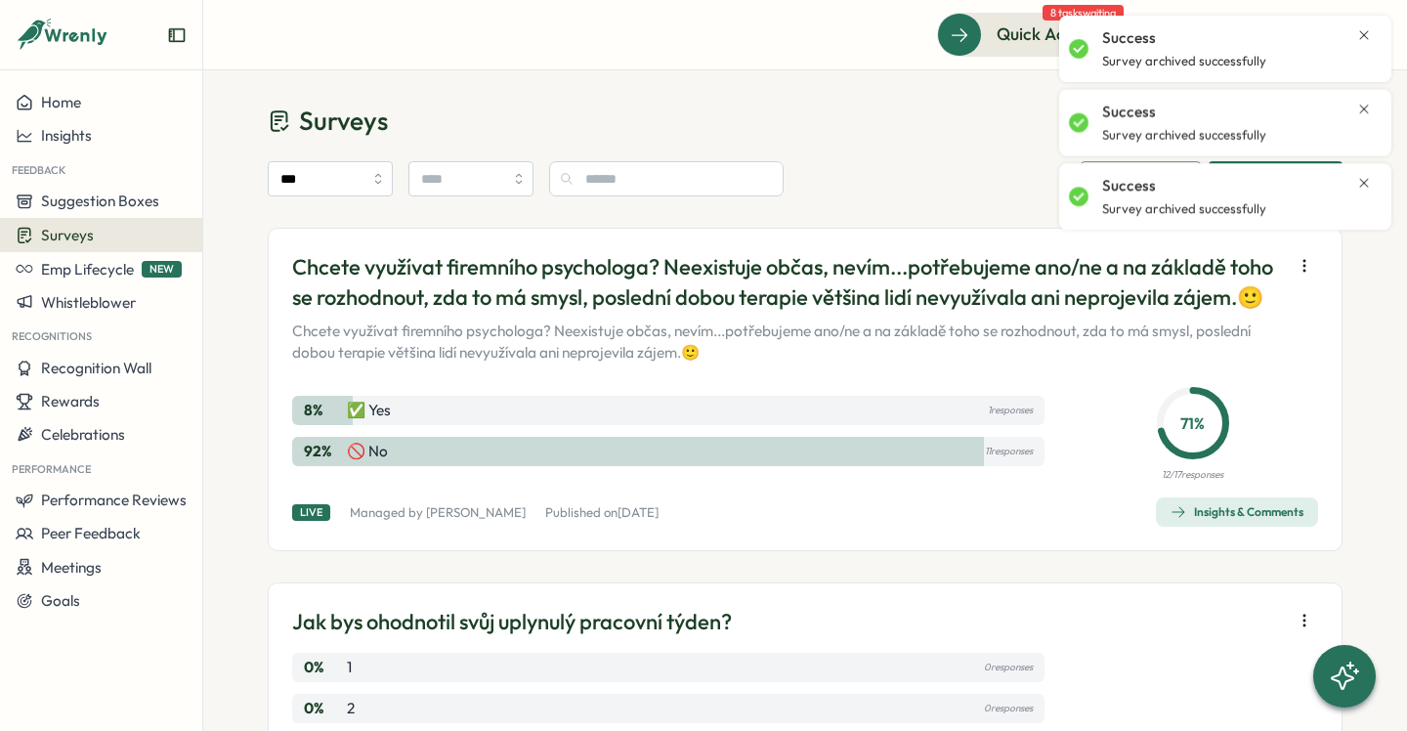
scroll to position [0, 0]
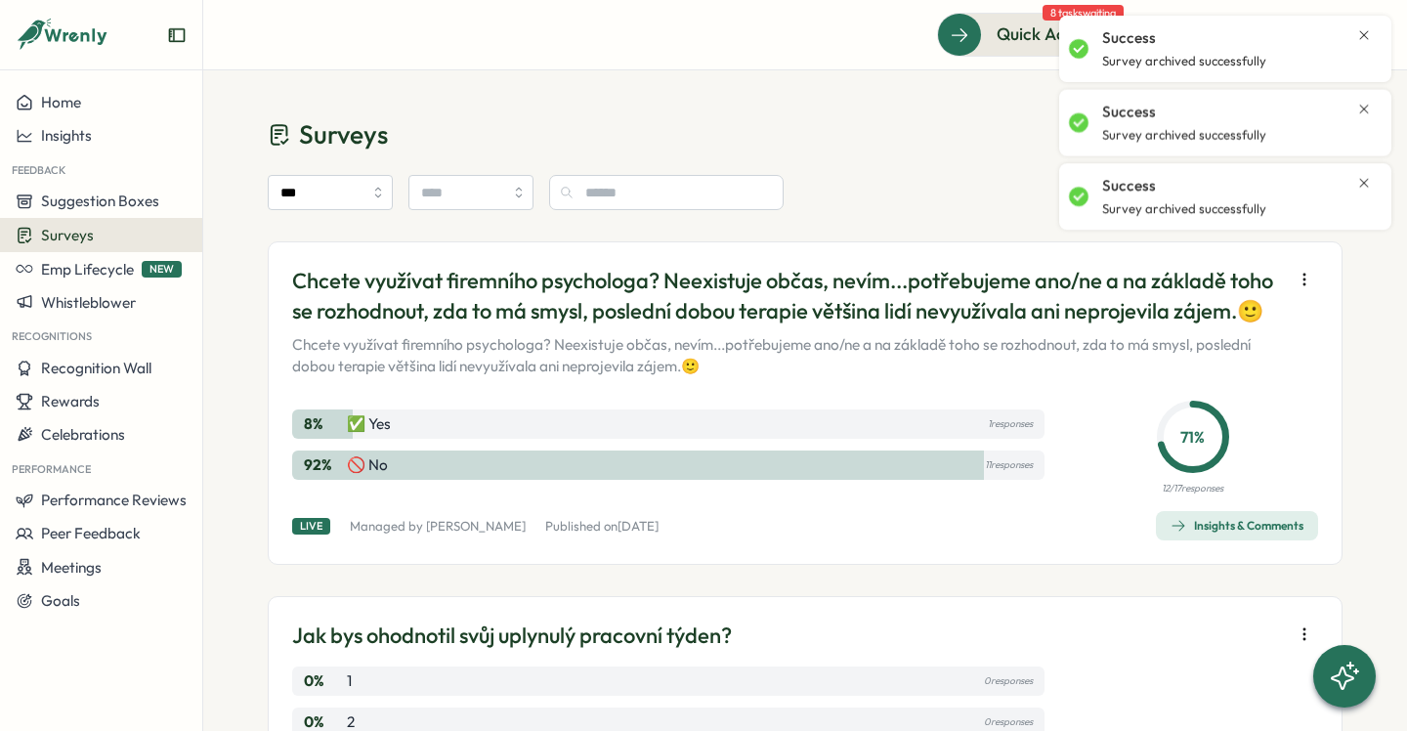
click at [1301, 280] on icon "button" at bounding box center [1305, 280] width 20 height 20
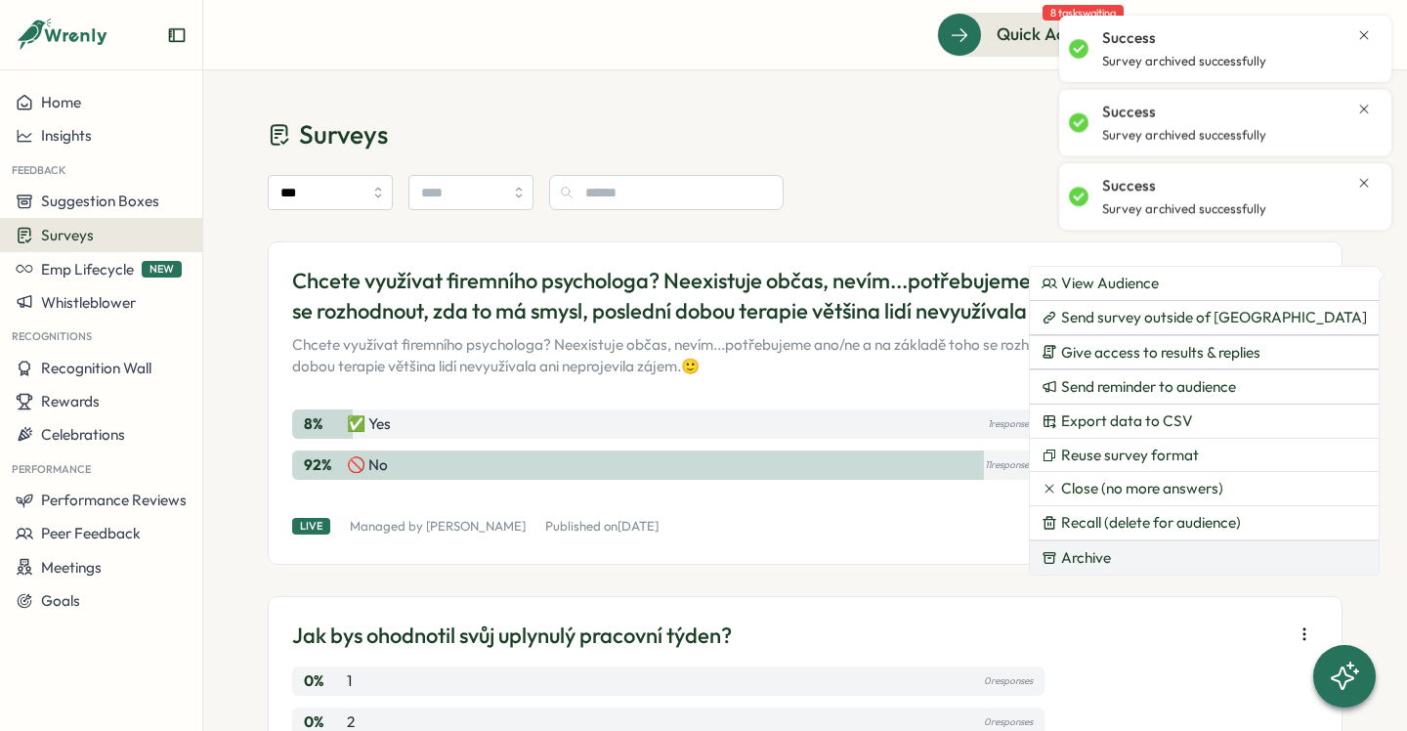
click at [1197, 561] on button "Archive" at bounding box center [1204, 557] width 349 height 33
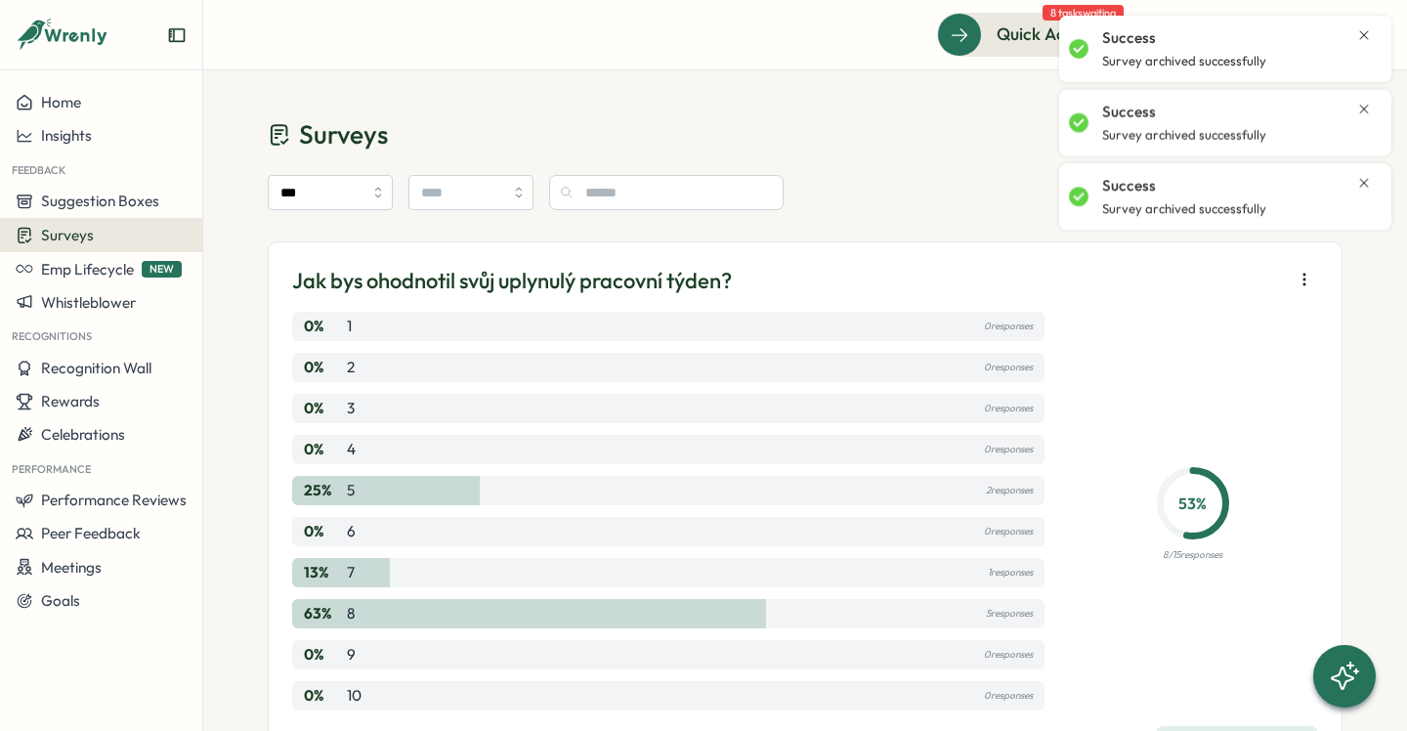
click at [1295, 291] on button "button" at bounding box center [1304, 279] width 27 height 27
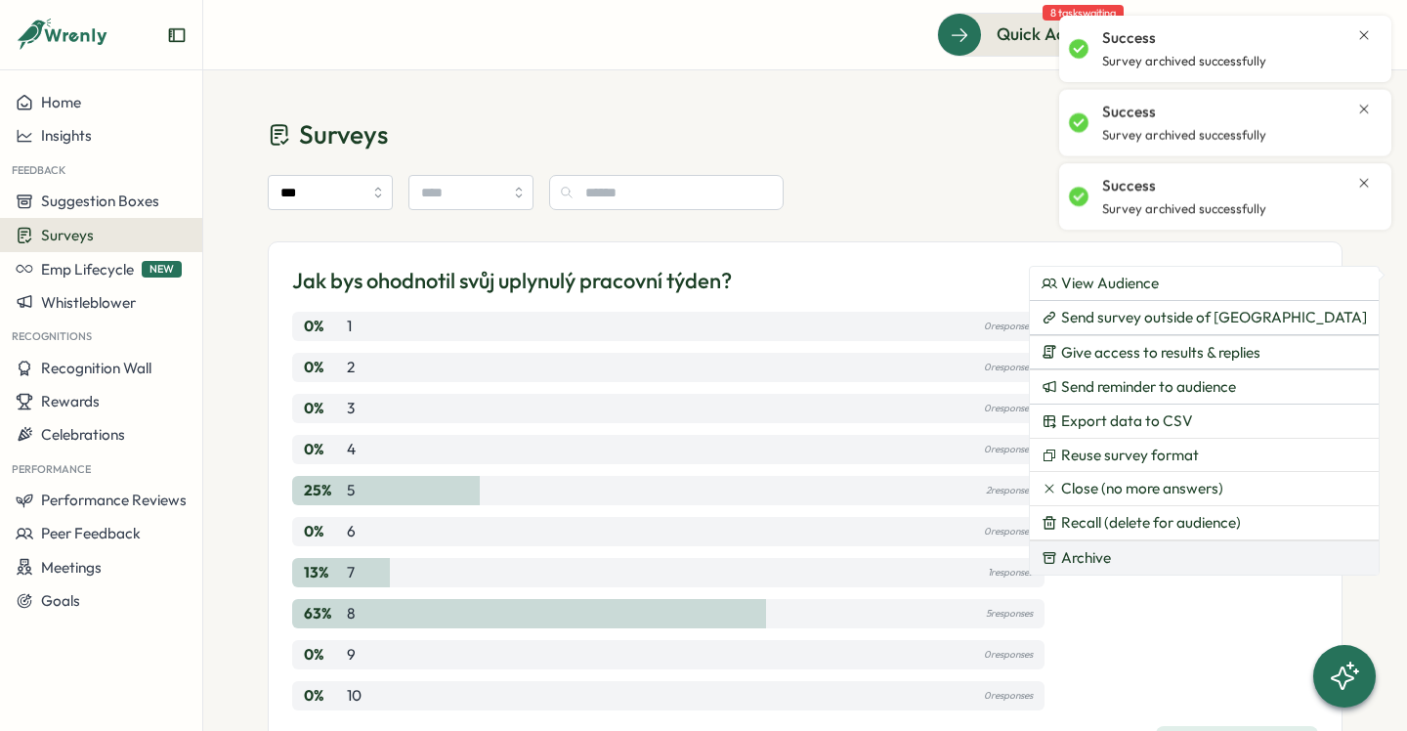
click at [1140, 559] on button "Archive" at bounding box center [1204, 557] width 349 height 33
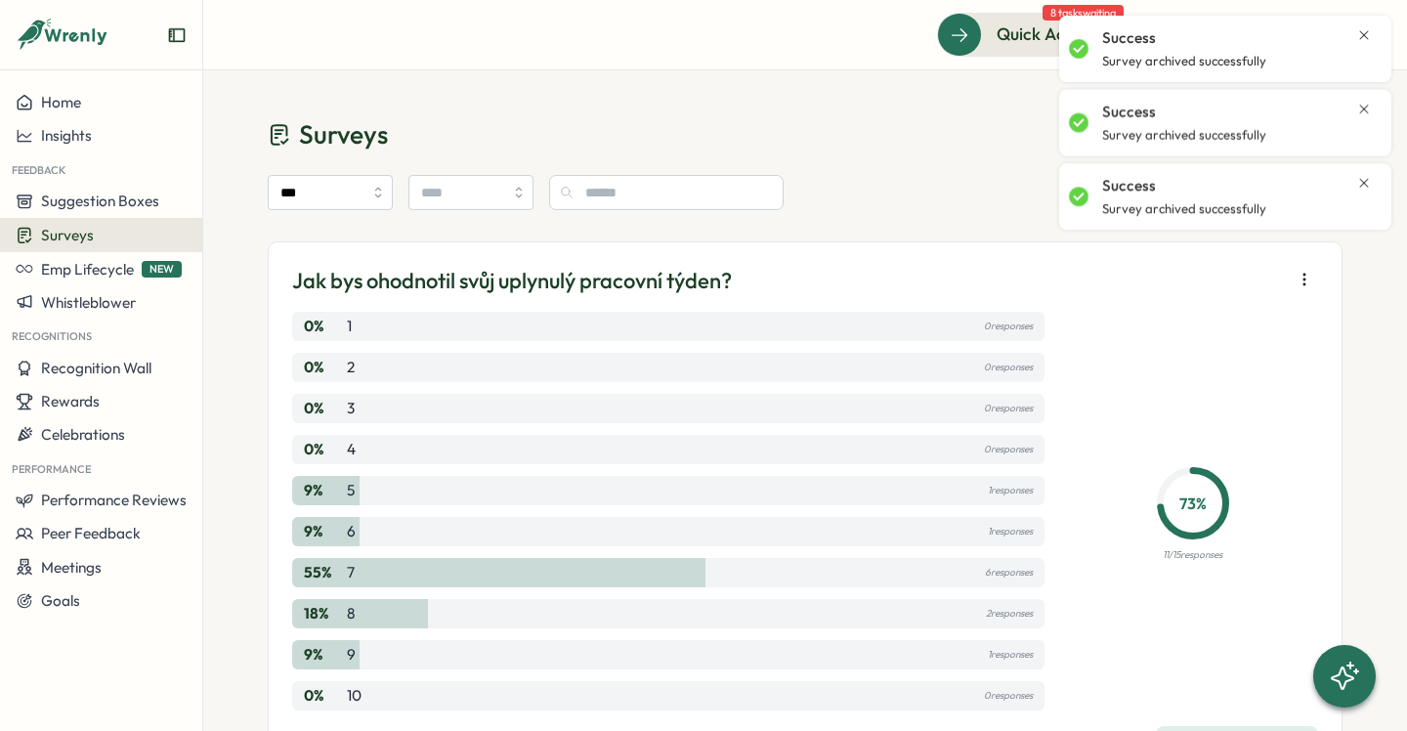
click at [1307, 270] on icon "button" at bounding box center [1305, 280] width 20 height 20
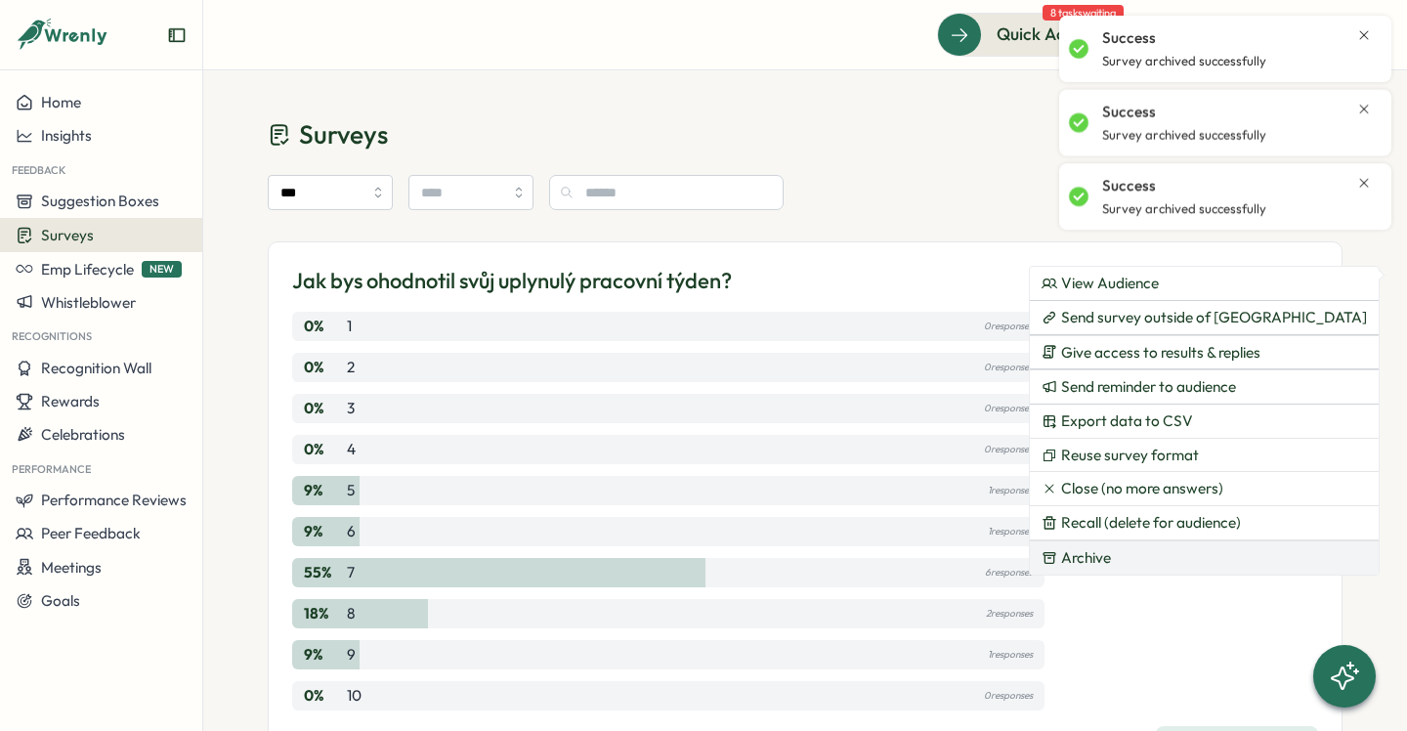
click at [1151, 547] on button "Archive" at bounding box center [1204, 557] width 349 height 33
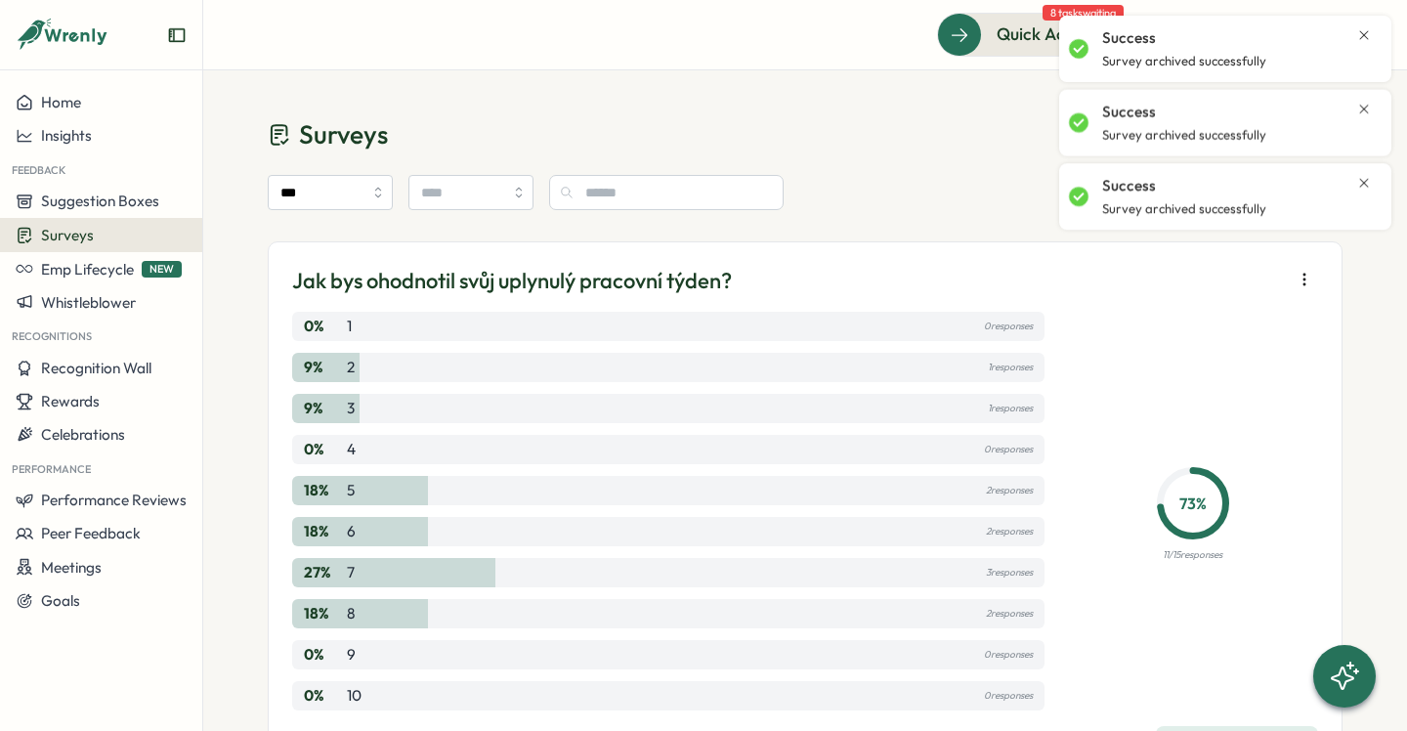
click at [1297, 280] on icon "button" at bounding box center [1305, 280] width 20 height 20
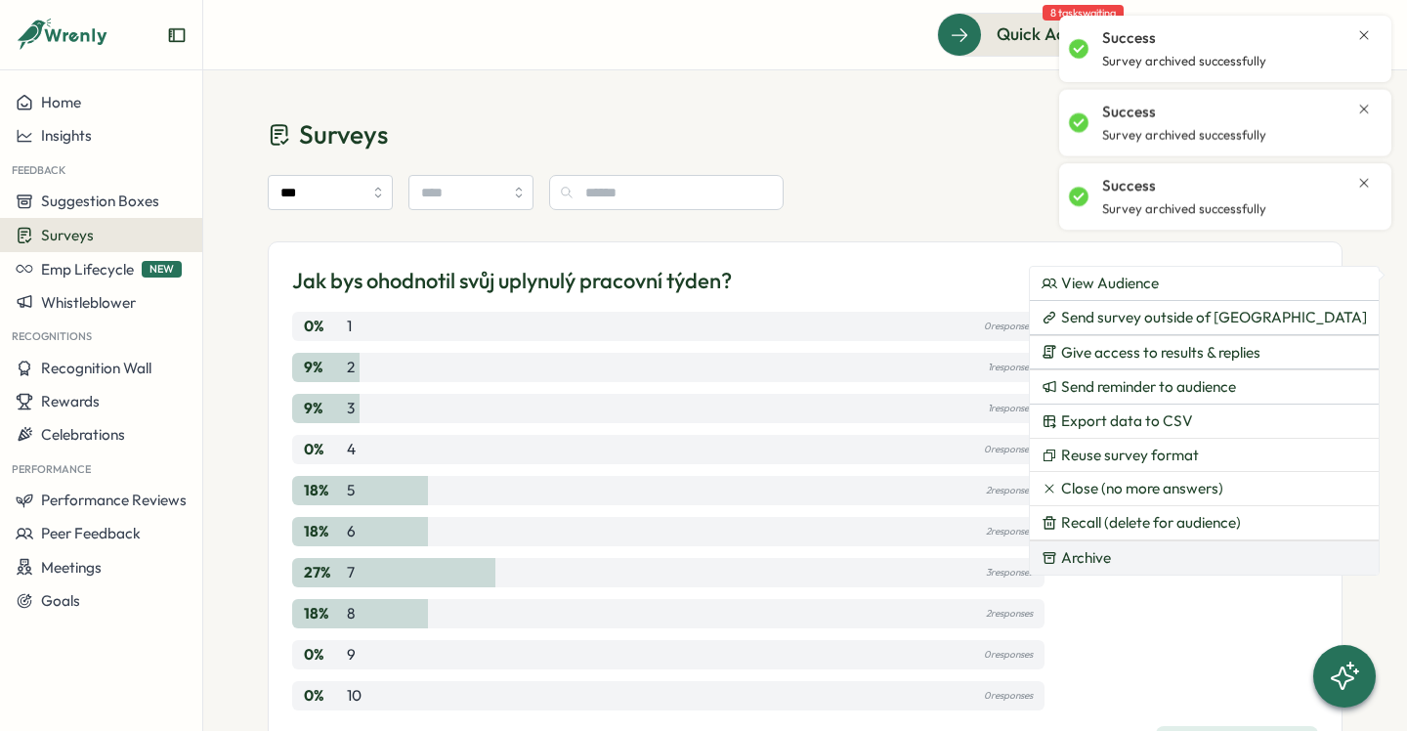
click at [1160, 552] on button "Archive" at bounding box center [1204, 557] width 349 height 33
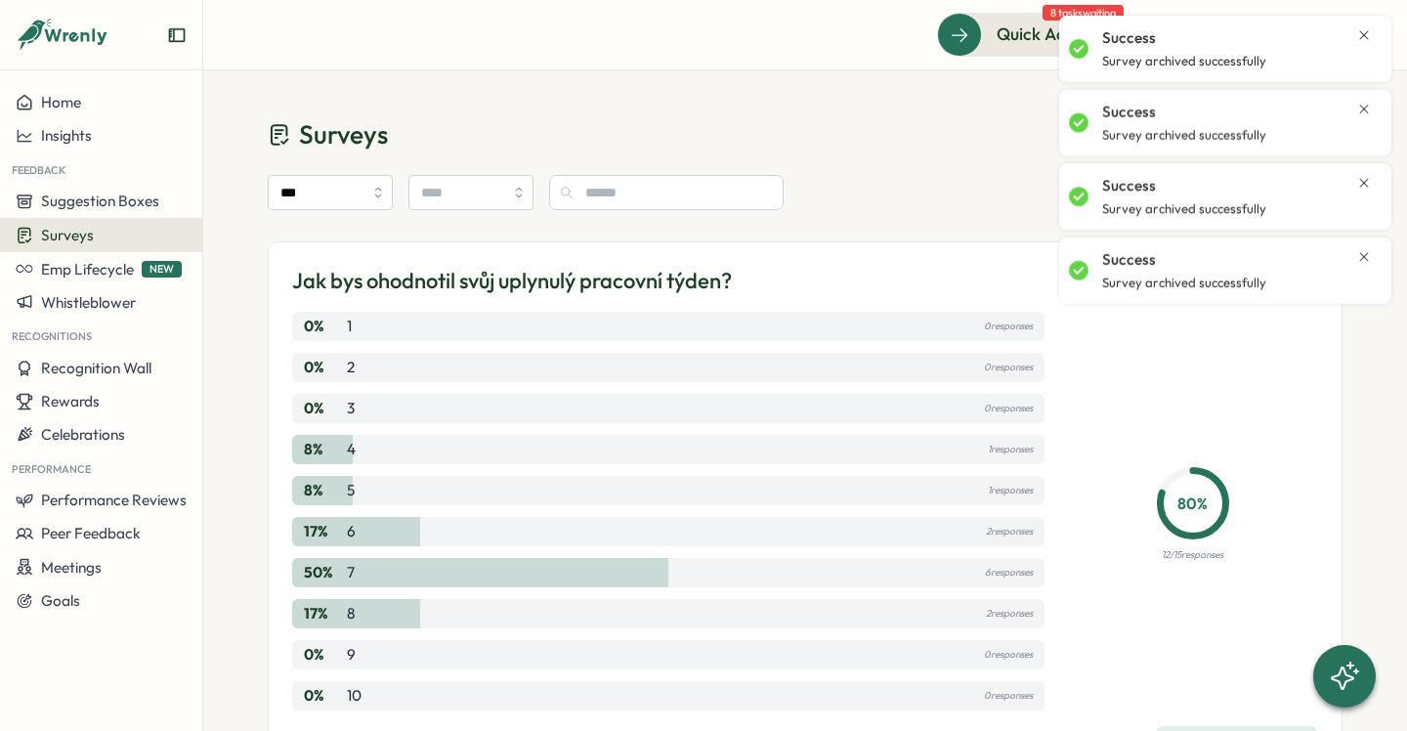
click at [1361, 251] on icon "Close notification" at bounding box center [1364, 257] width 16 height 16
click at [1361, 192] on div "Success" at bounding box center [1237, 185] width 270 height 21
click at [1365, 177] on icon "Close notification" at bounding box center [1364, 183] width 16 height 16
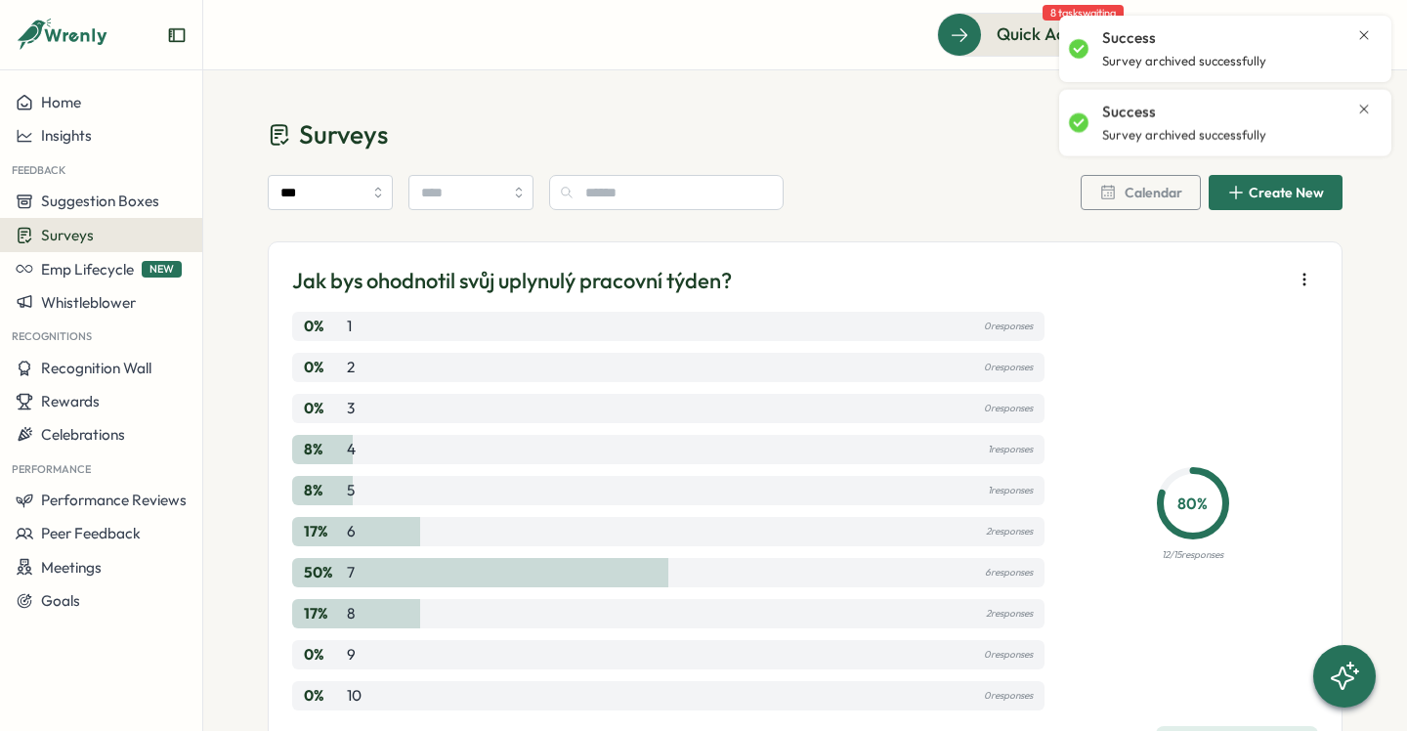
click at [1299, 270] on button "button" at bounding box center [1304, 279] width 27 height 27
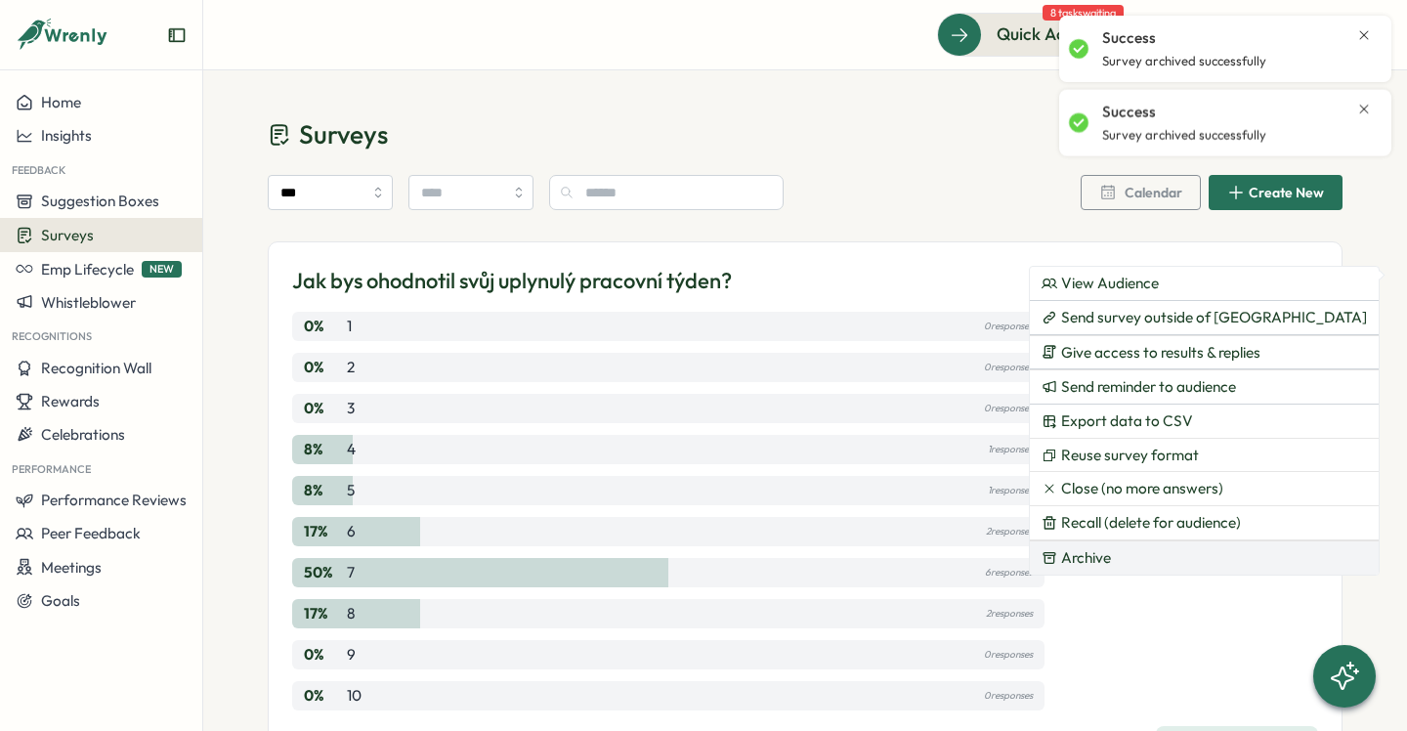
click at [1102, 547] on button "Archive" at bounding box center [1204, 557] width 349 height 33
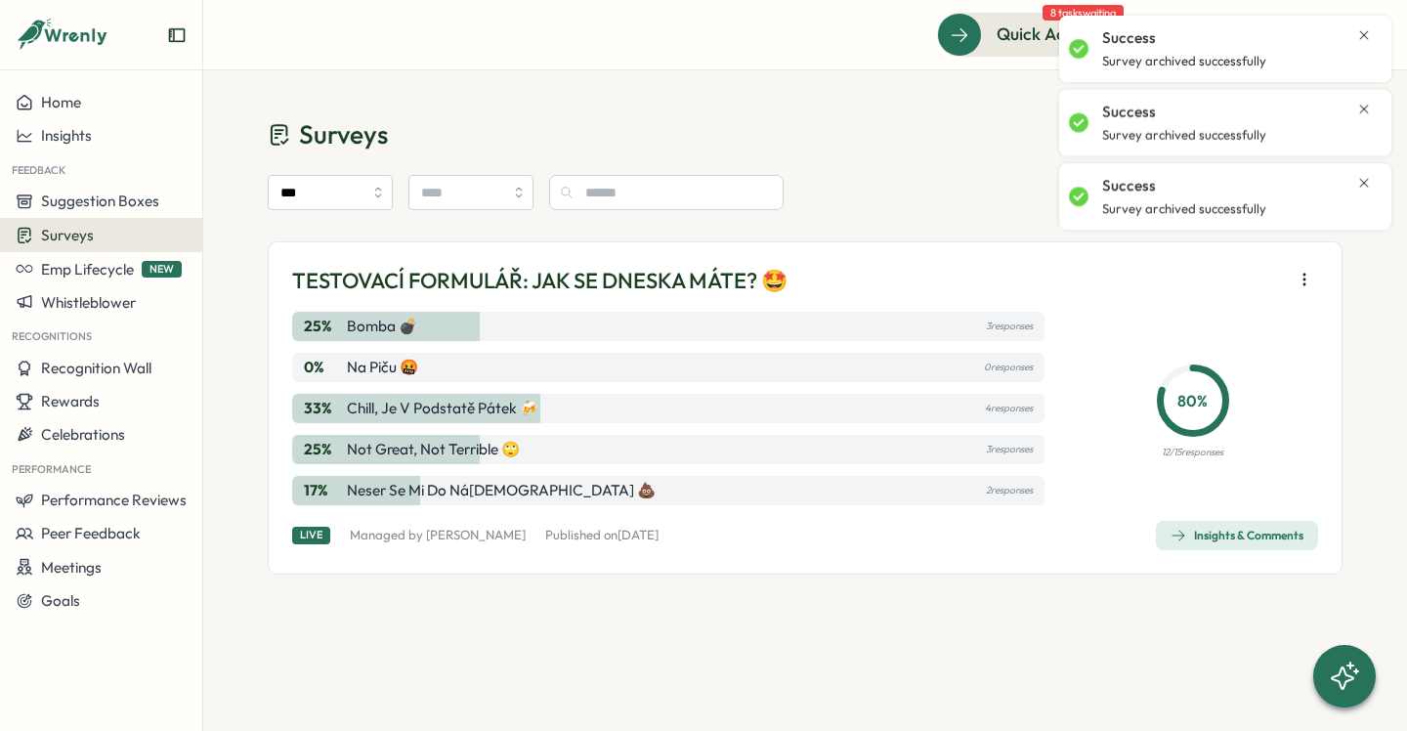
click at [1305, 285] on icon "button" at bounding box center [1305, 280] width 20 height 20
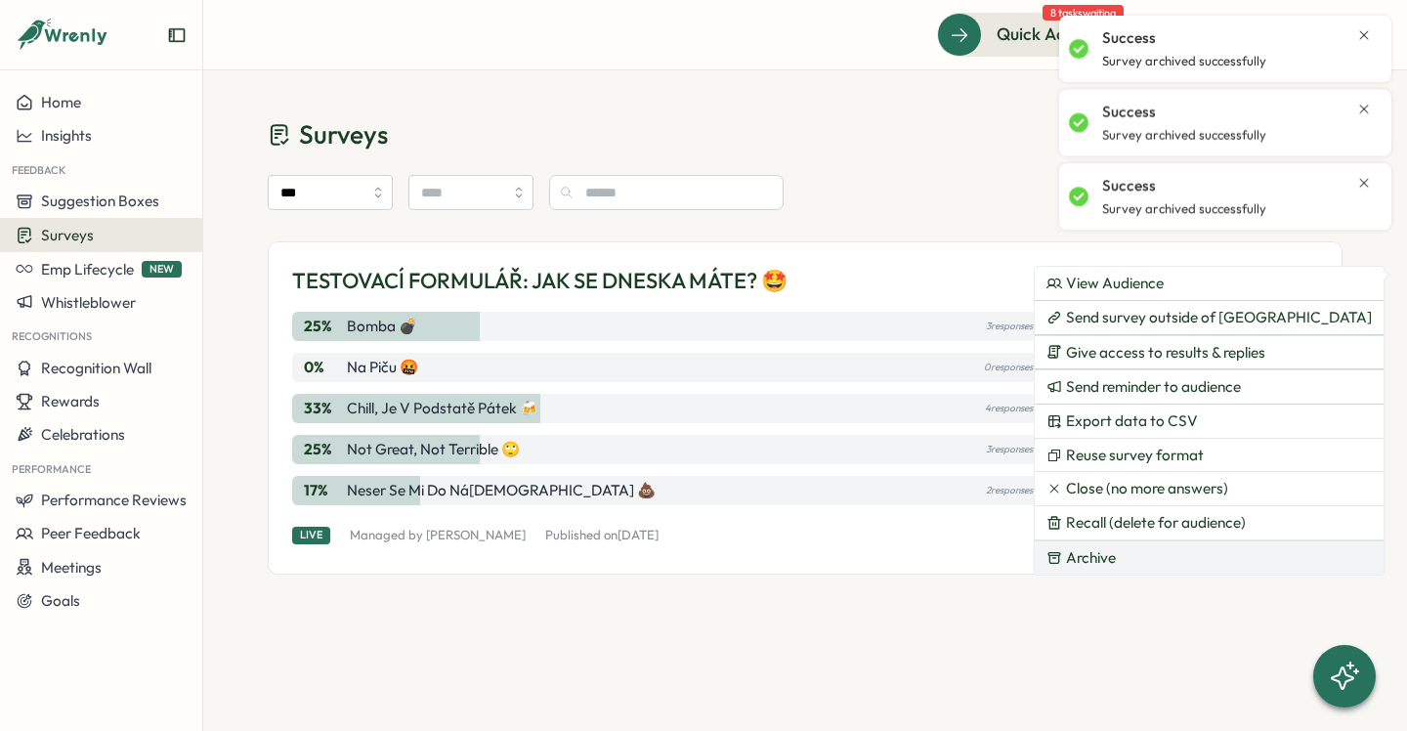
click at [1100, 555] on span "Archive" at bounding box center [1091, 558] width 50 height 18
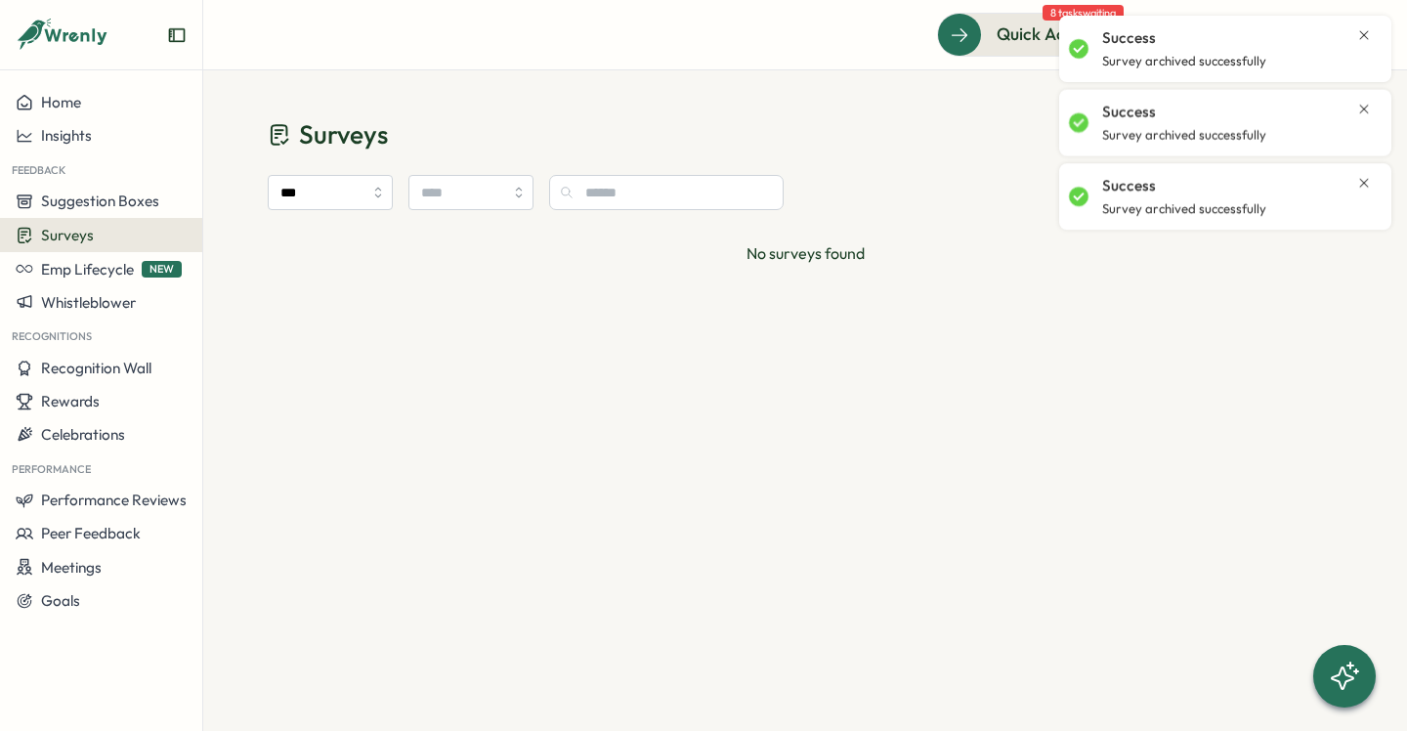
click at [1373, 45] on div "Success Survey archived successfully" at bounding box center [1225, 48] width 313 height 51
click at [1363, 45] on div "Success" at bounding box center [1237, 37] width 270 height 21
click at [1363, 40] on icon "Close notification" at bounding box center [1364, 35] width 16 height 16
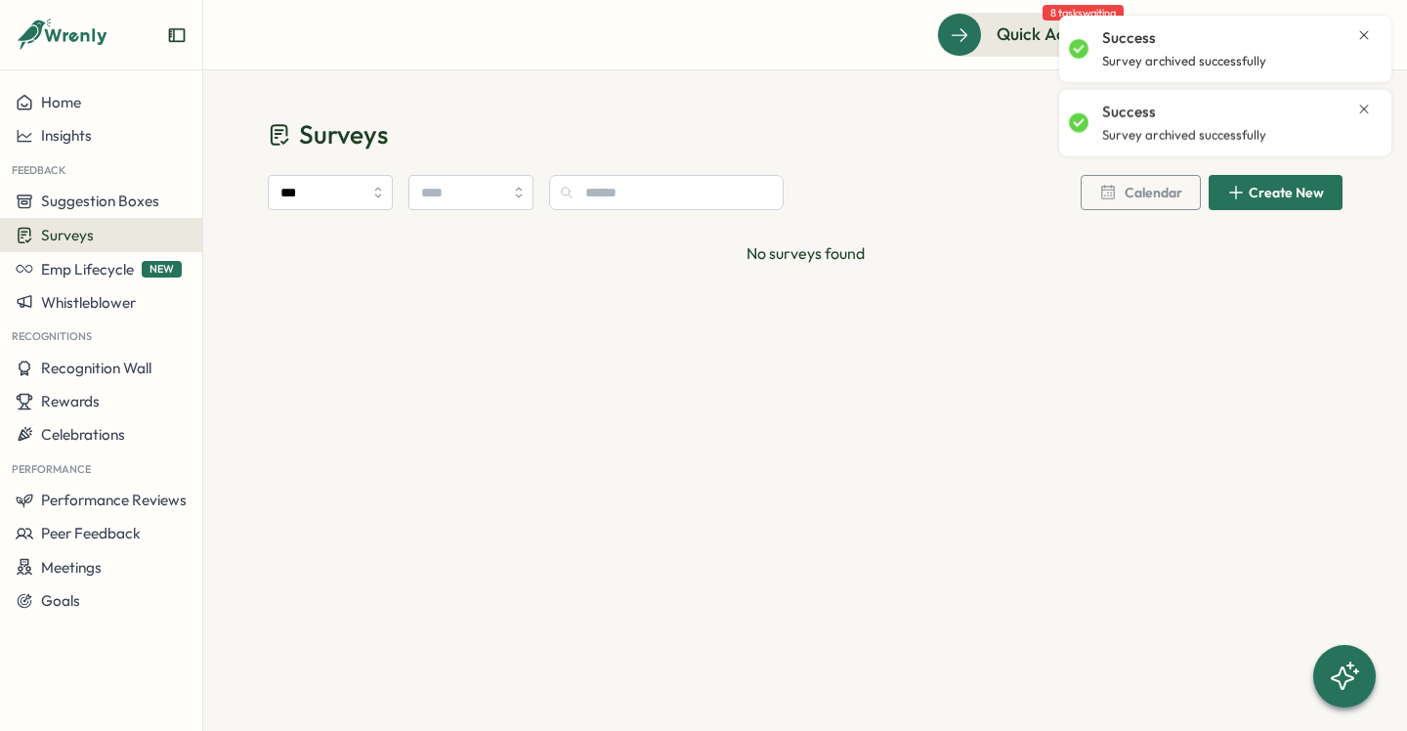
click at [1366, 31] on icon "Close notification" at bounding box center [1364, 34] width 9 height 9
click at [1368, 34] on icon "Close notification" at bounding box center [1364, 35] width 16 height 16
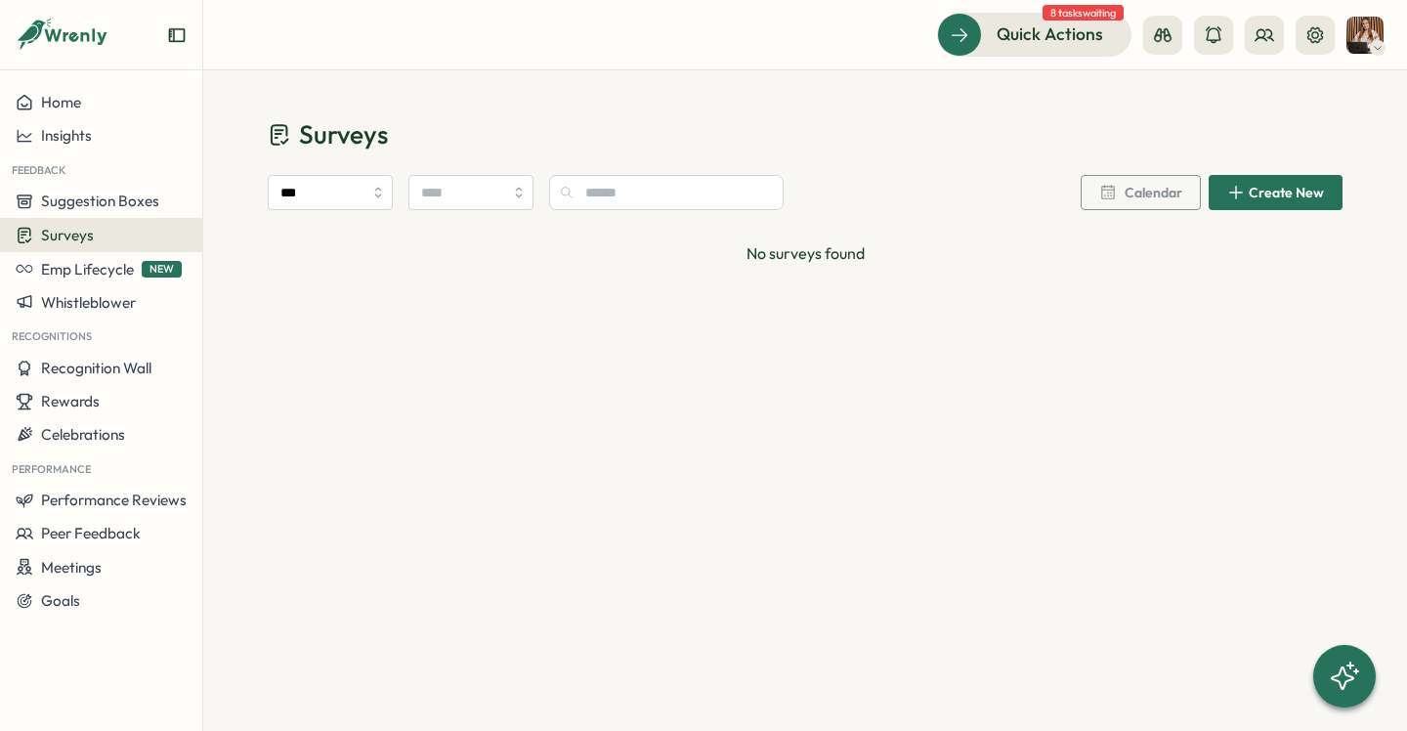
click at [120, 238] on div "Surveys" at bounding box center [101, 235] width 171 height 19
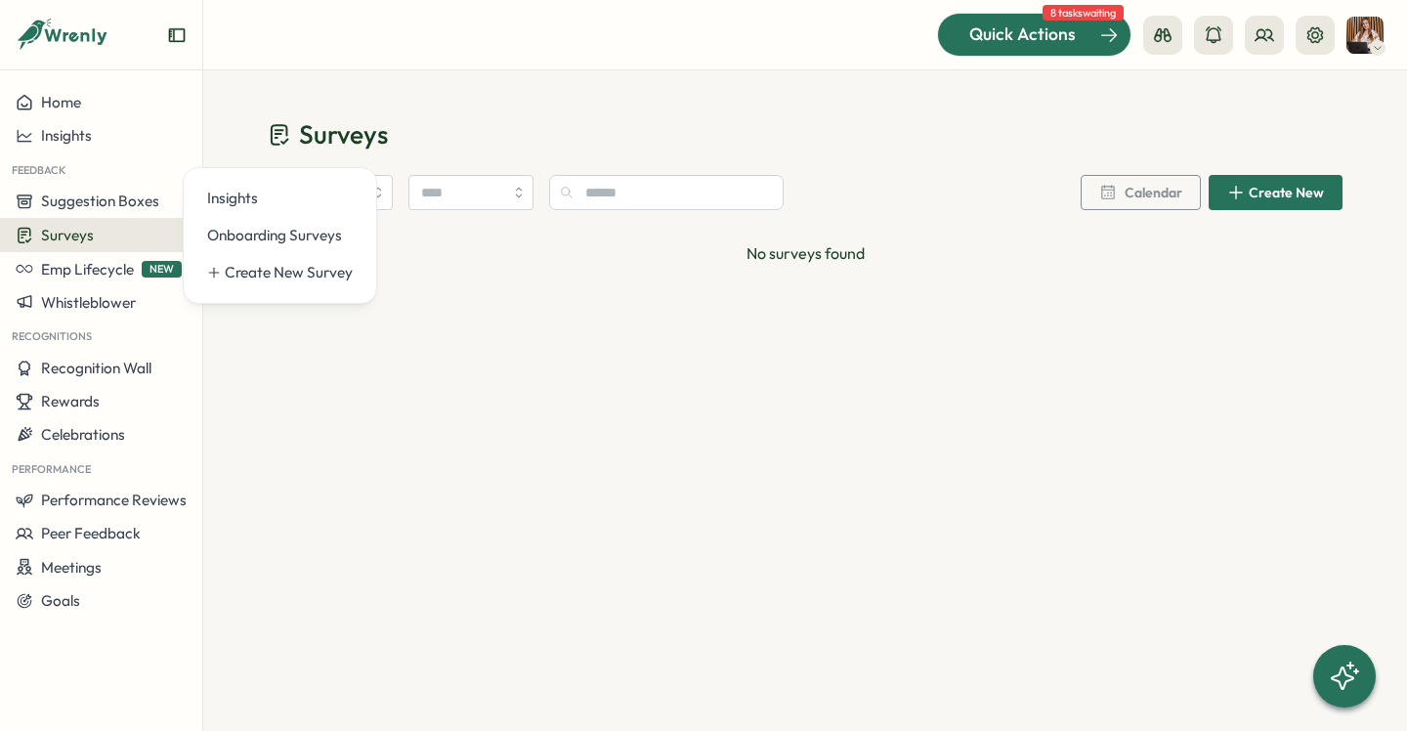
click at [1025, 43] on span "Quick Actions" at bounding box center [1022, 33] width 107 height 25
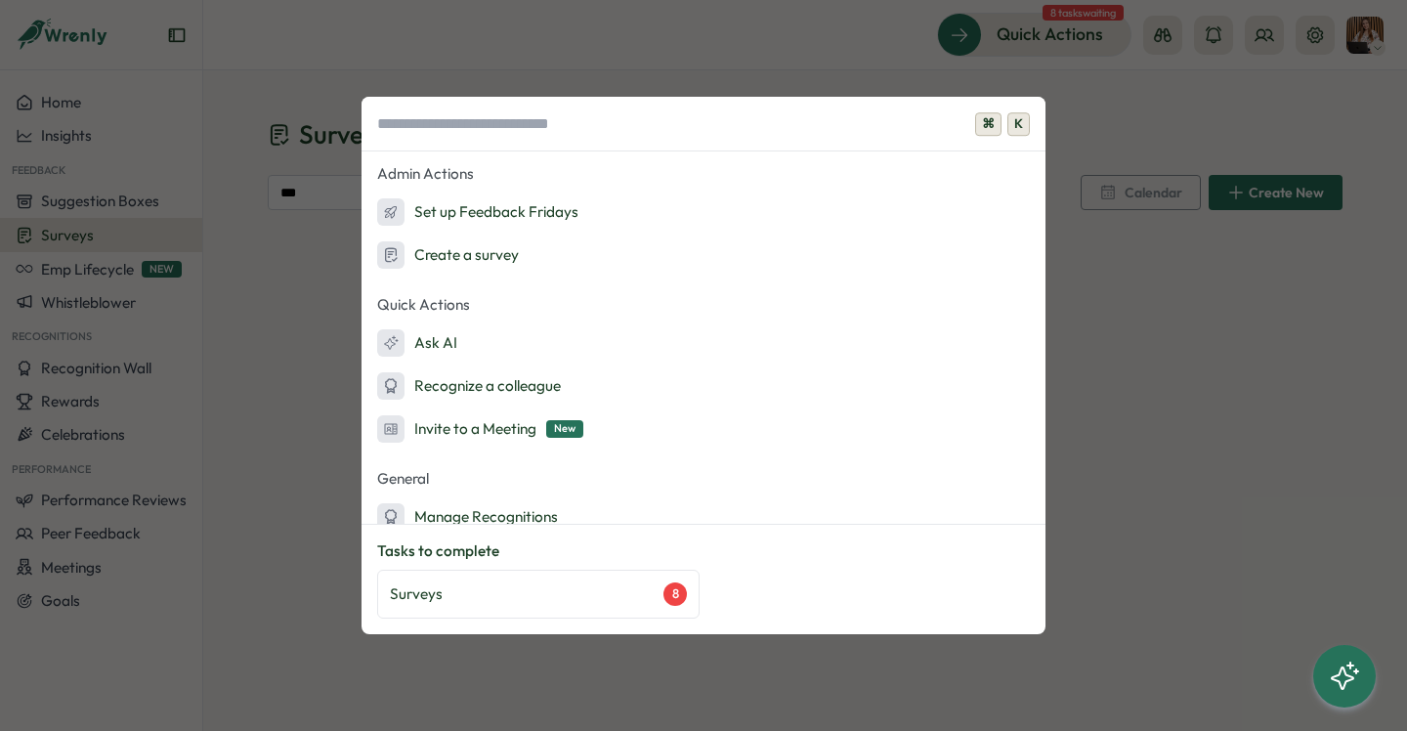
scroll to position [14, 0]
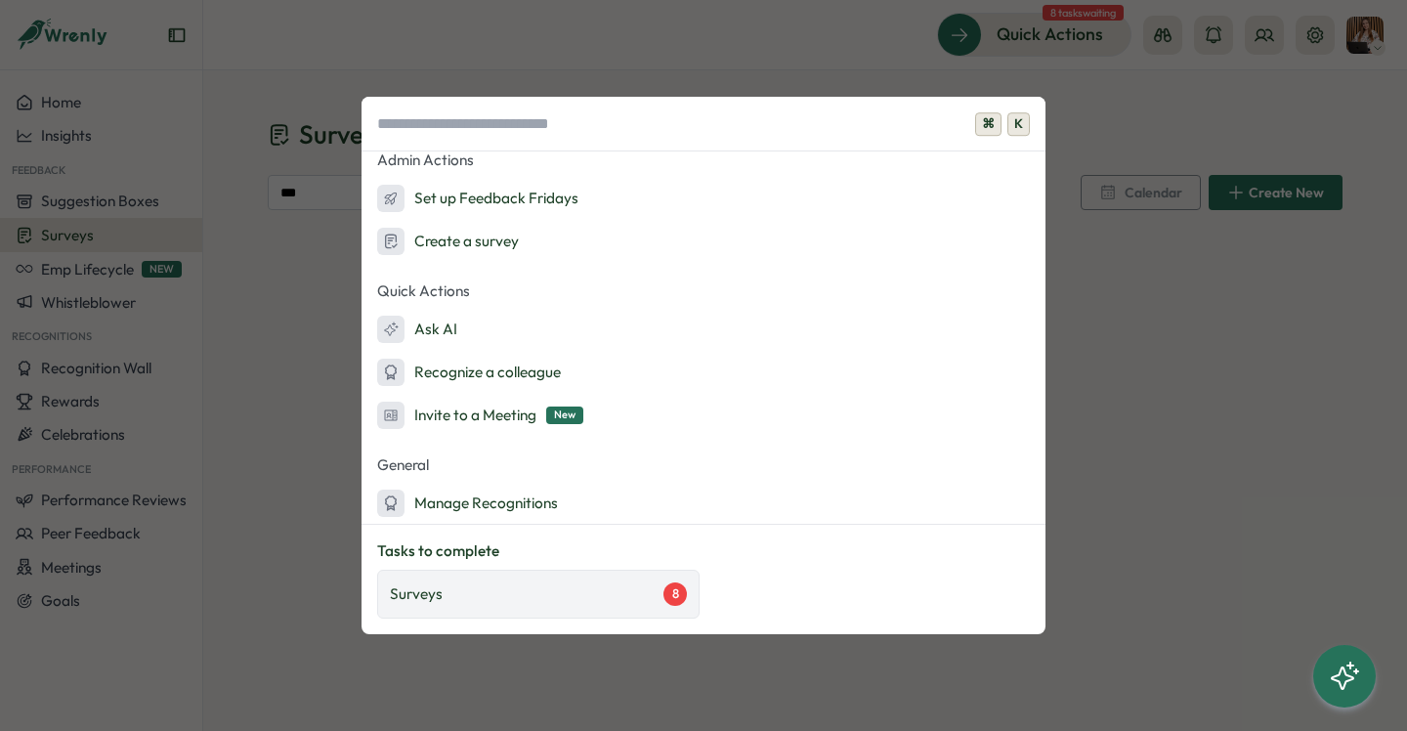
click at [618, 593] on div "Surveys 8" at bounding box center [538, 593] width 297 height 23
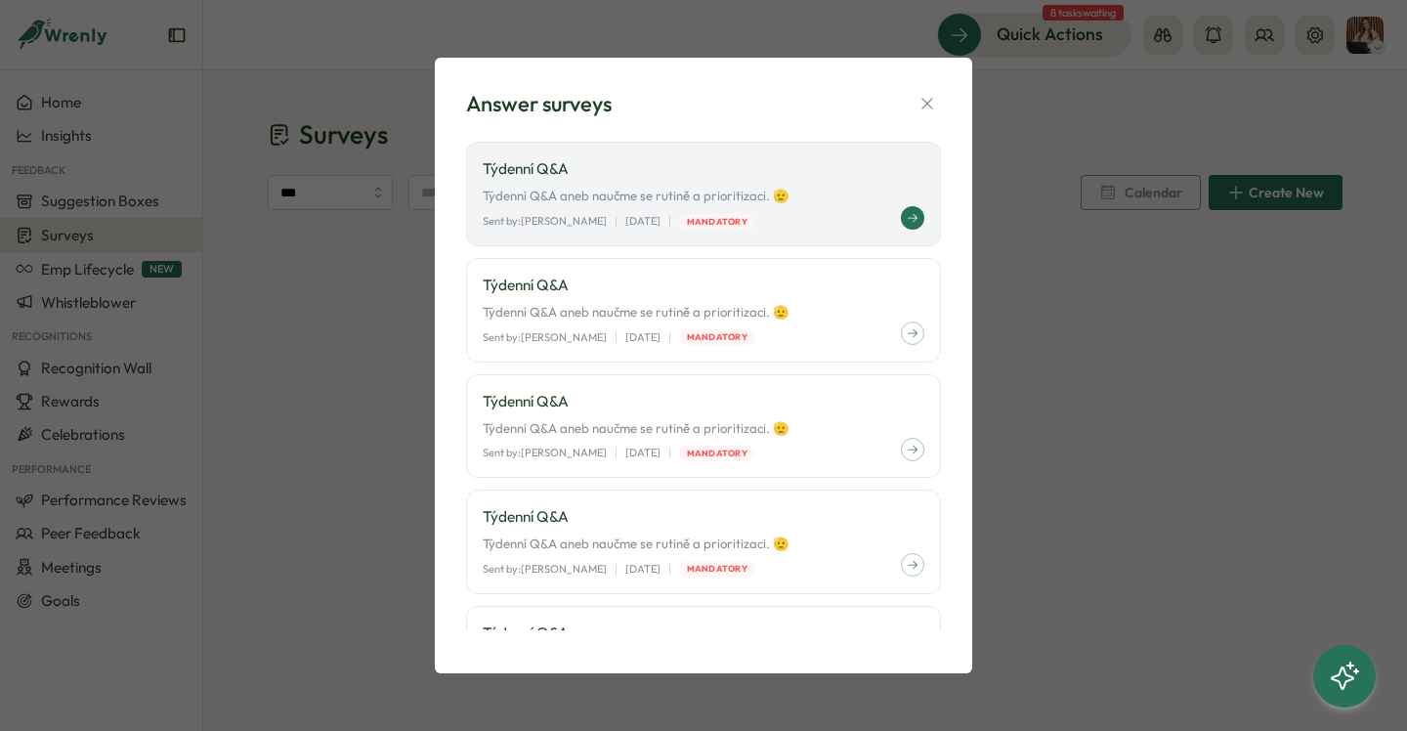
click at [907, 220] on icon at bounding box center [913, 218] width 12 height 12
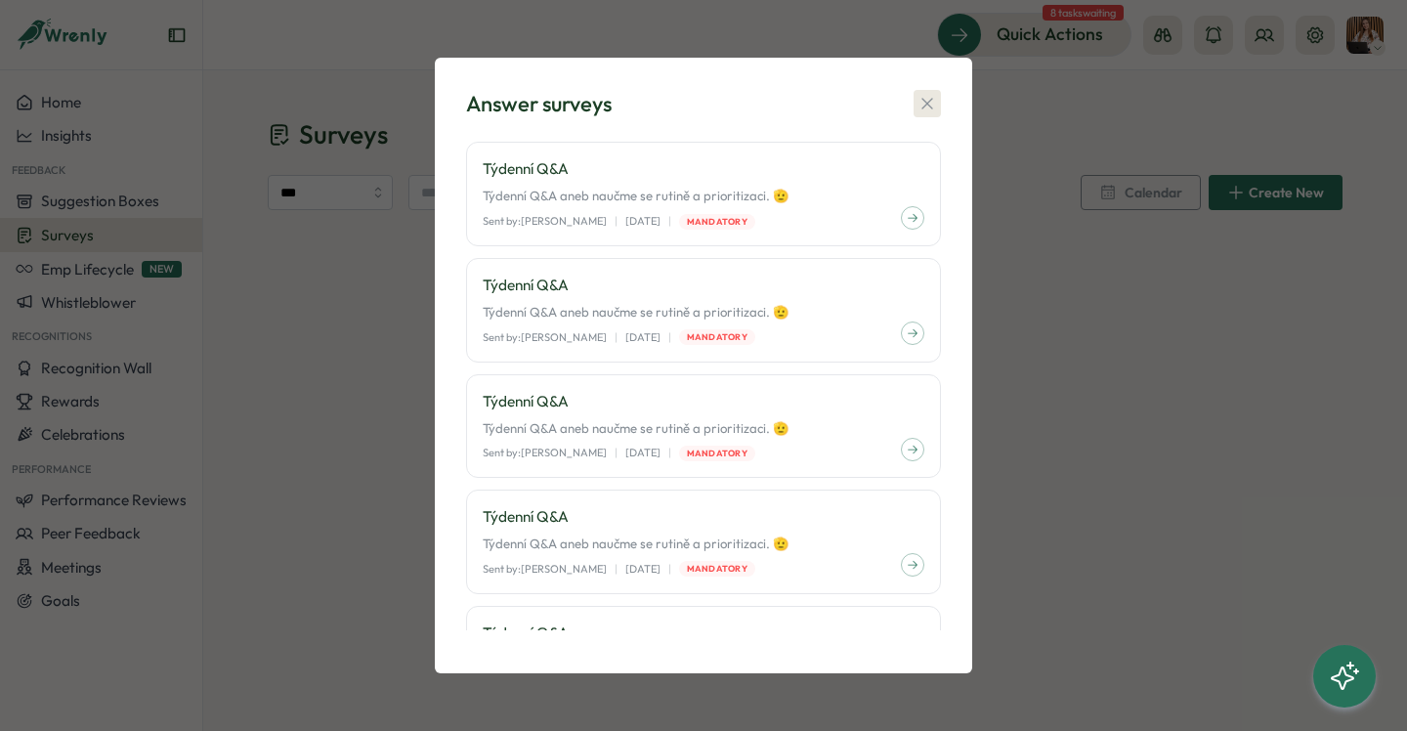
click at [938, 96] on button "button" at bounding box center [927, 103] width 27 height 27
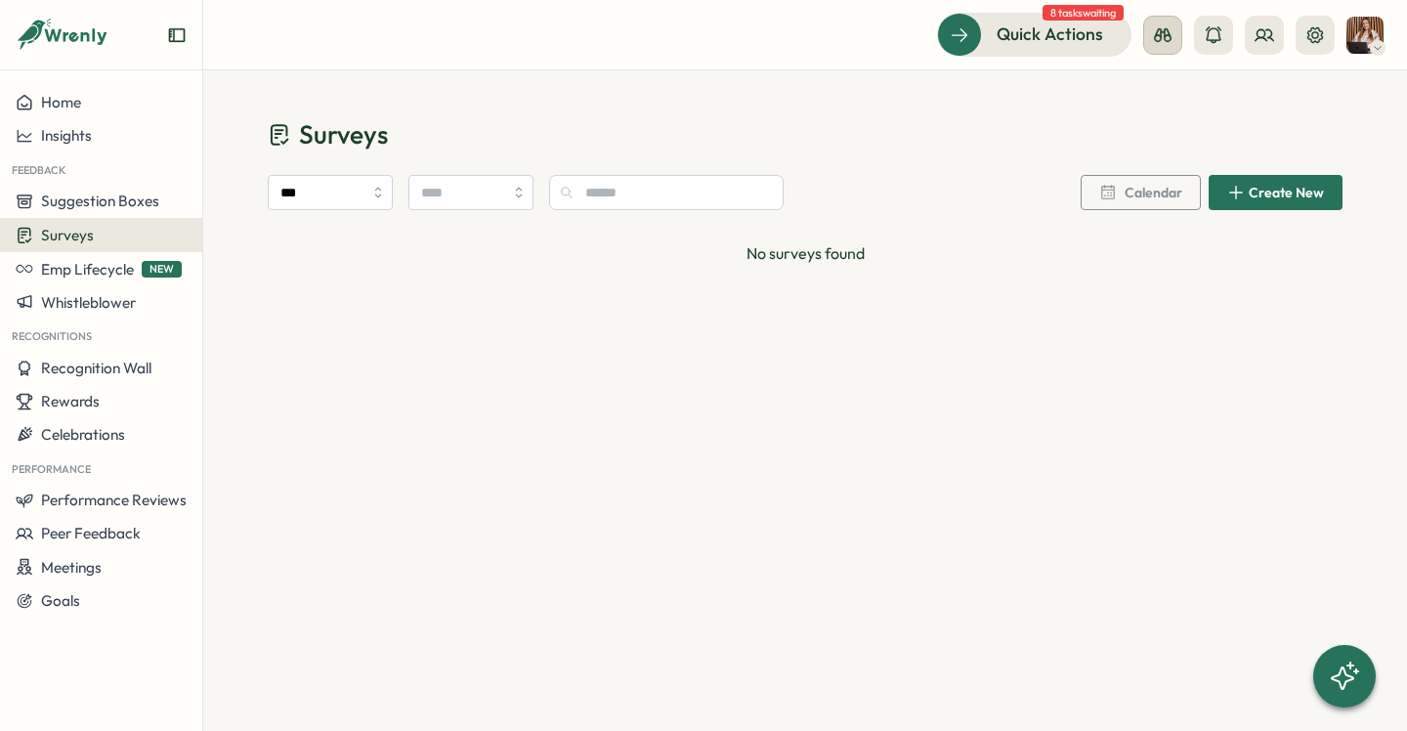
click at [1169, 31] on icon at bounding box center [1163, 35] width 18 height 14
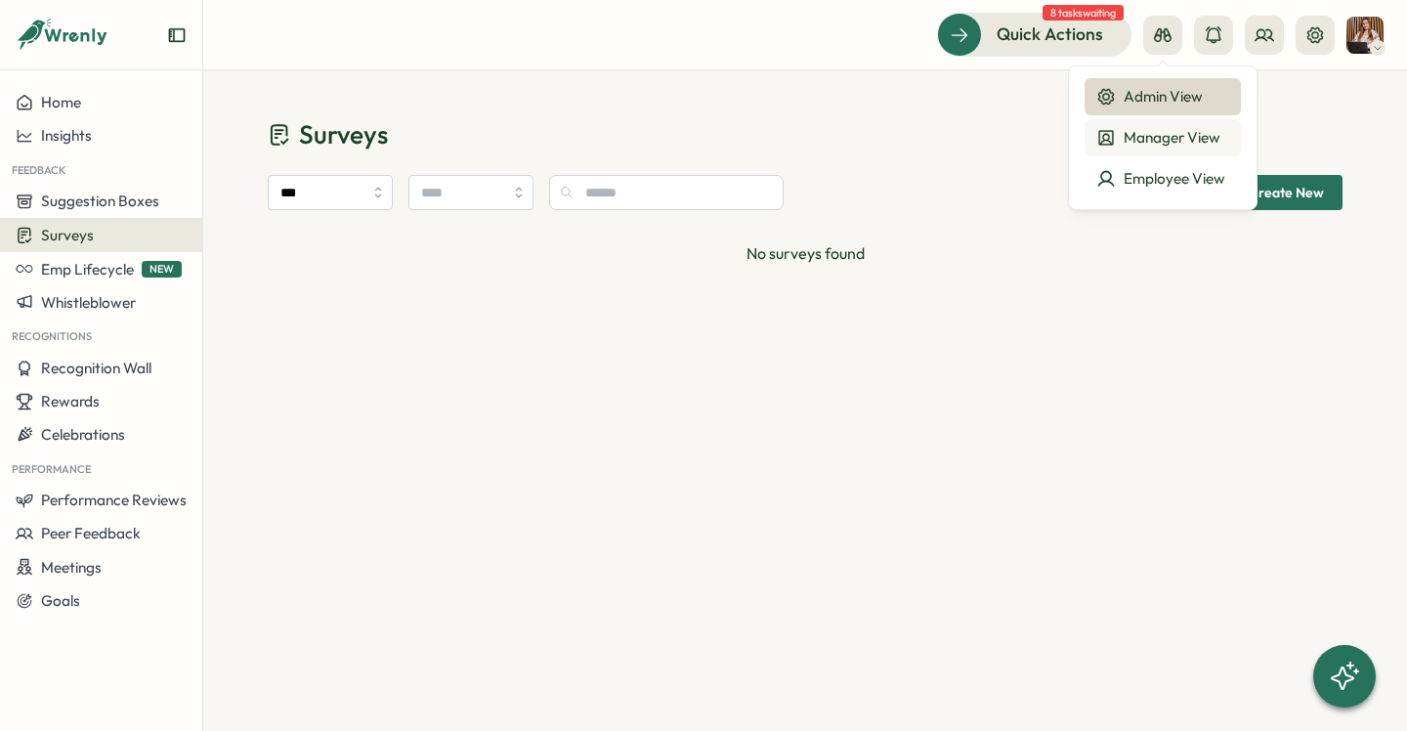
click at [1111, 141] on icon at bounding box center [1106, 138] width 20 height 20
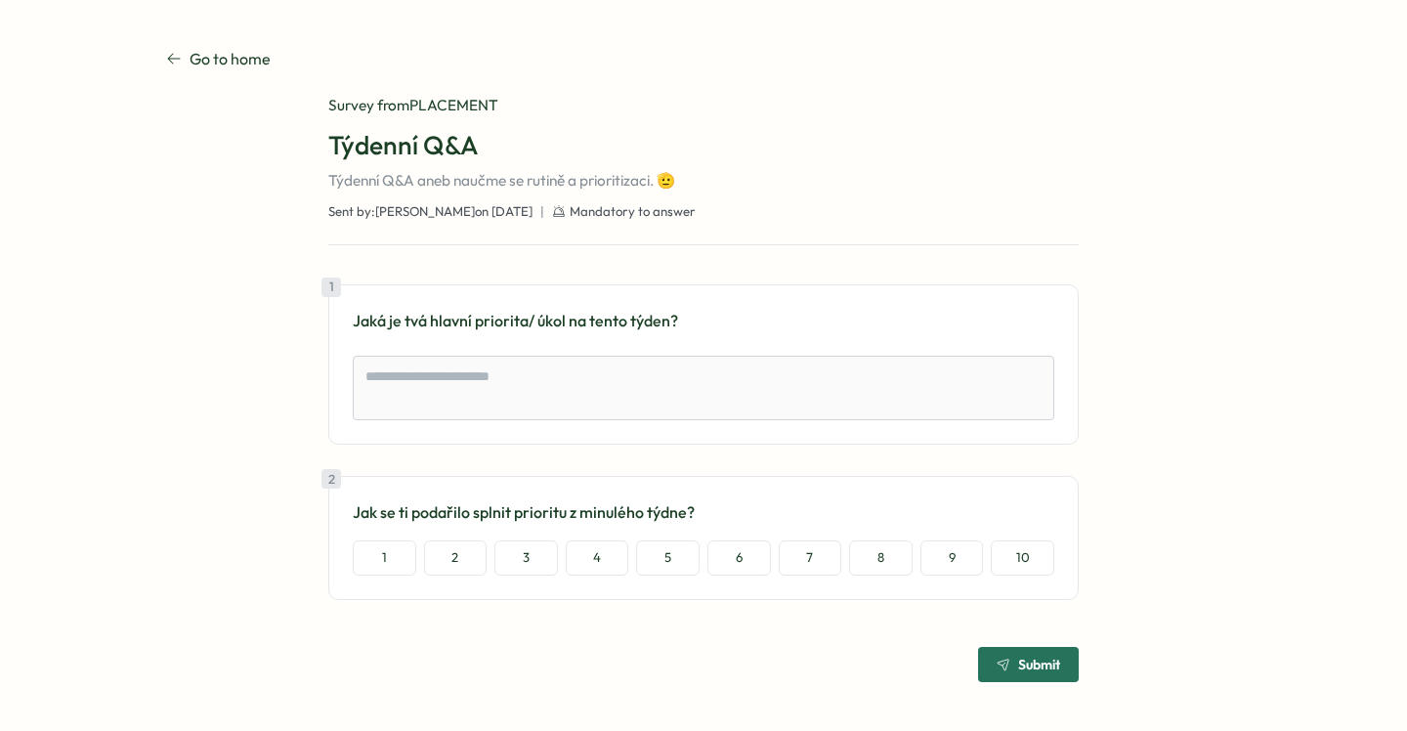
type textarea "*"
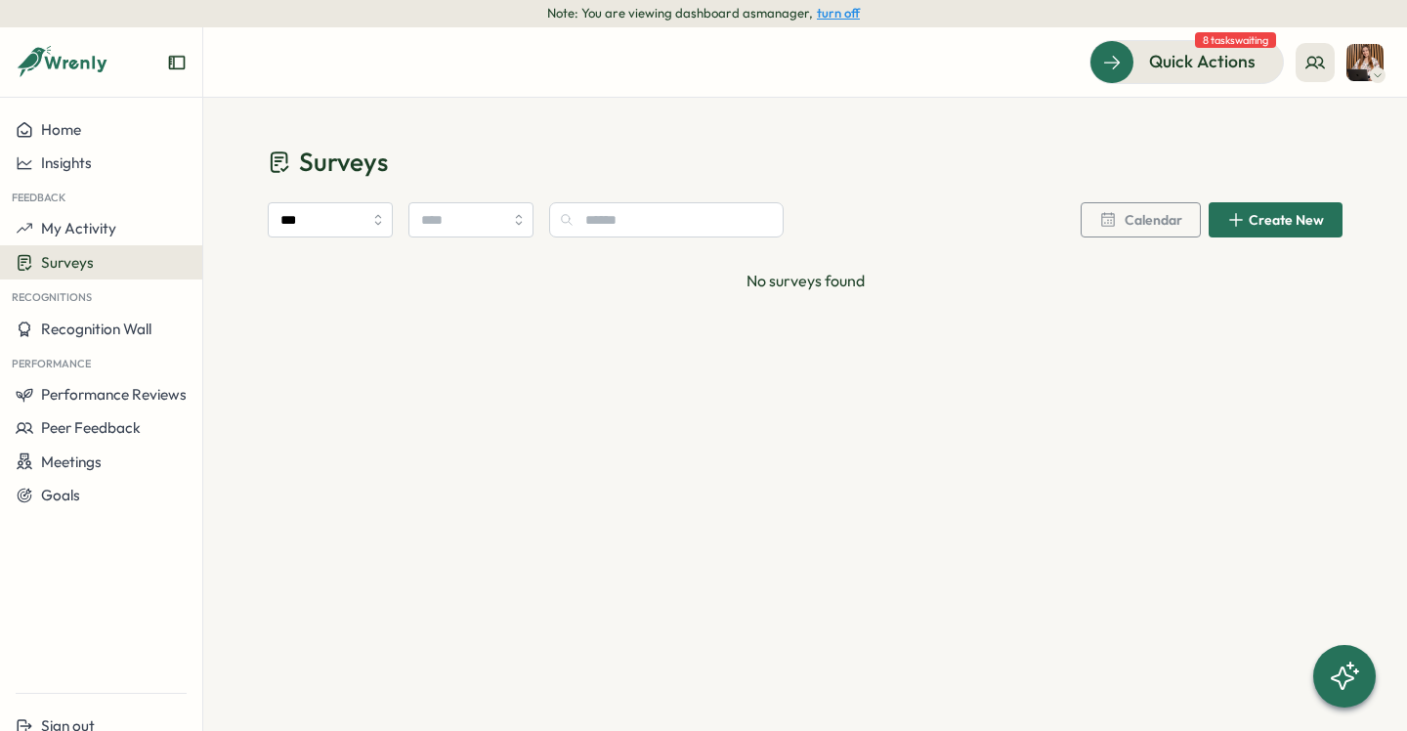
click at [1371, 67] on img at bounding box center [1364, 62] width 37 height 37
click at [841, 15] on button "turn off" at bounding box center [838, 13] width 43 height 15
